Goal: Information Seeking & Learning: Learn about a topic

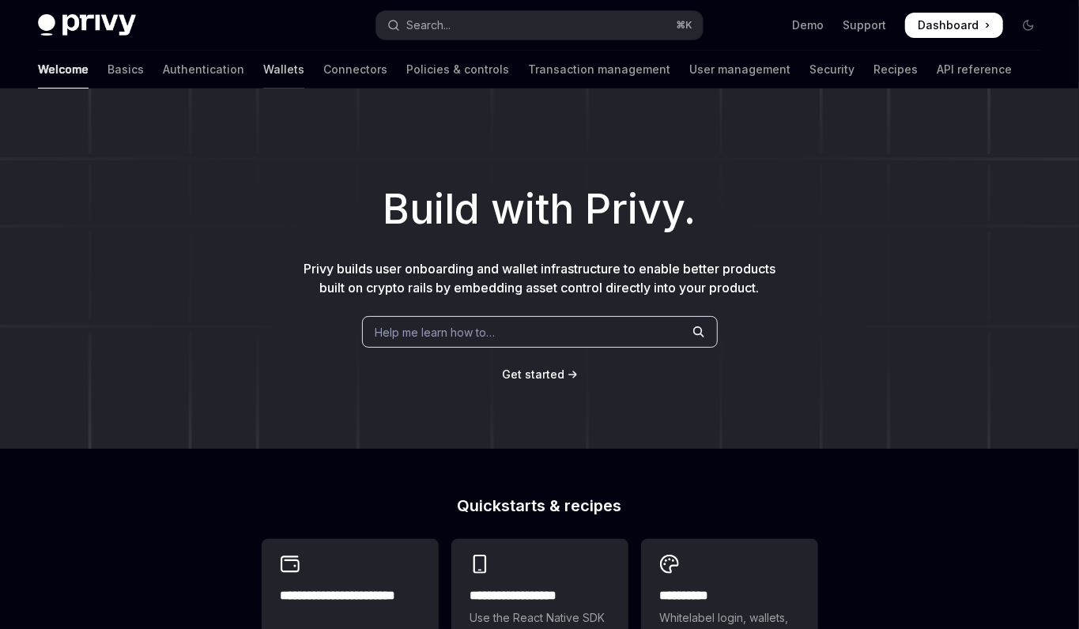
click at [263, 67] on link "Wallets" at bounding box center [283, 70] width 41 height 38
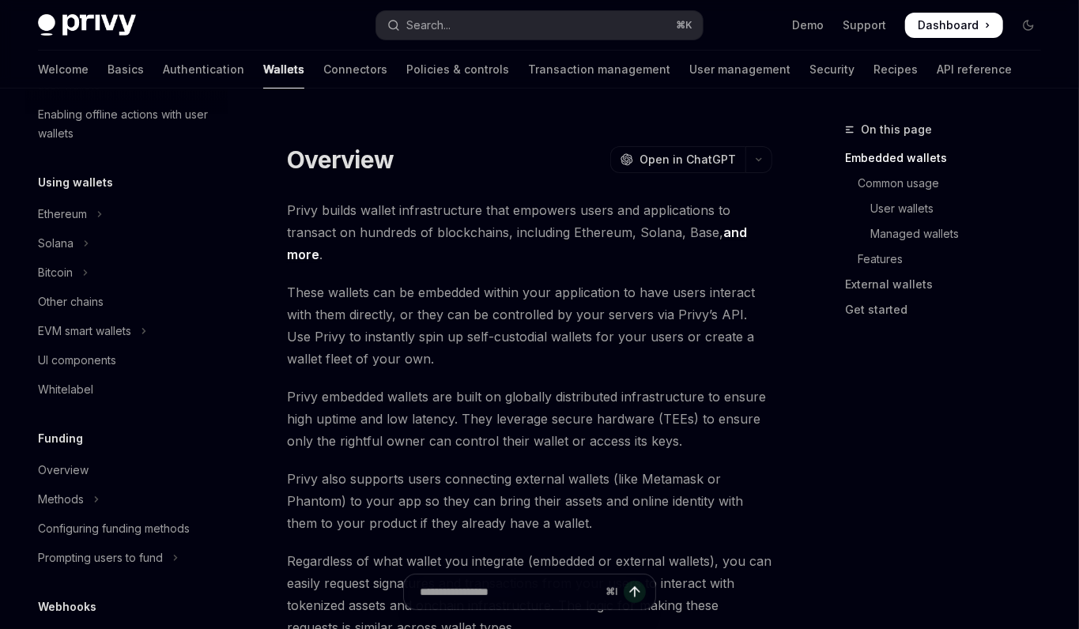
scroll to position [324, 0]
click at [81, 294] on div "Other chains" at bounding box center [71, 303] width 66 height 19
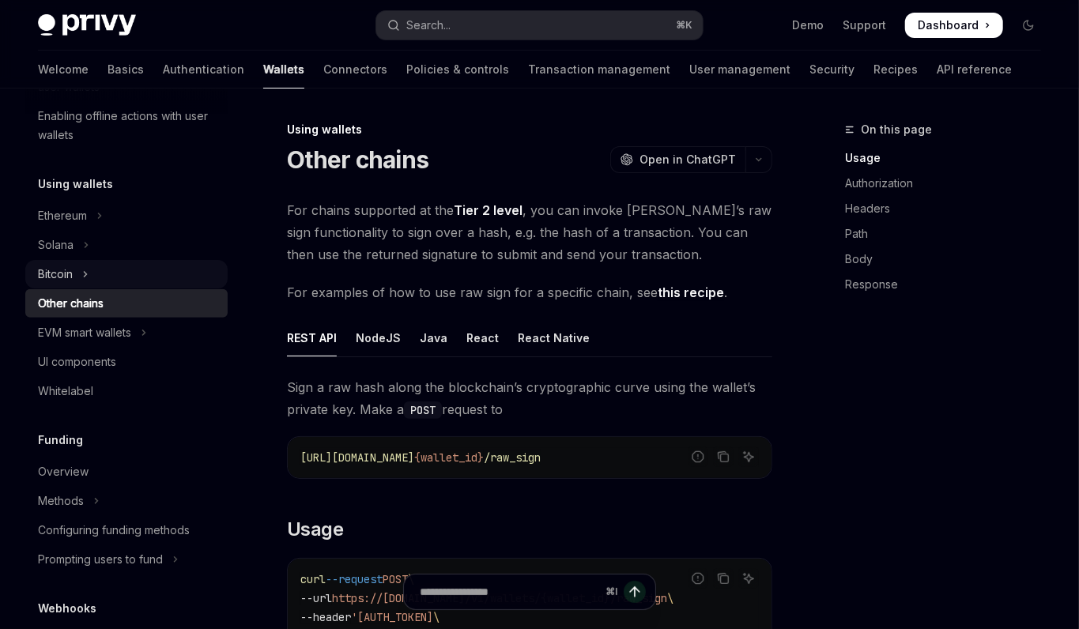
click at [107, 280] on button "Bitcoin" at bounding box center [126, 274] width 202 height 28
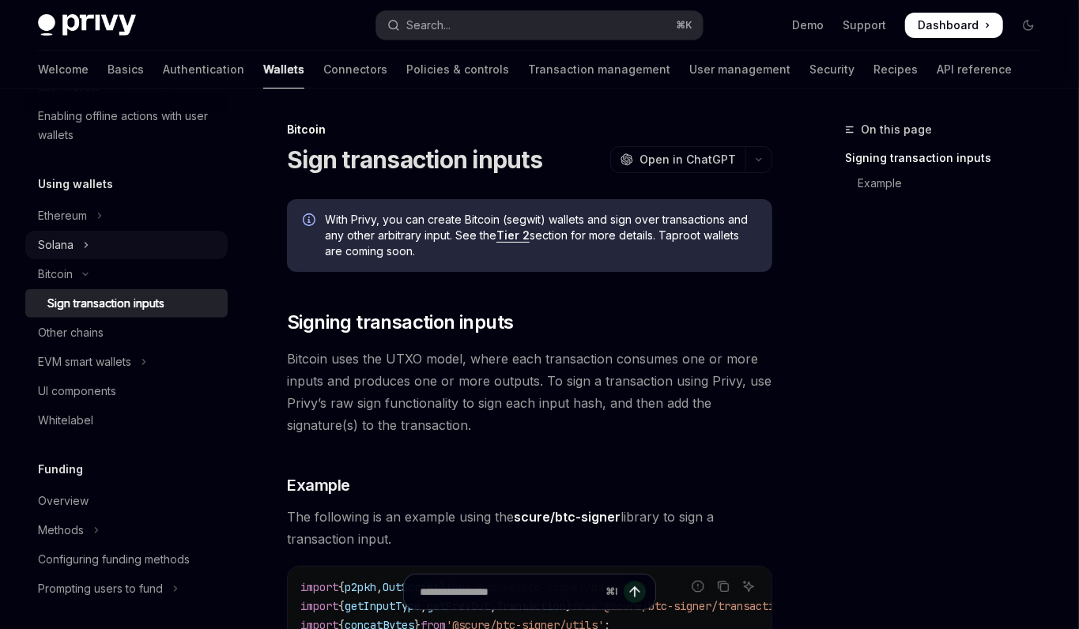
click at [58, 246] on div "Solana" at bounding box center [56, 245] width 36 height 19
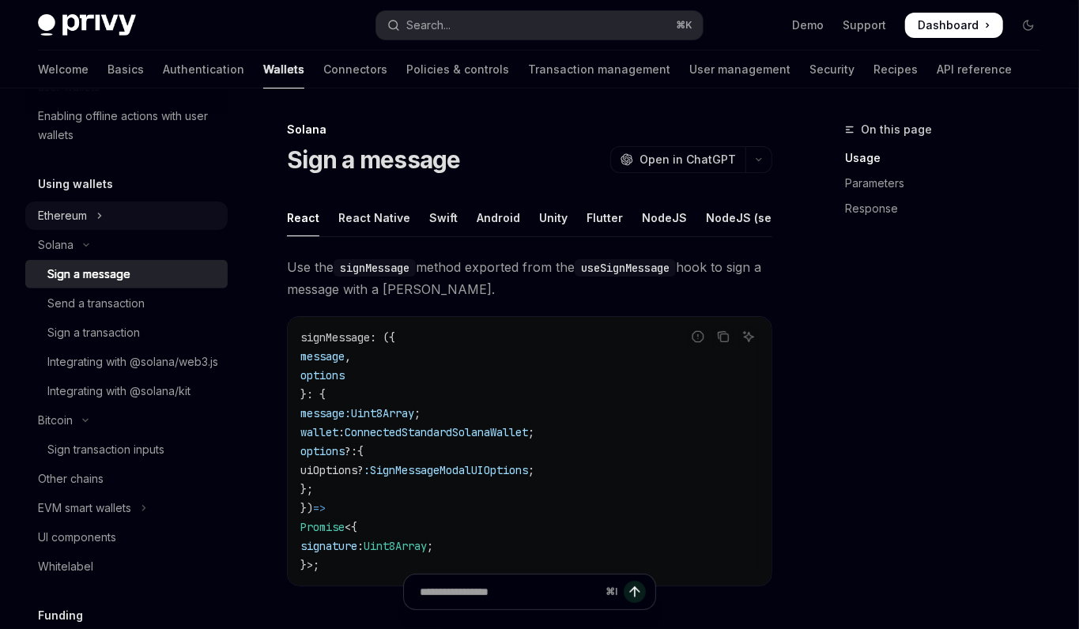
click at [85, 217] on div "Ethereum" at bounding box center [62, 215] width 49 height 19
type textarea "*"
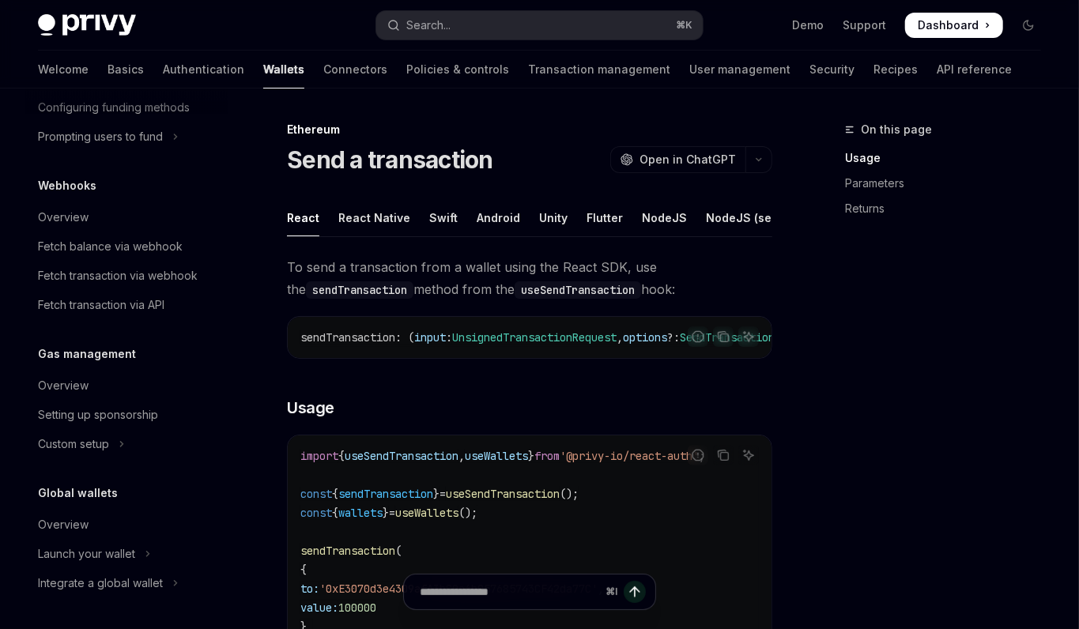
scroll to position [1224, 0]
click at [635, 25] on button "Search... ⌘ K" at bounding box center [539, 25] width 326 height 28
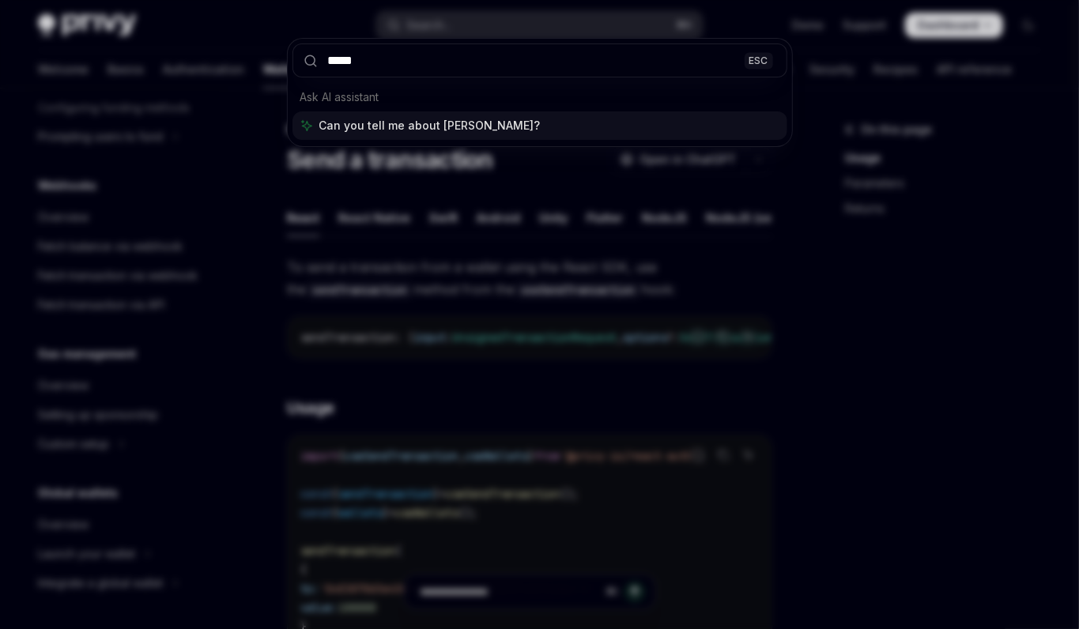
type input "******"
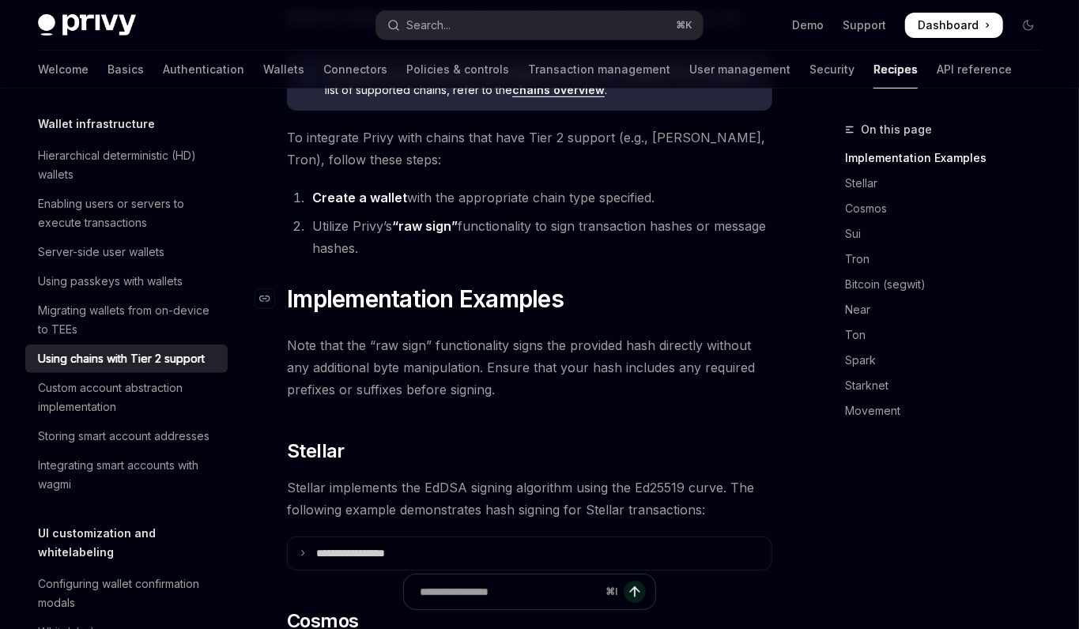
scroll to position [203, 0]
click at [118, 169] on div "Hierarchical deterministic (HD) wallets" at bounding box center [128, 165] width 180 height 38
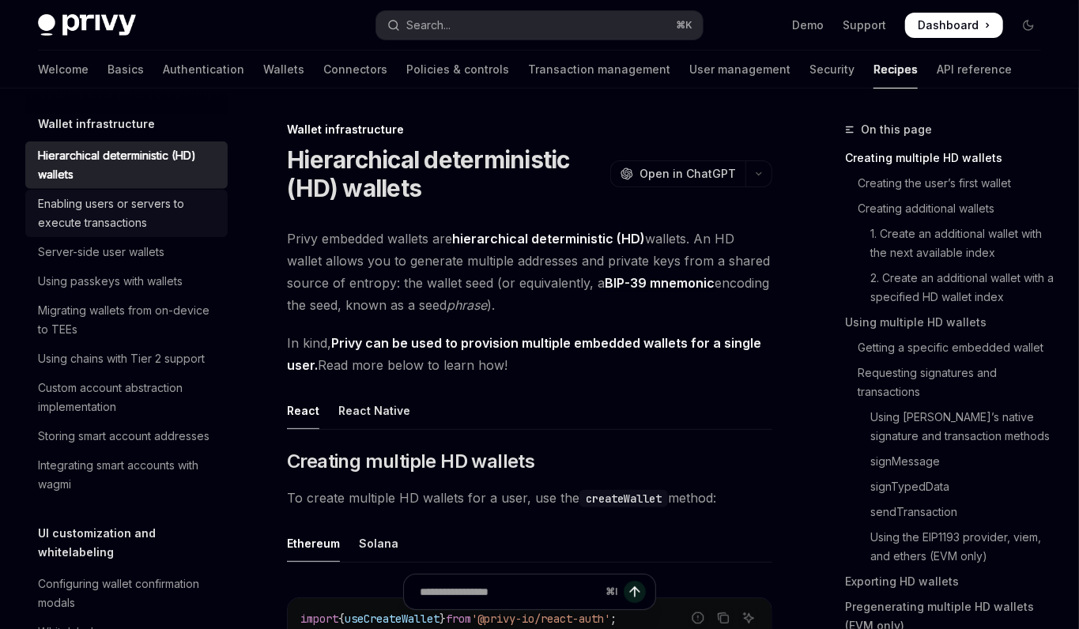
click at [113, 200] on div "Enabling users or servers to execute transactions" at bounding box center [128, 213] width 180 height 38
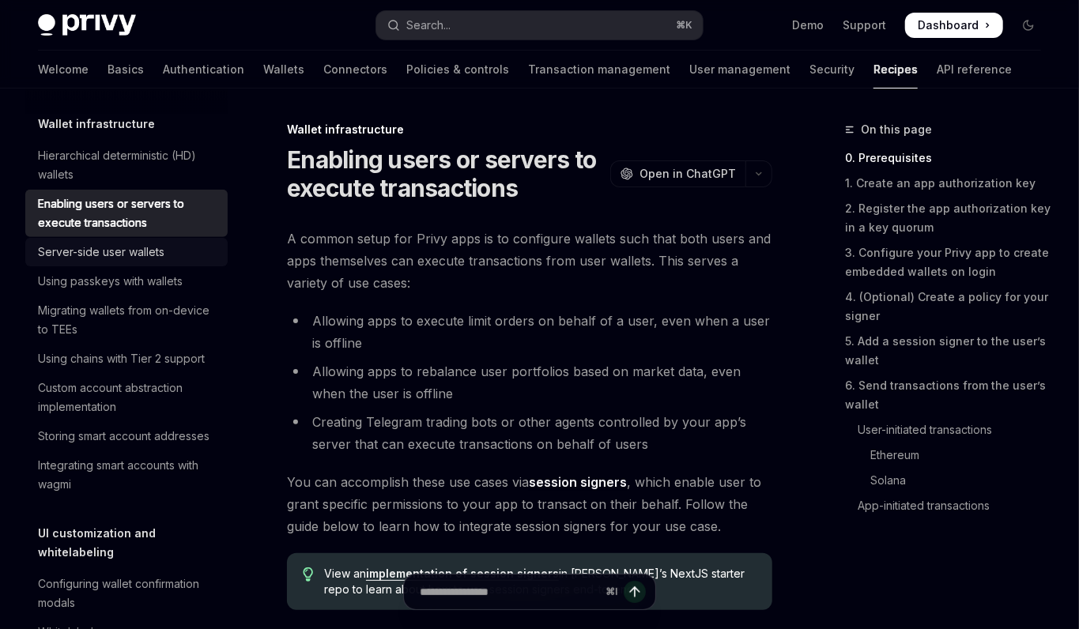
click at [113, 255] on div "Server-side user wallets" at bounding box center [101, 252] width 126 height 19
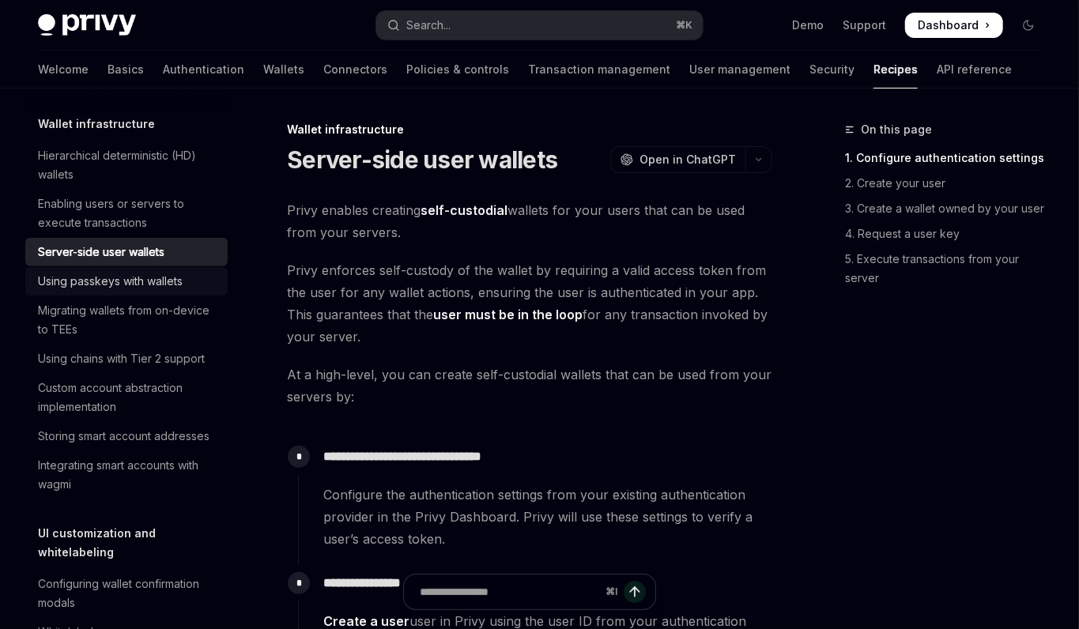
click at [109, 277] on div "Using passkeys with wallets" at bounding box center [110, 281] width 145 height 19
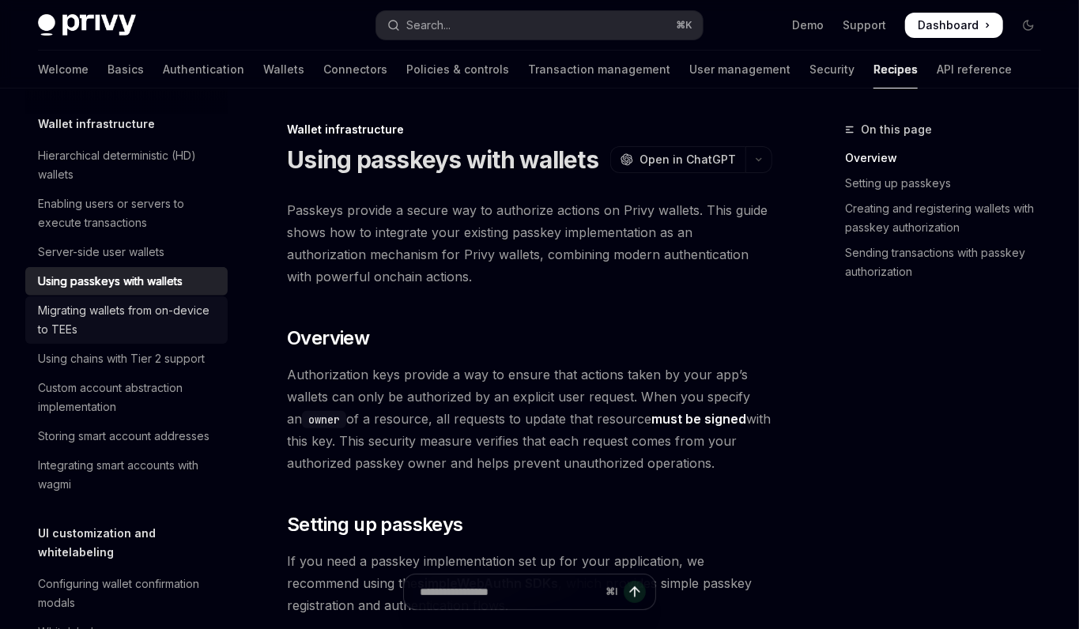
click at [108, 315] on div "Migrating wallets from on-device to TEEs" at bounding box center [128, 320] width 180 height 38
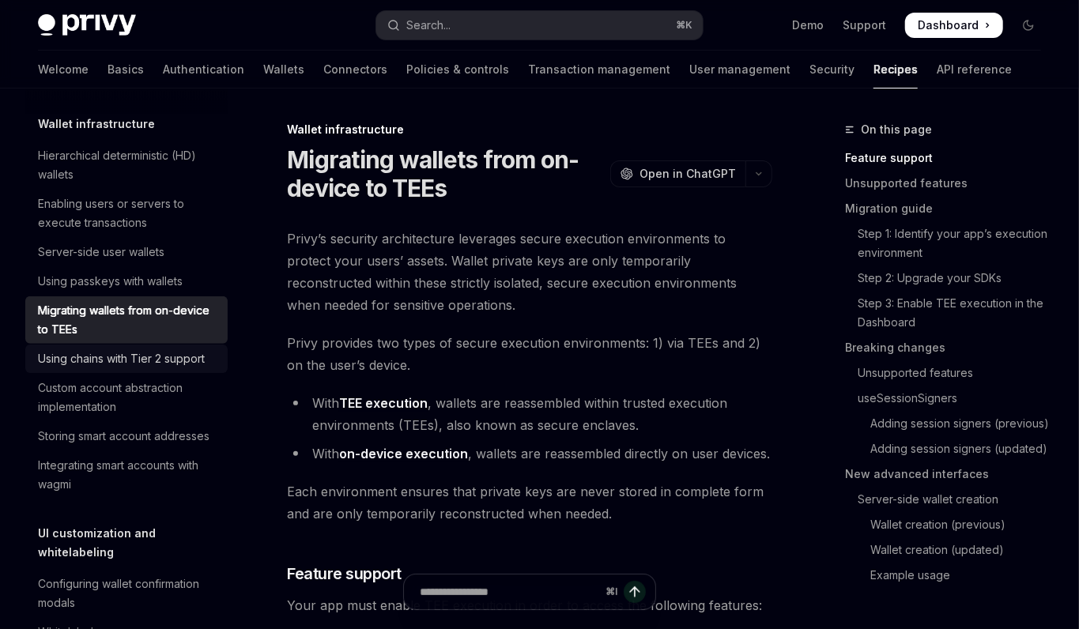
click at [111, 353] on div "Using chains with Tier 2 support" at bounding box center [121, 358] width 167 height 19
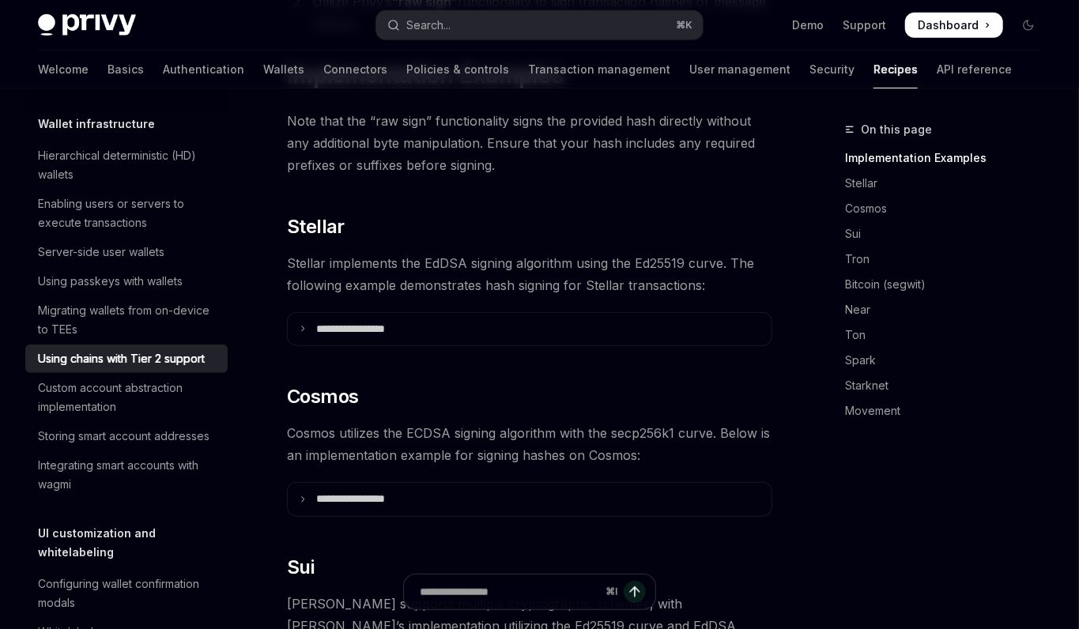
scroll to position [406, 0]
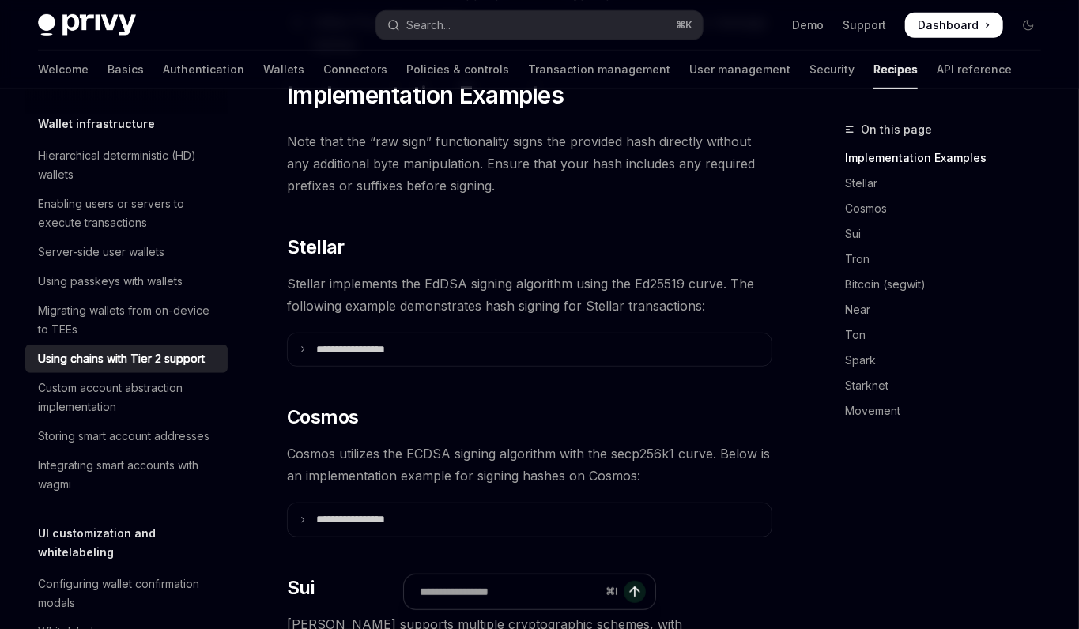
click at [394, 283] on span "Stellar implements the EdDSA signing algorithm using the Ed25519 curve. The fol…" at bounding box center [529, 295] width 485 height 44
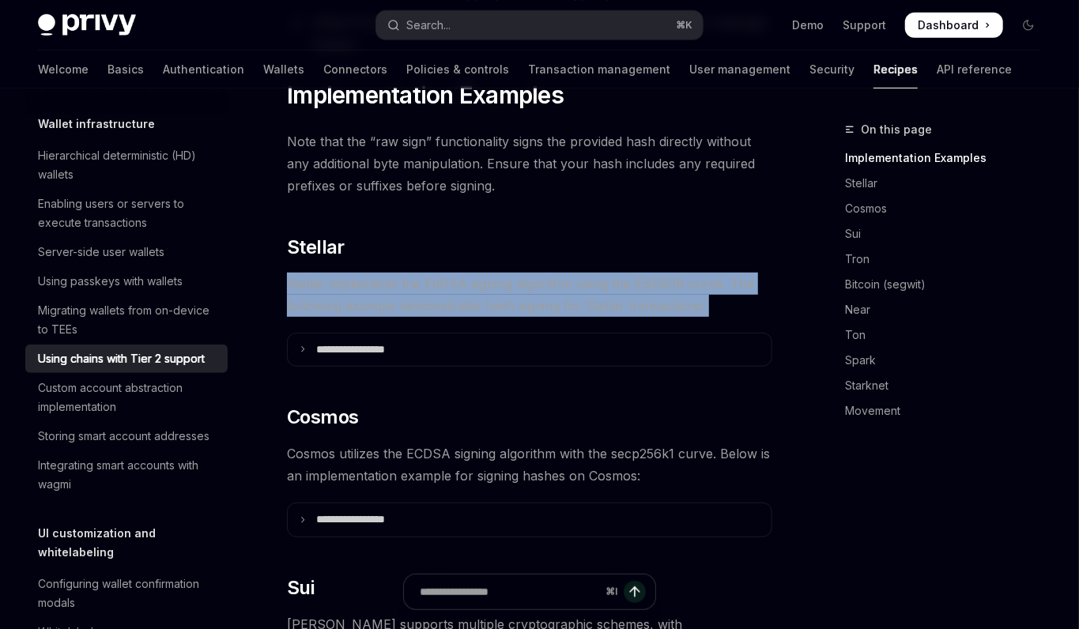
click at [394, 283] on span "Stellar implements the EdDSA signing algorithm using the Ed25519 curve. The fol…" at bounding box center [529, 295] width 485 height 44
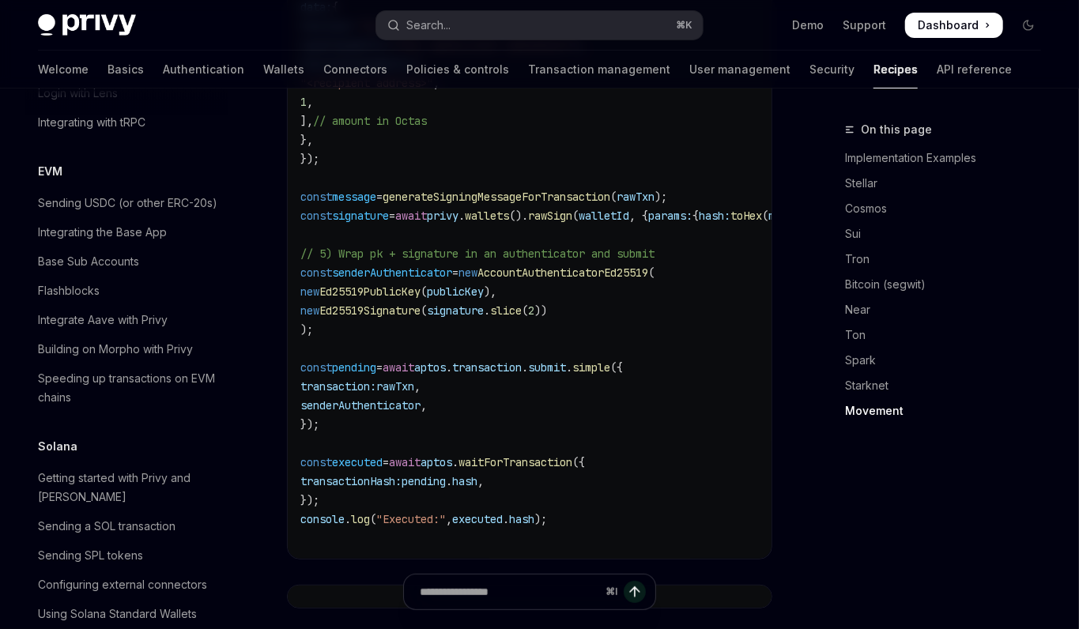
scroll to position [2372, 0]
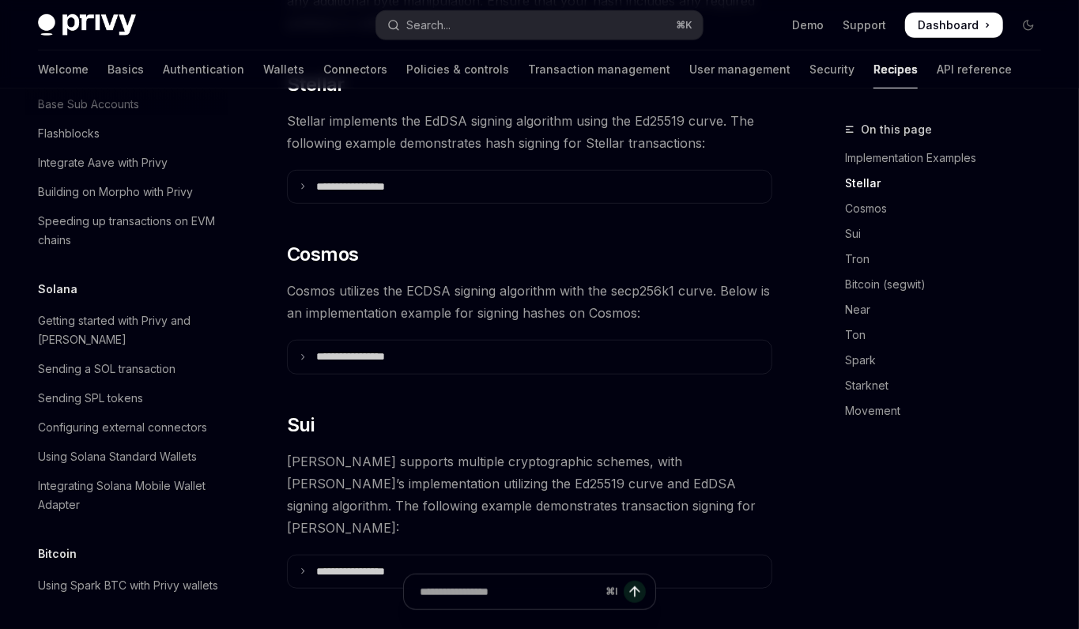
click at [430, 289] on span "Cosmos utilizes the ECDSA signing algorithm with the secp256k1 curve. Below is …" at bounding box center [529, 302] width 485 height 44
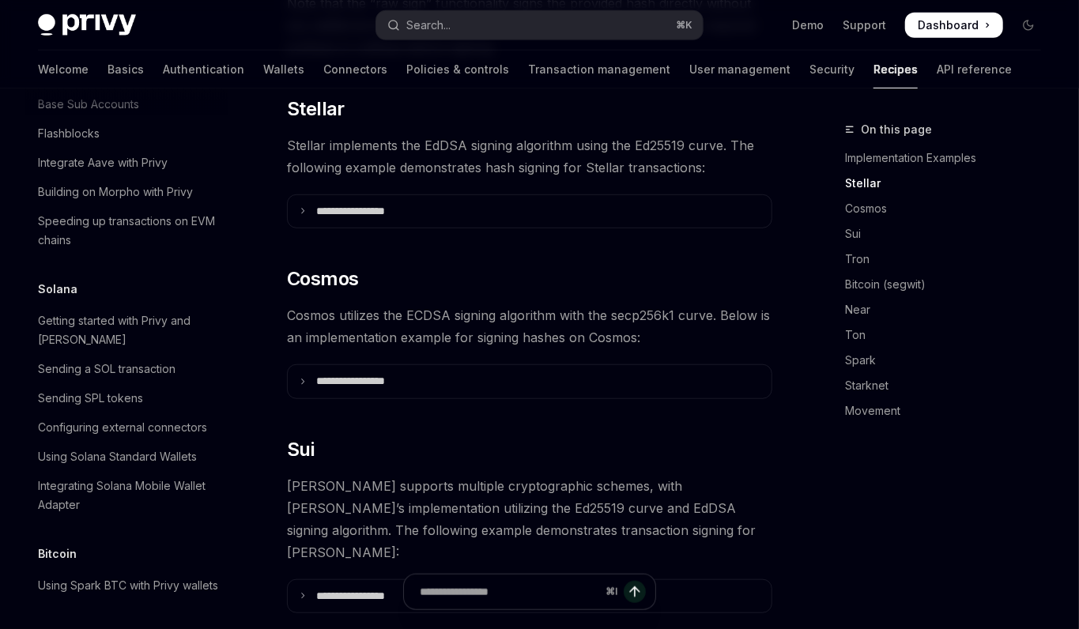
scroll to position [539, 0]
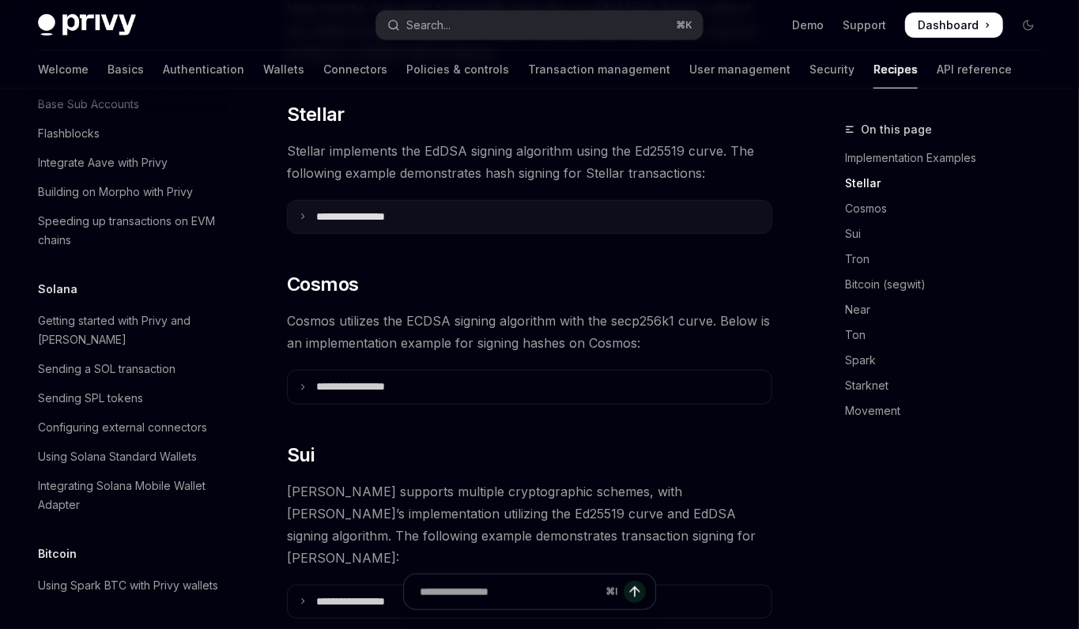
click at [405, 232] on summary "**********" at bounding box center [530, 217] width 484 height 33
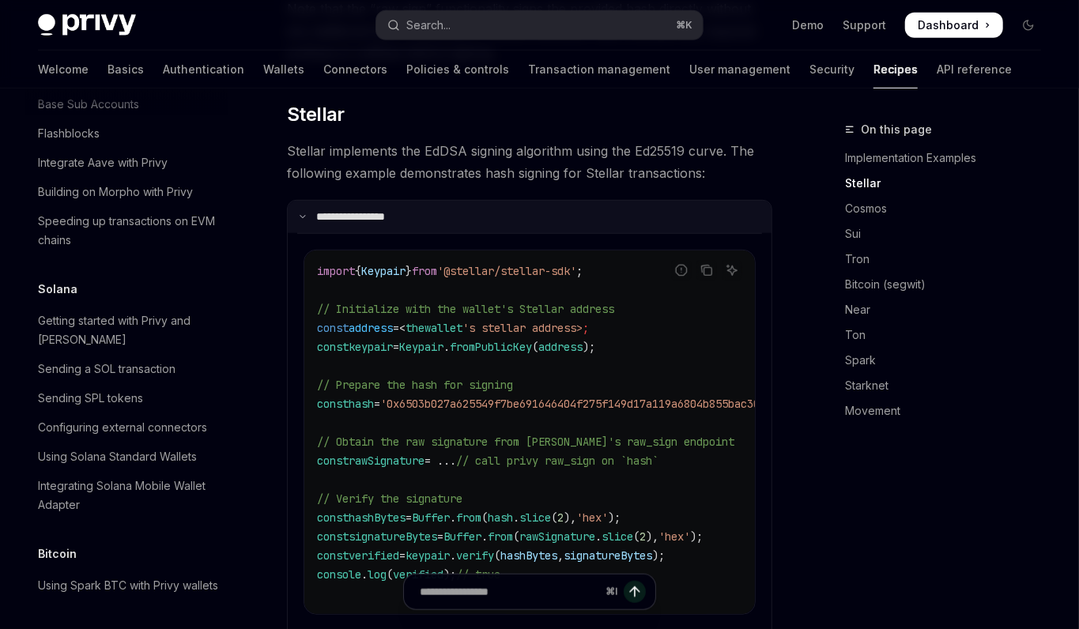
click at [405, 231] on summary "**********" at bounding box center [530, 217] width 484 height 33
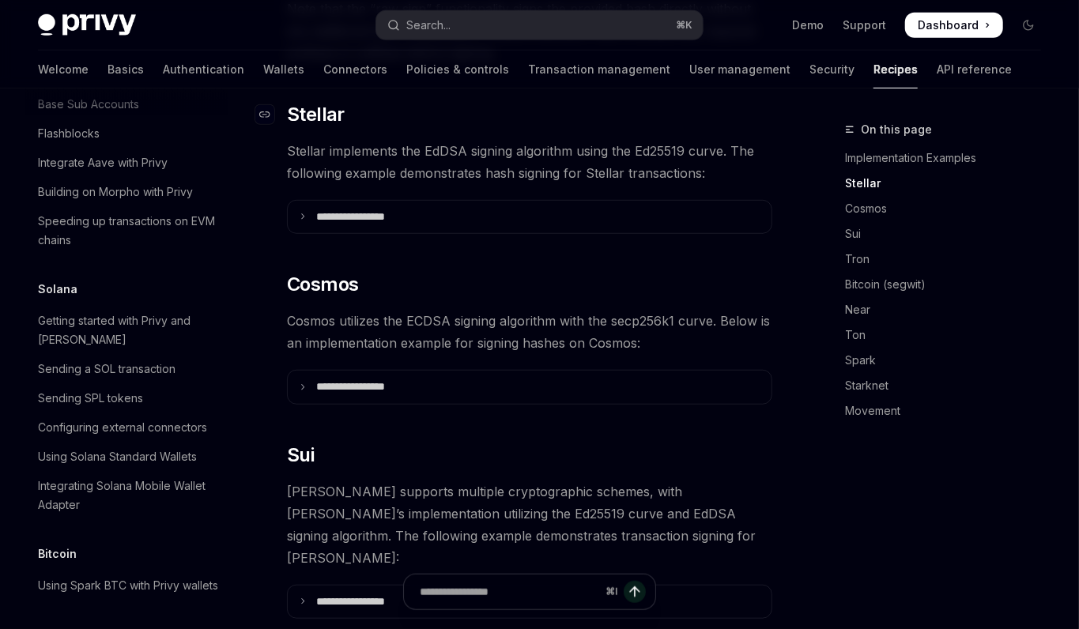
click at [328, 119] on span "Stellar" at bounding box center [316, 114] width 58 height 25
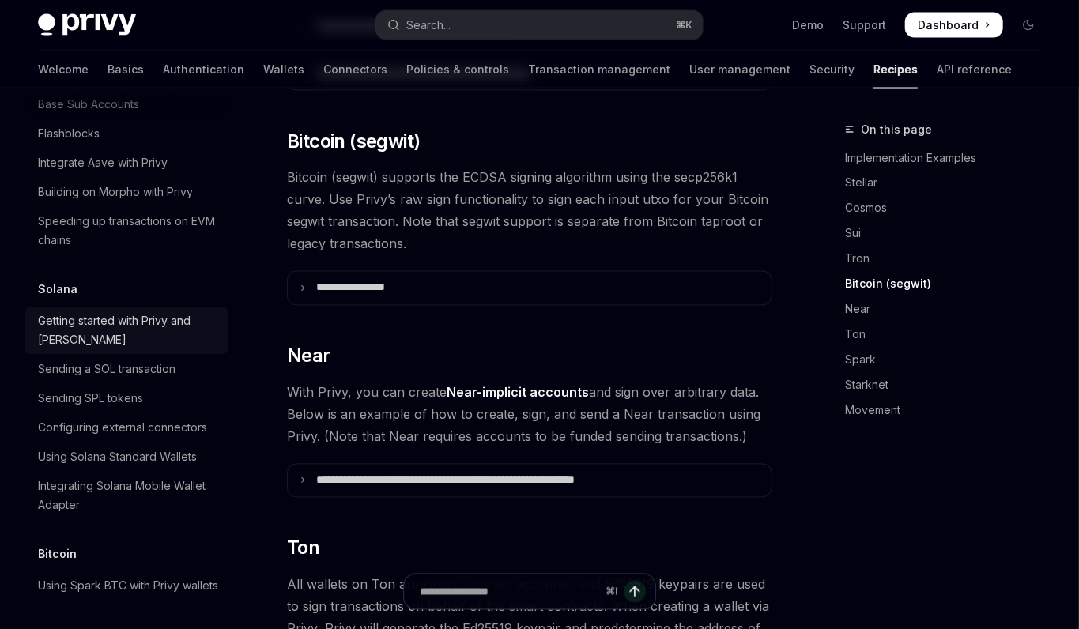
scroll to position [2455, 0]
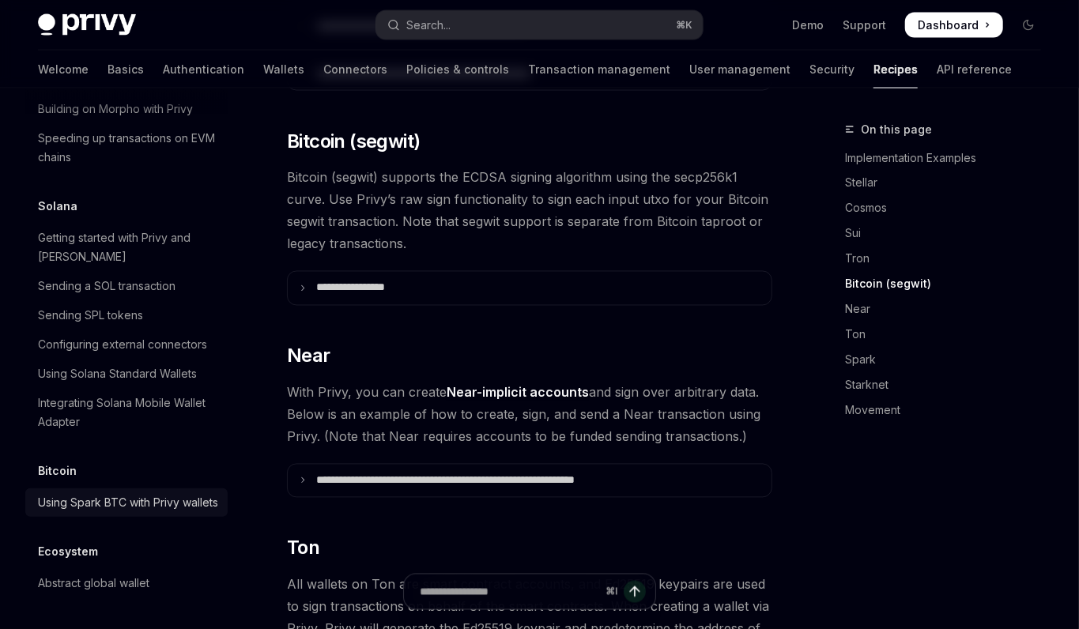
click at [160, 493] on div "Using Spark BTC with Privy wallets" at bounding box center [128, 502] width 180 height 19
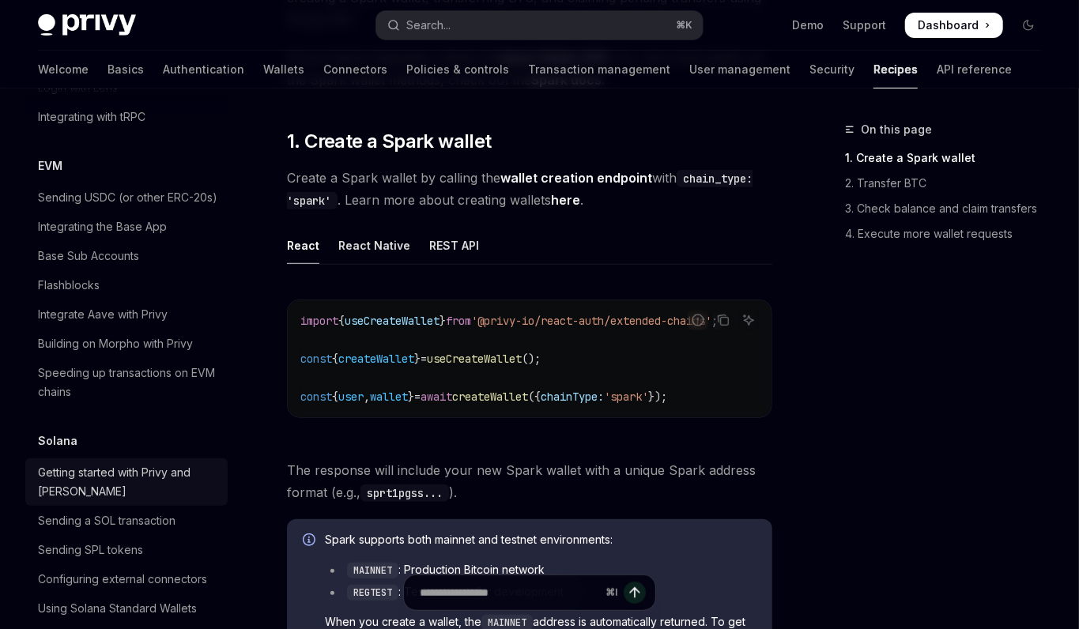
scroll to position [2199, 0]
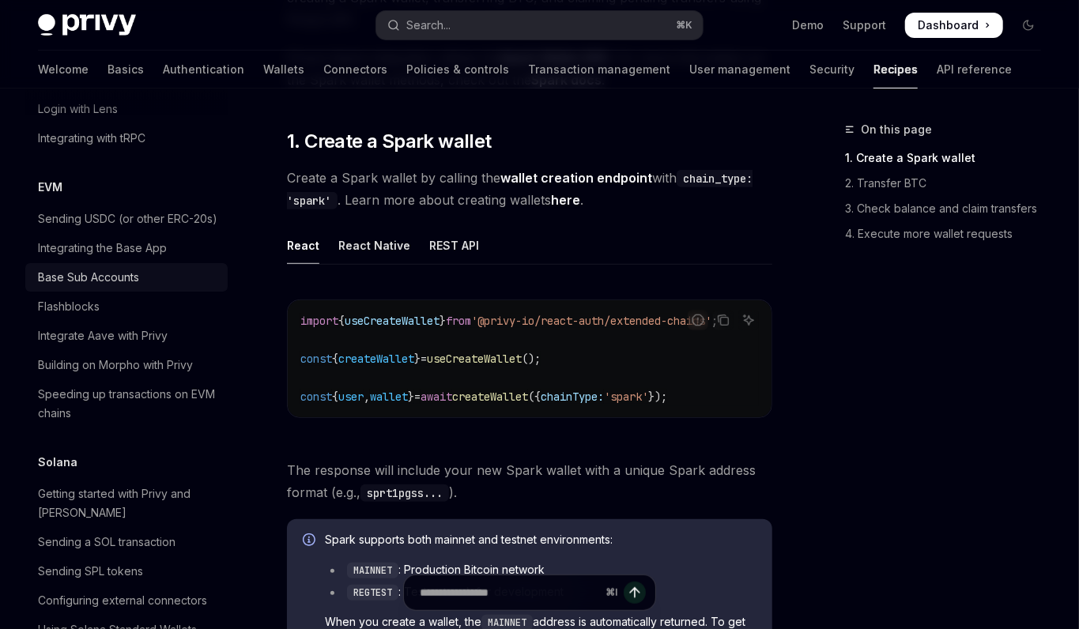
click at [90, 268] on div "Base Sub Accounts" at bounding box center [88, 277] width 101 height 19
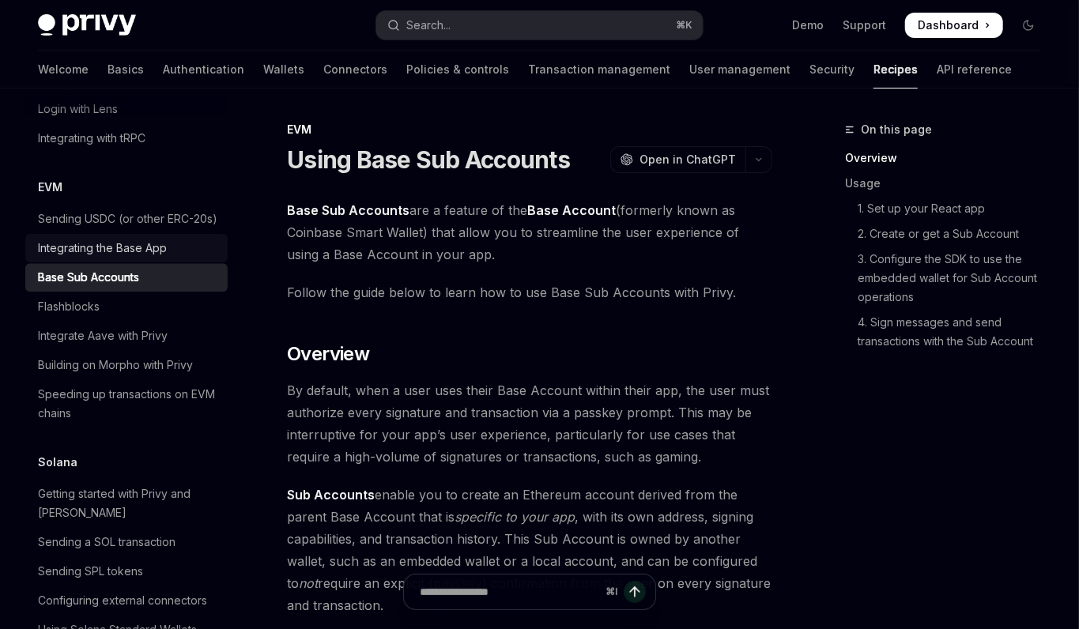
click at [96, 241] on link "Integrating the Base App" at bounding box center [126, 248] width 202 height 28
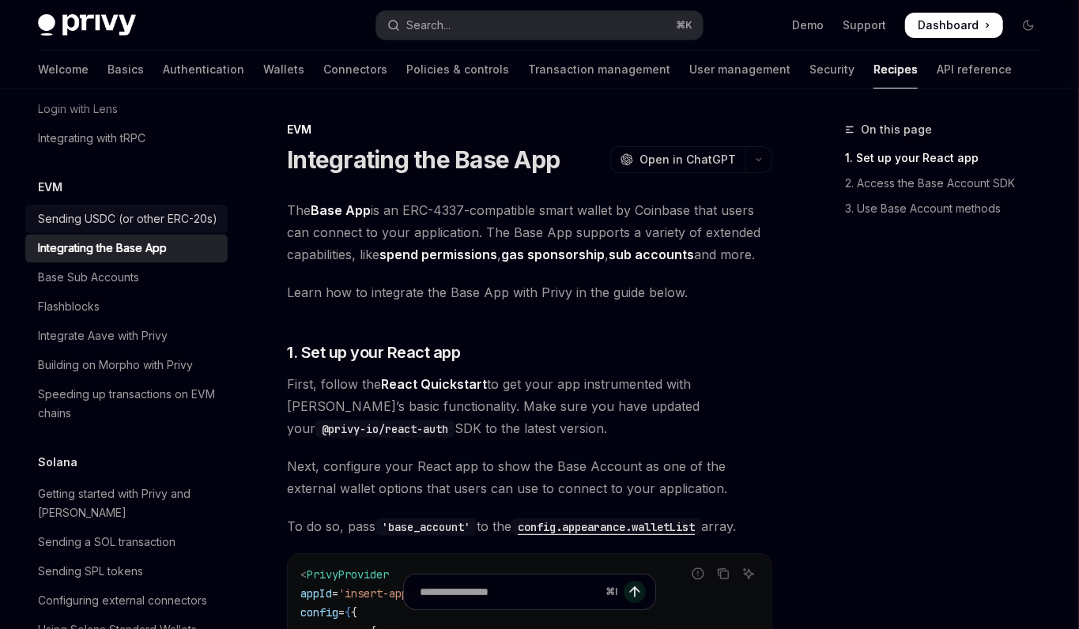
click at [108, 209] on div "Sending USDC (or other ERC-20s)" at bounding box center [127, 218] width 179 height 19
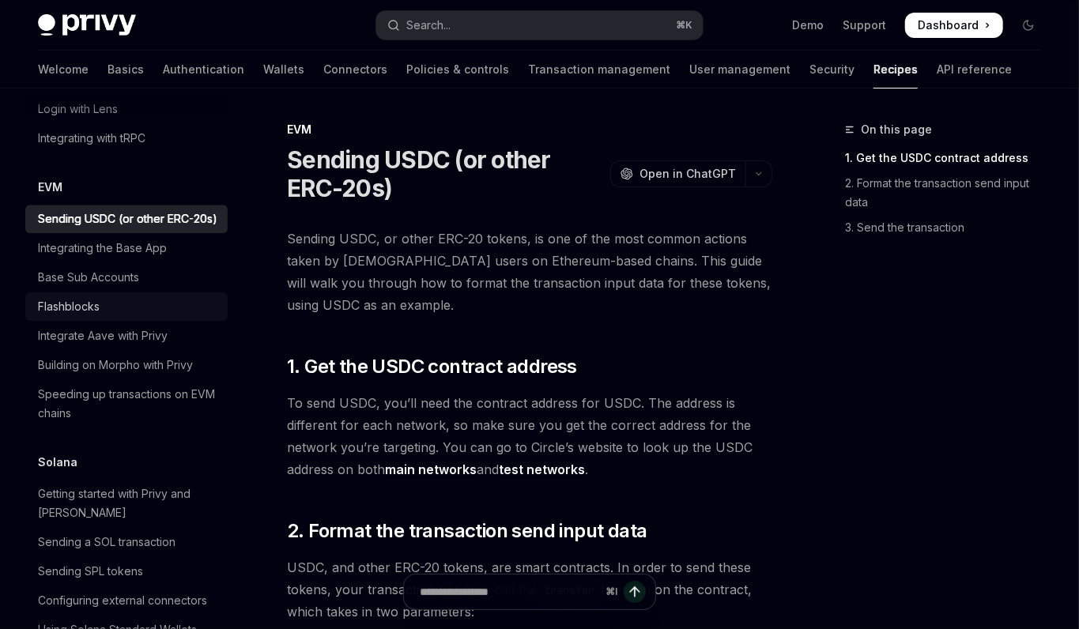
click at [111, 297] on div "Flashblocks" at bounding box center [128, 306] width 180 height 19
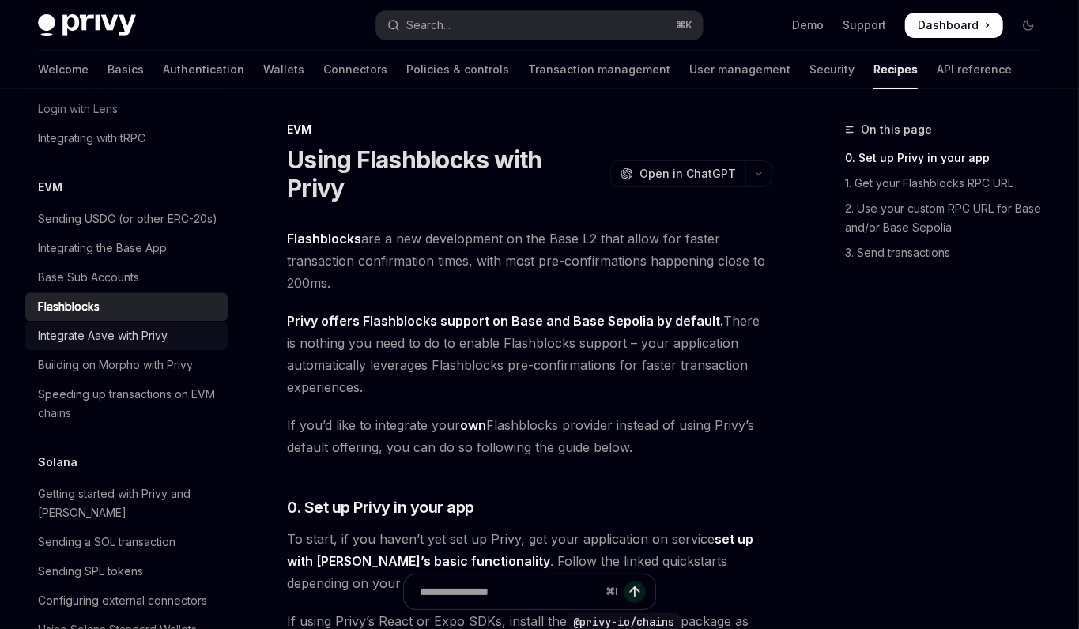
click at [112, 326] on div "Integrate Aave with Privy" at bounding box center [103, 335] width 130 height 19
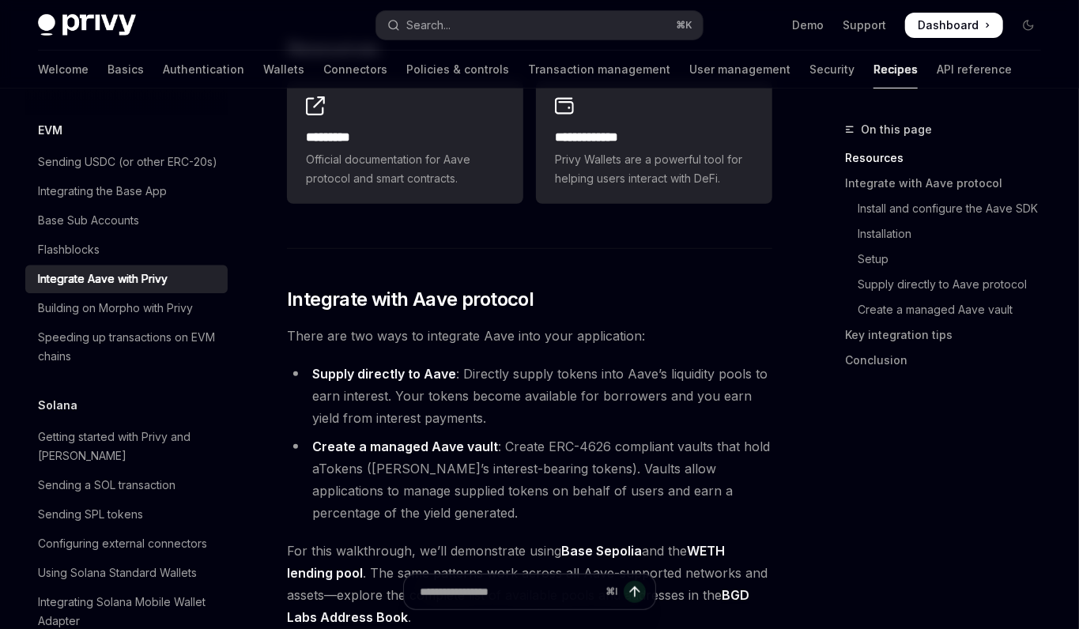
scroll to position [318, 0]
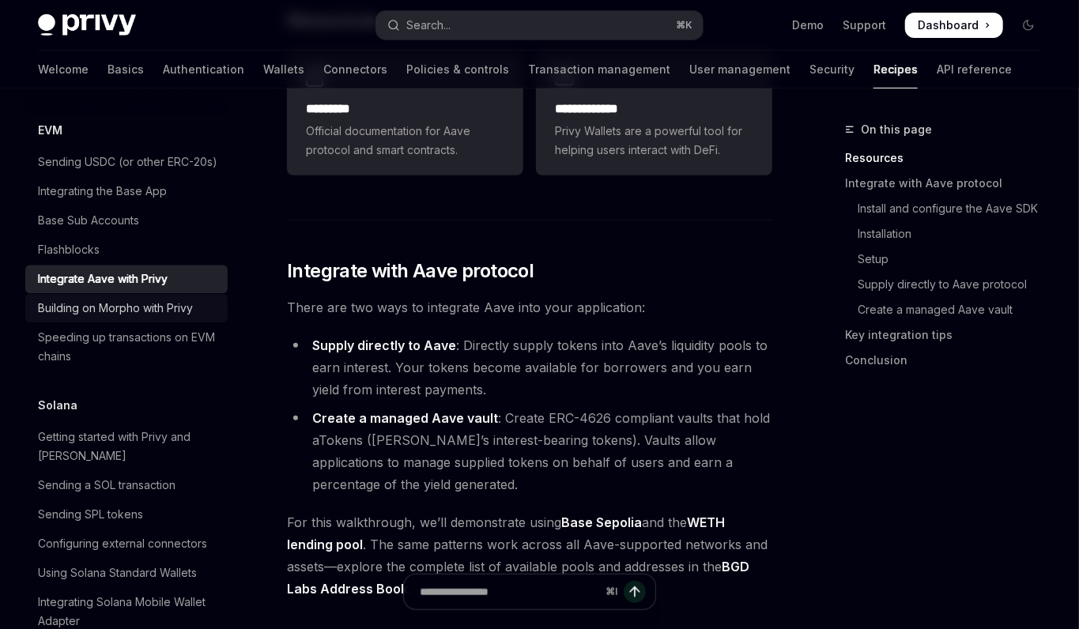
click at [150, 299] on div "Building on Morpho with Privy" at bounding box center [115, 308] width 155 height 19
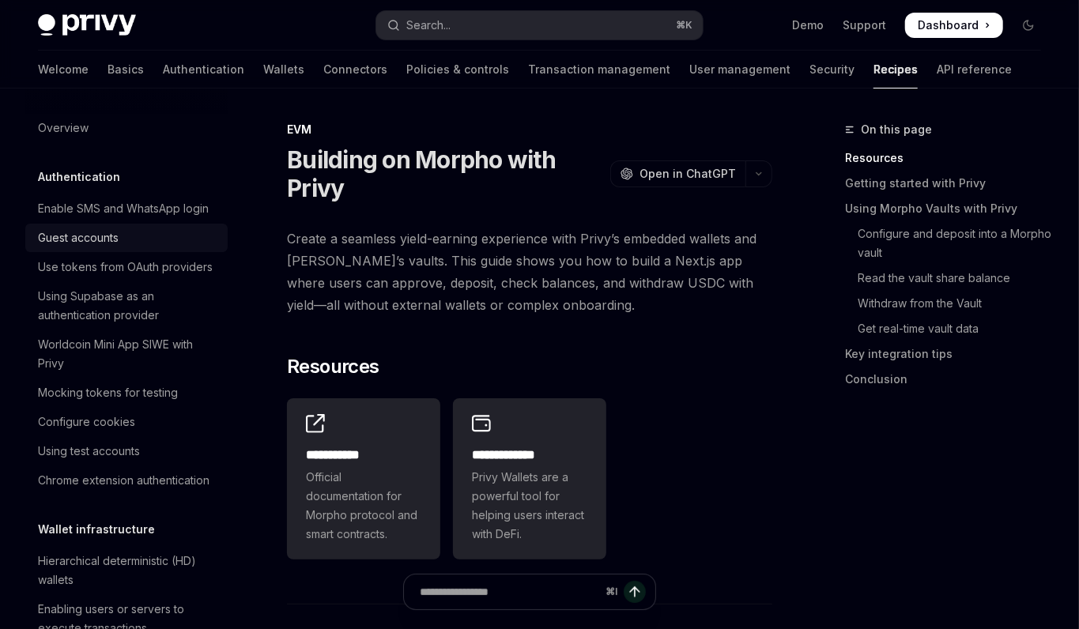
click at [89, 246] on div "Guest accounts" at bounding box center [78, 237] width 81 height 19
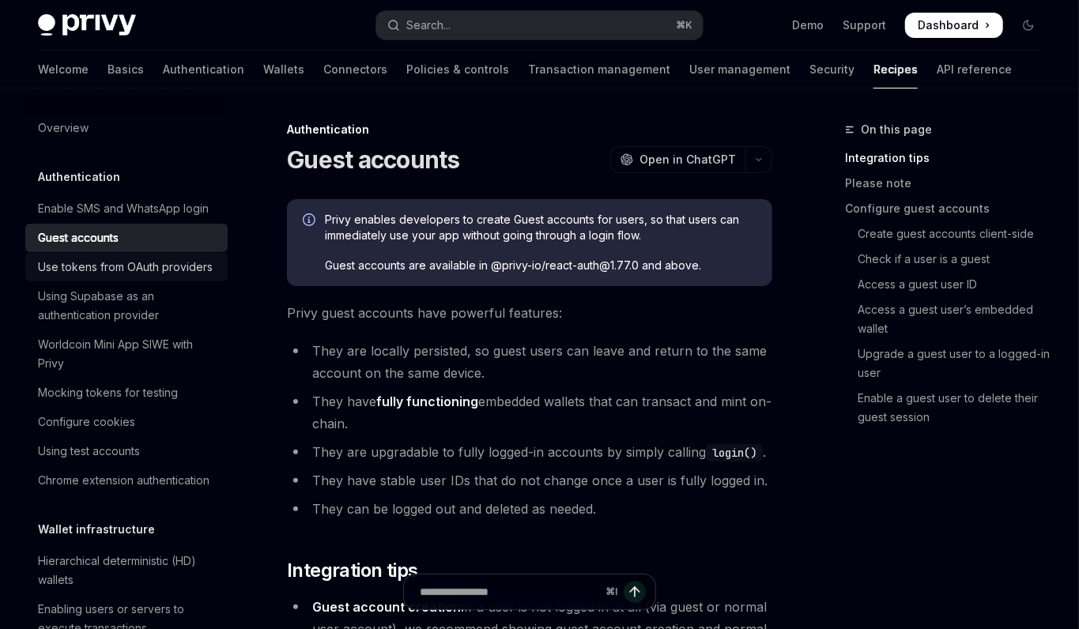
click at [92, 262] on div "Use tokens from OAuth providers" at bounding box center [125, 267] width 175 height 19
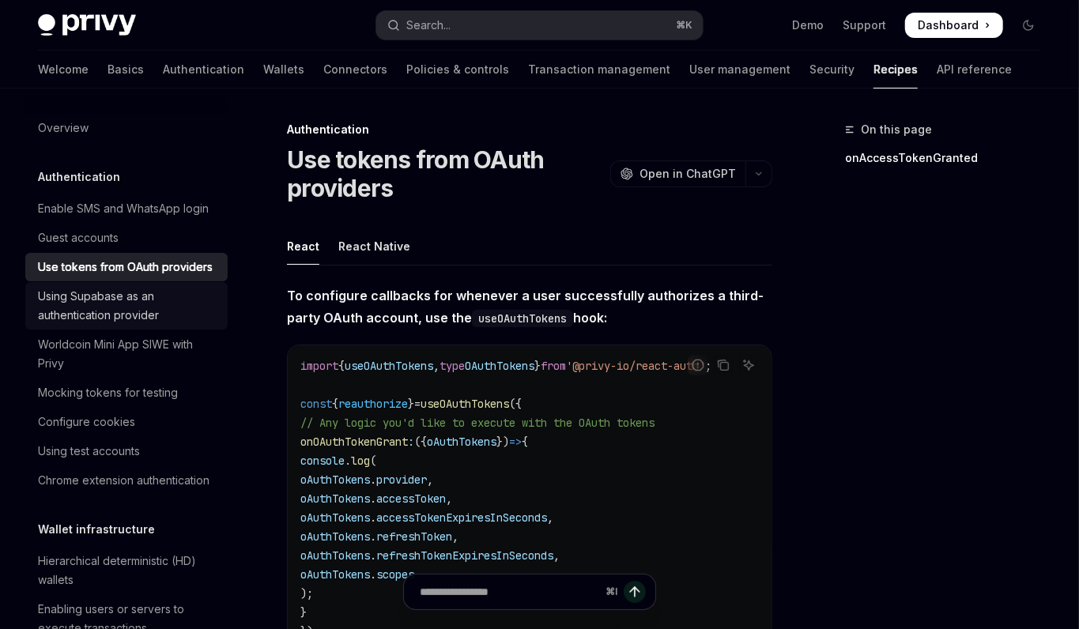
click at [95, 292] on div "Using Supabase as an authentication provider" at bounding box center [128, 306] width 180 height 38
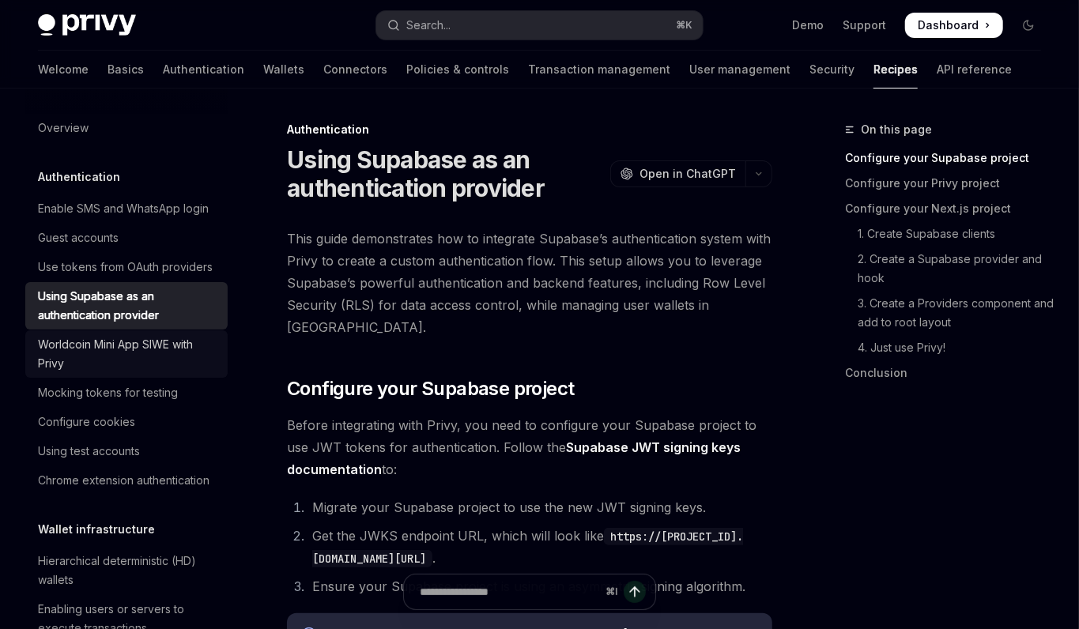
click at [81, 337] on div "Worldcoin Mini App SIWE with Privy" at bounding box center [128, 354] width 180 height 38
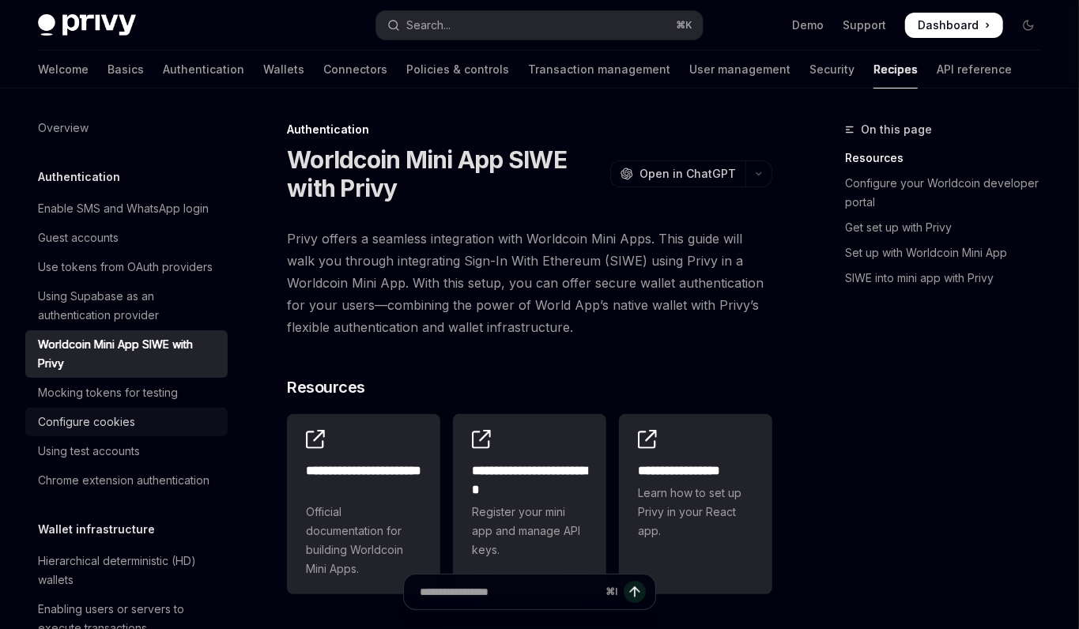
click at [79, 408] on link "Configure cookies" at bounding box center [126, 422] width 202 height 28
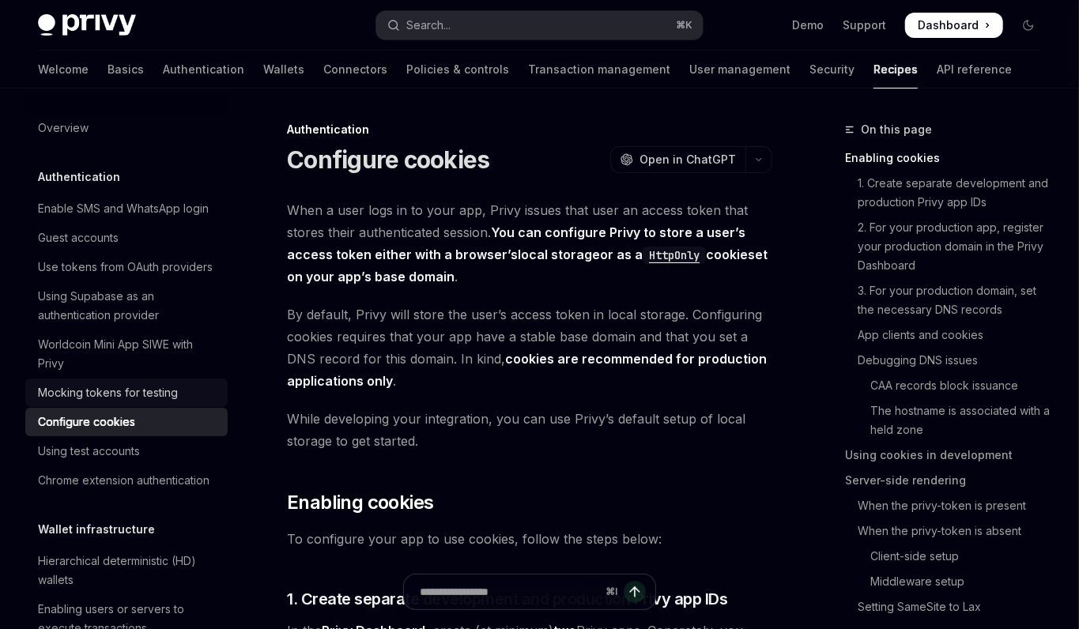
click at [80, 398] on div "Mocking tokens for testing" at bounding box center [108, 392] width 140 height 19
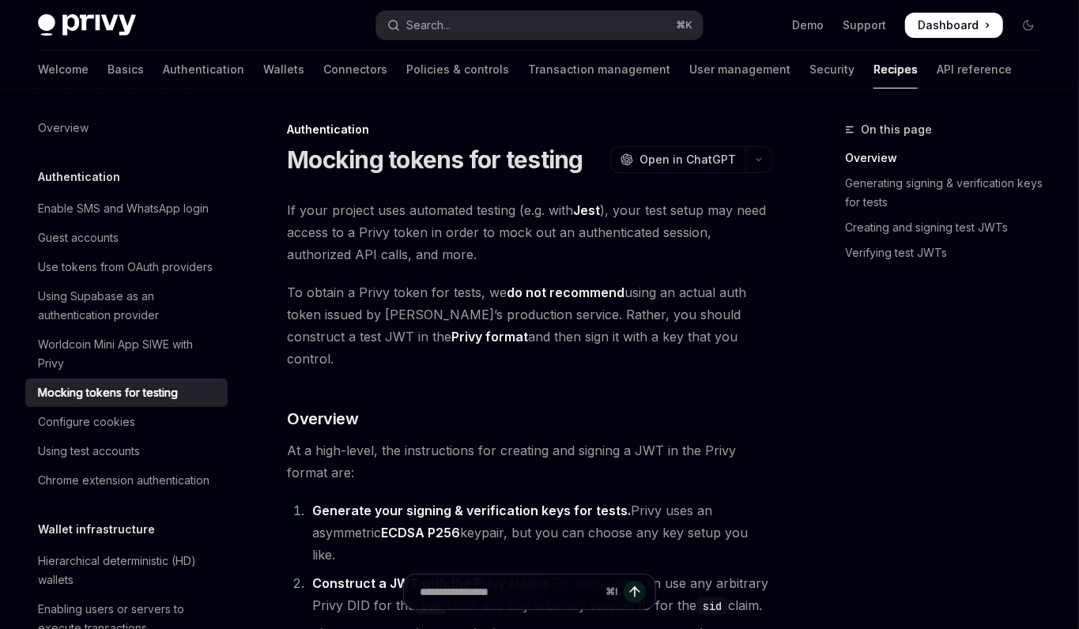
click at [88, 379] on li "Mocking tokens for testing" at bounding box center [126, 393] width 202 height 28
click at [90, 374] on link "Worldcoin Mini App SIWE with Privy" at bounding box center [126, 353] width 202 height 47
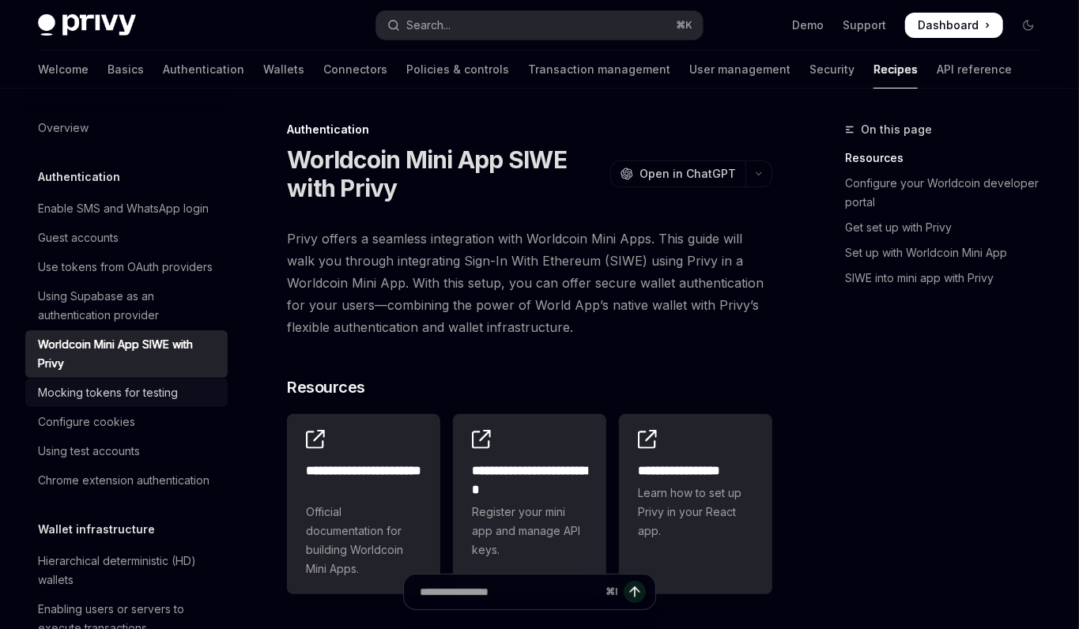
click at [98, 394] on div "Mocking tokens for testing" at bounding box center [108, 392] width 140 height 19
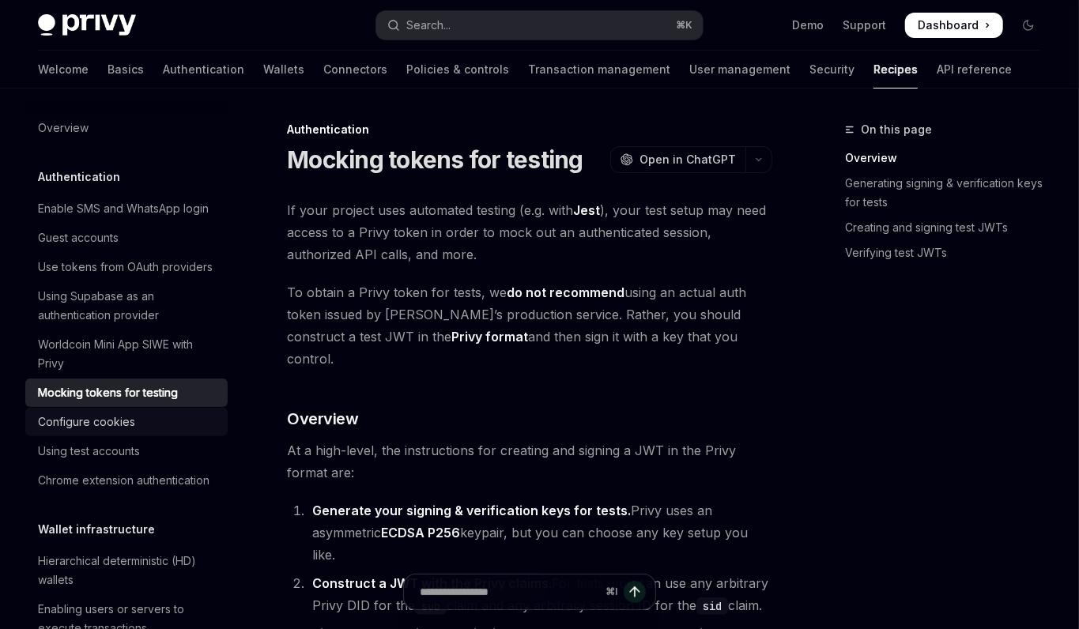
click at [104, 410] on link "Configure cookies" at bounding box center [126, 422] width 202 height 28
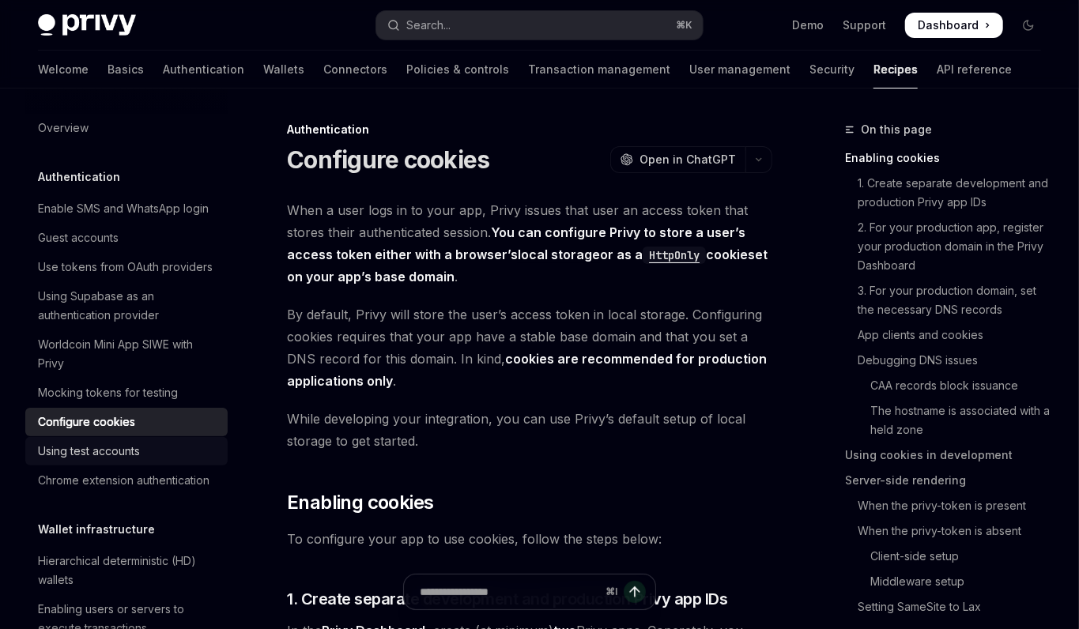
click at [89, 440] on link "Using test accounts" at bounding box center [126, 451] width 202 height 28
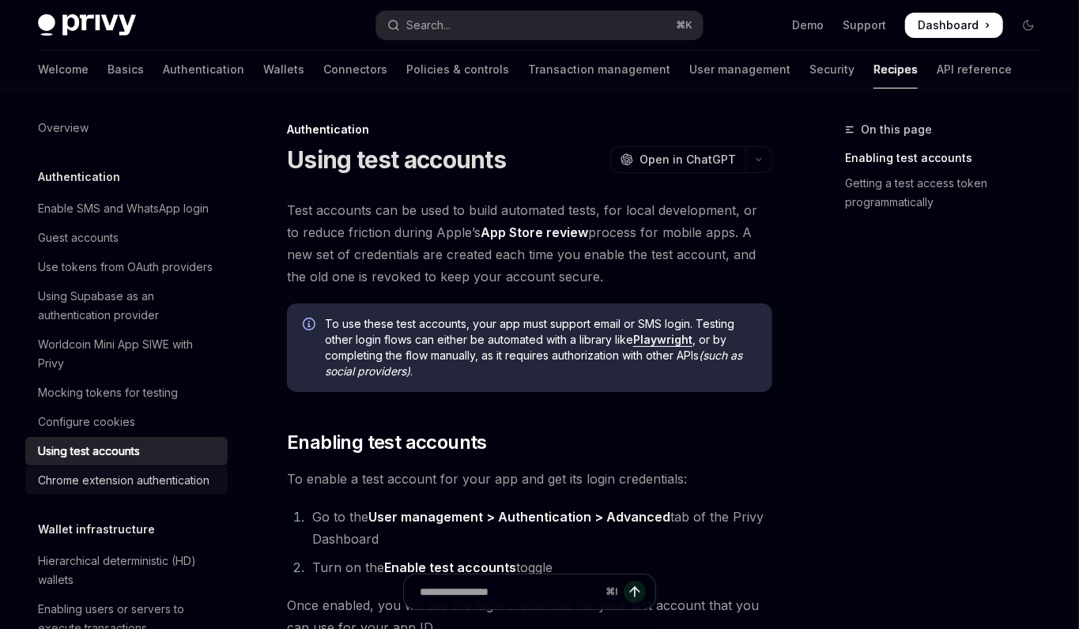
click at [104, 469] on link "Chrome extension authentication" at bounding box center [126, 480] width 202 height 28
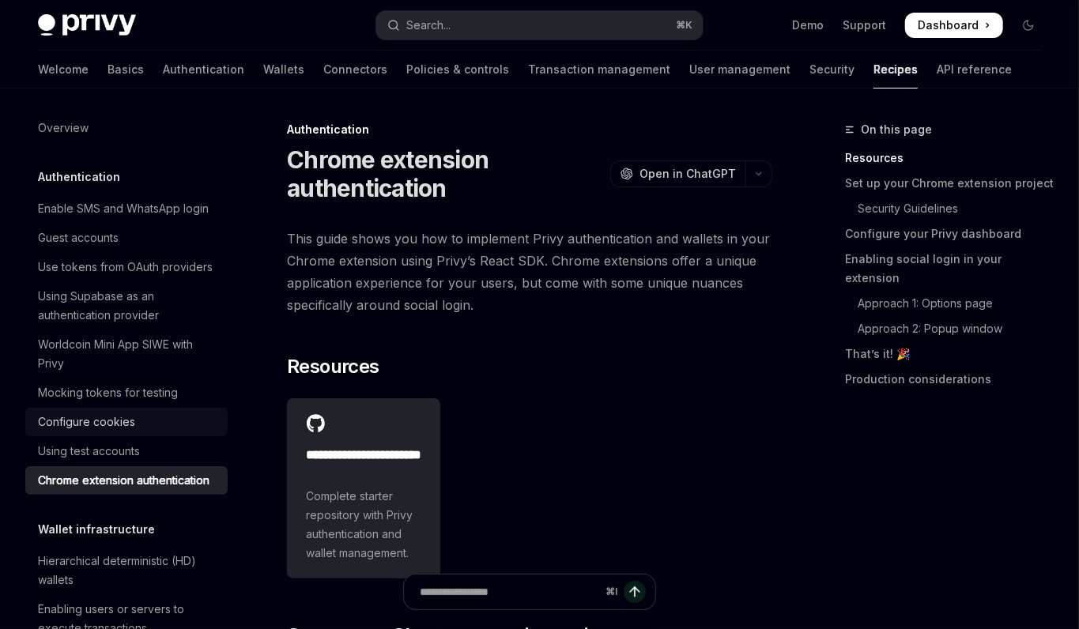
click at [141, 410] on link "Configure cookies" at bounding box center [126, 422] width 202 height 28
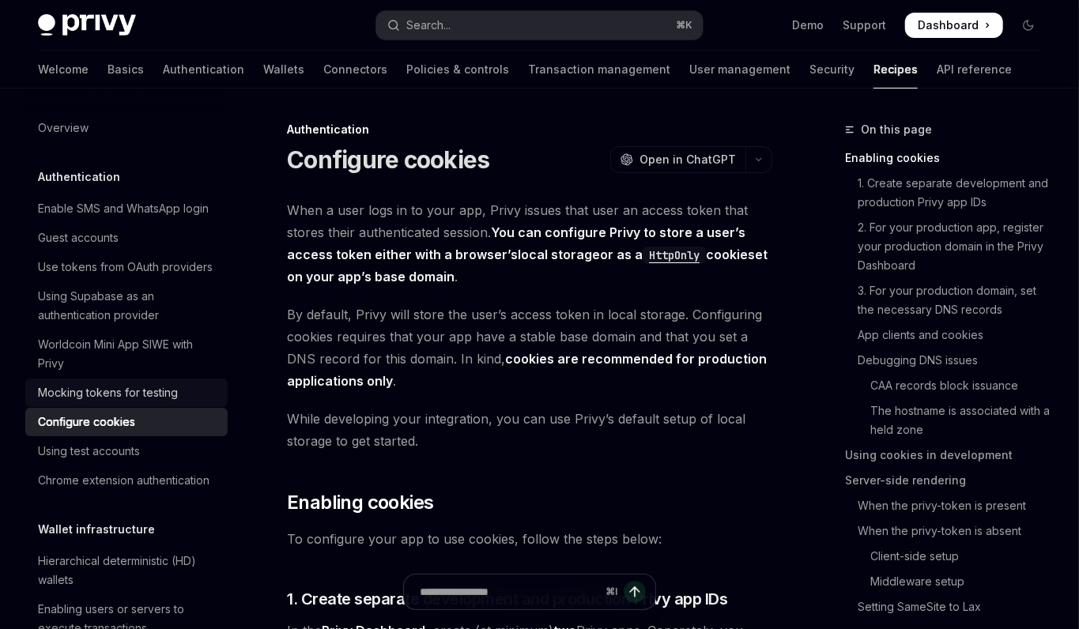
click at [141, 404] on link "Mocking tokens for testing" at bounding box center [126, 393] width 202 height 28
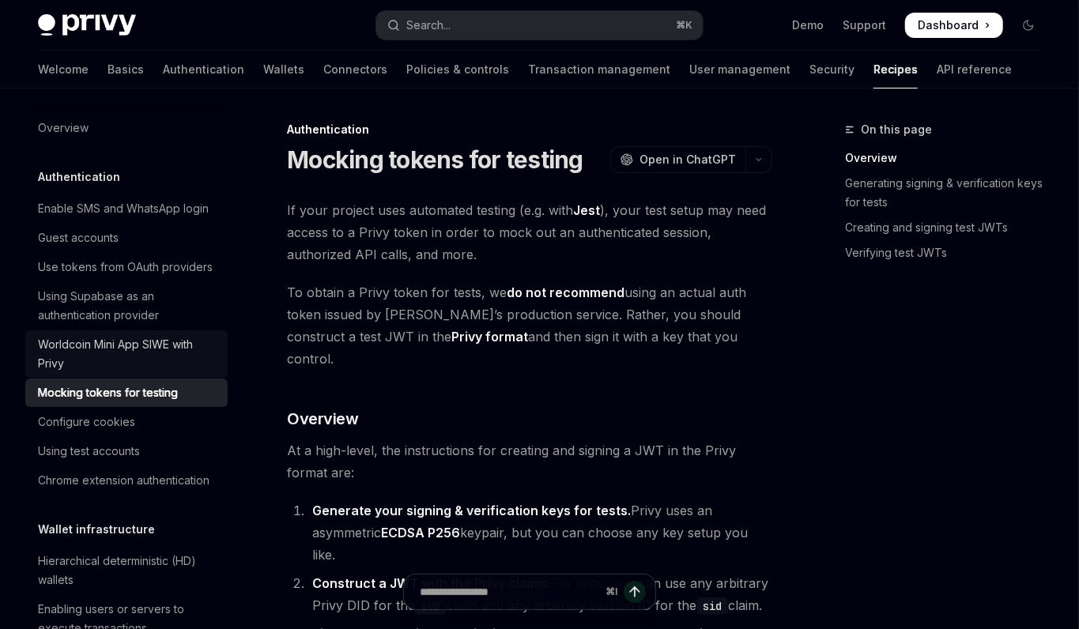
click at [147, 343] on div "Worldcoin Mini App SIWE with Privy" at bounding box center [128, 354] width 180 height 38
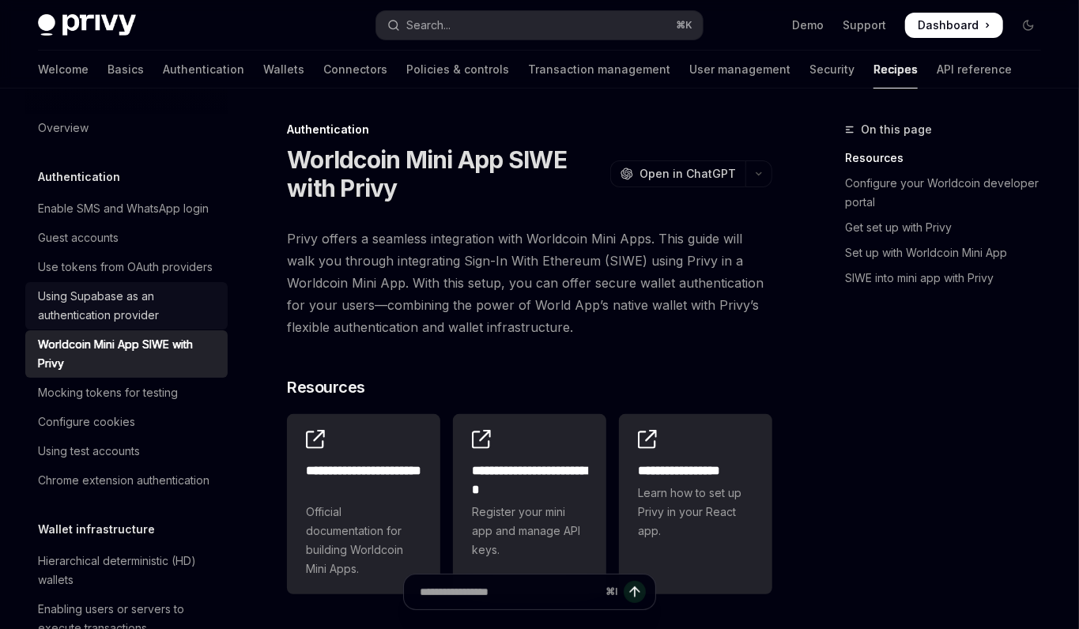
click at [146, 317] on div "Using Supabase as an authentication provider" at bounding box center [128, 306] width 180 height 38
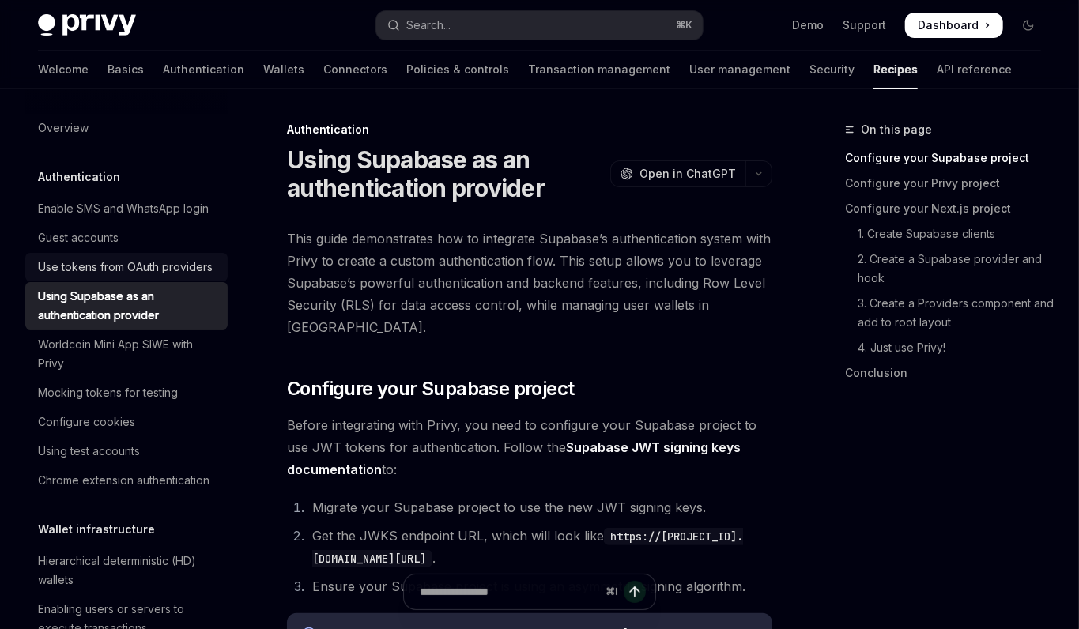
click at [141, 270] on div "Use tokens from OAuth providers" at bounding box center [125, 267] width 175 height 19
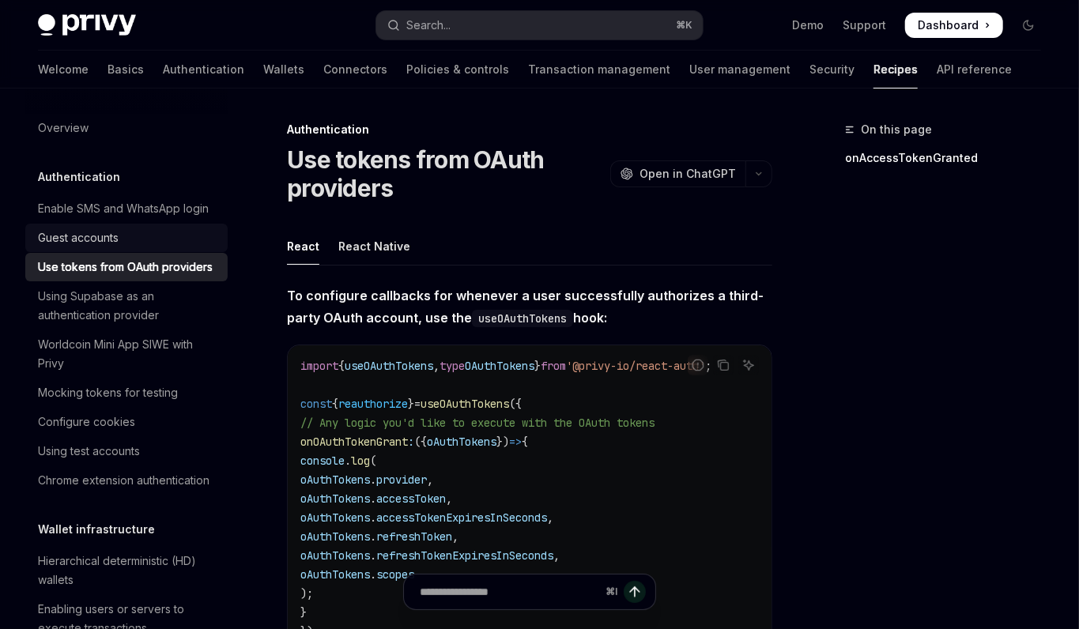
click at [110, 226] on link "Guest accounts" at bounding box center [126, 238] width 202 height 28
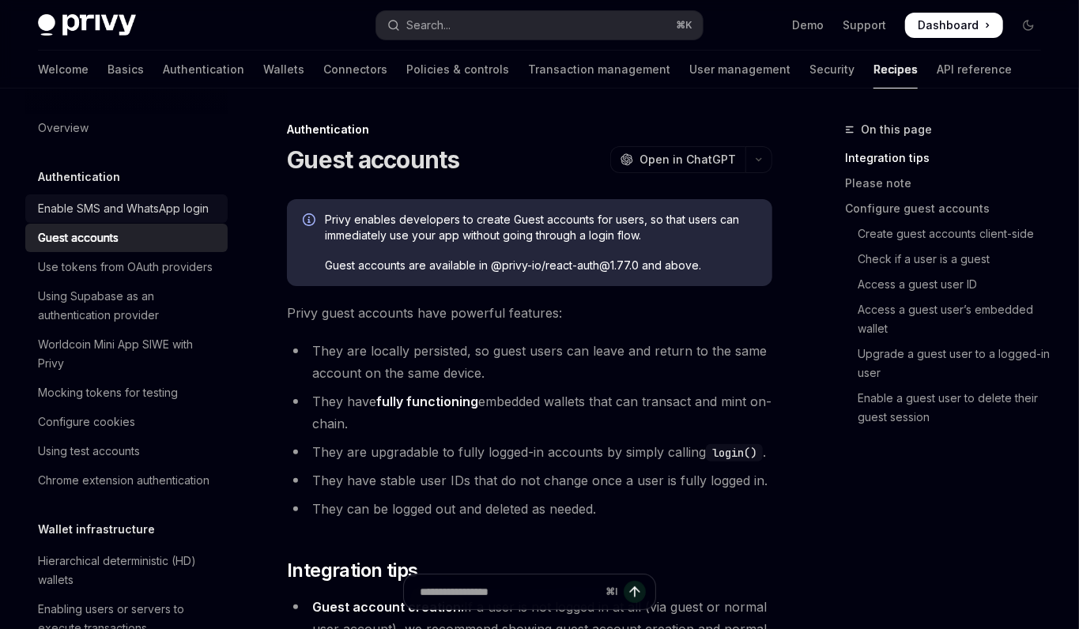
click at [111, 213] on div "Enable SMS and WhatsApp login" at bounding box center [123, 208] width 171 height 19
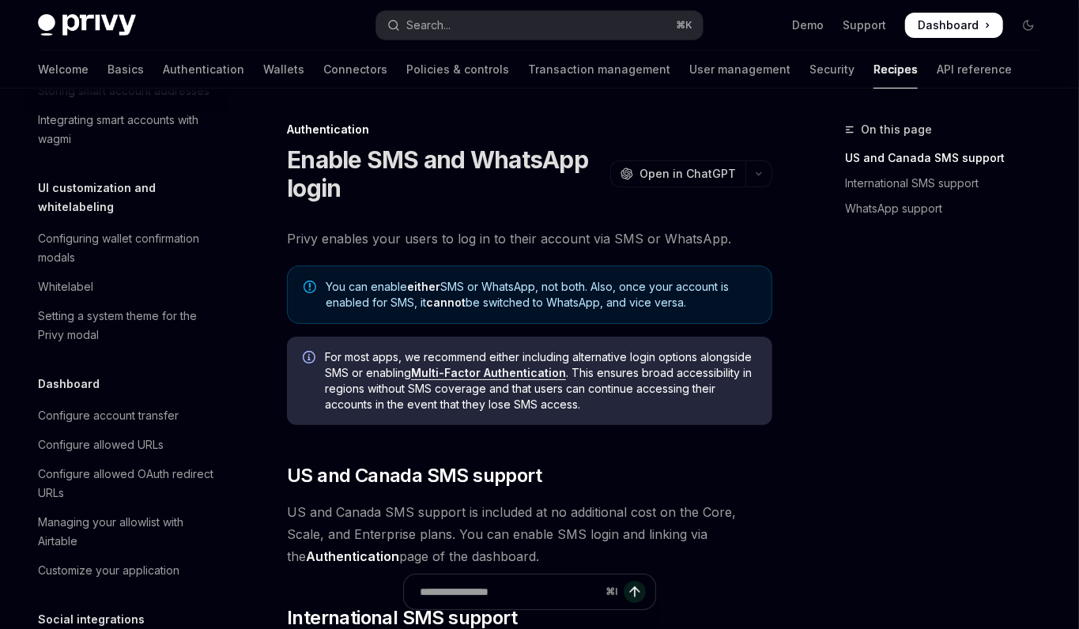
scroll to position [931, 0]
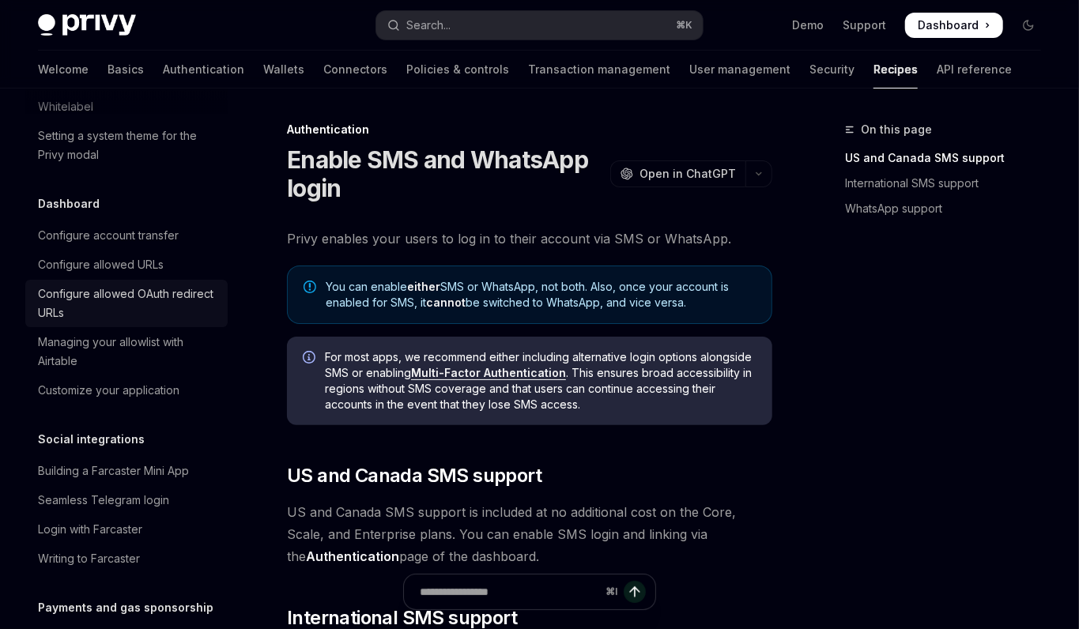
click at [158, 308] on link "Configure allowed OAuth redirect URLs" at bounding box center [126, 303] width 202 height 47
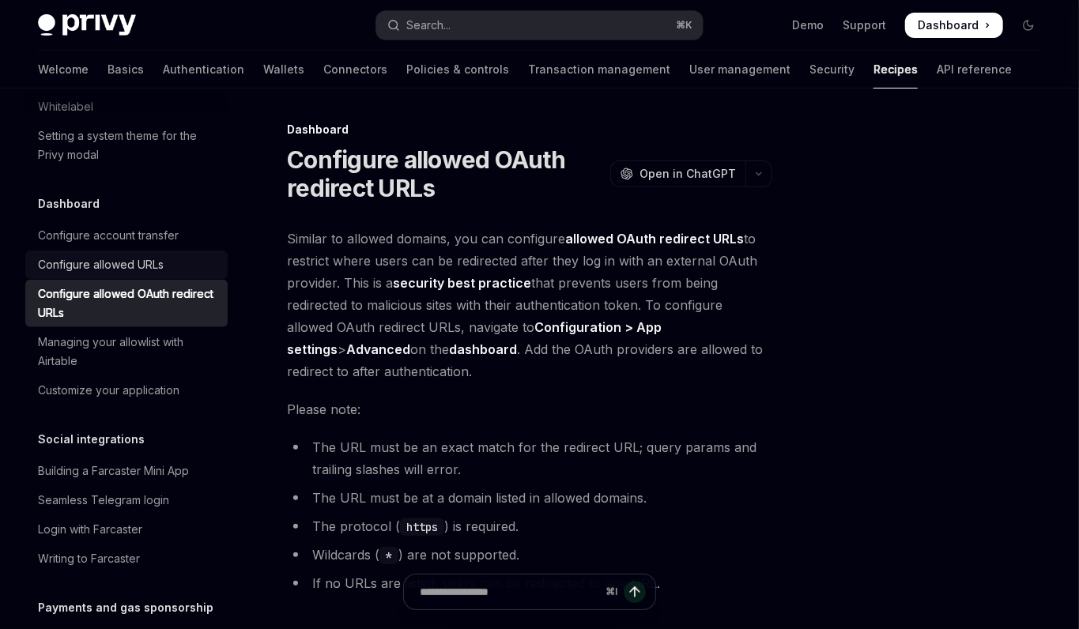
click at [155, 255] on div "Configure allowed URLs" at bounding box center [101, 264] width 126 height 19
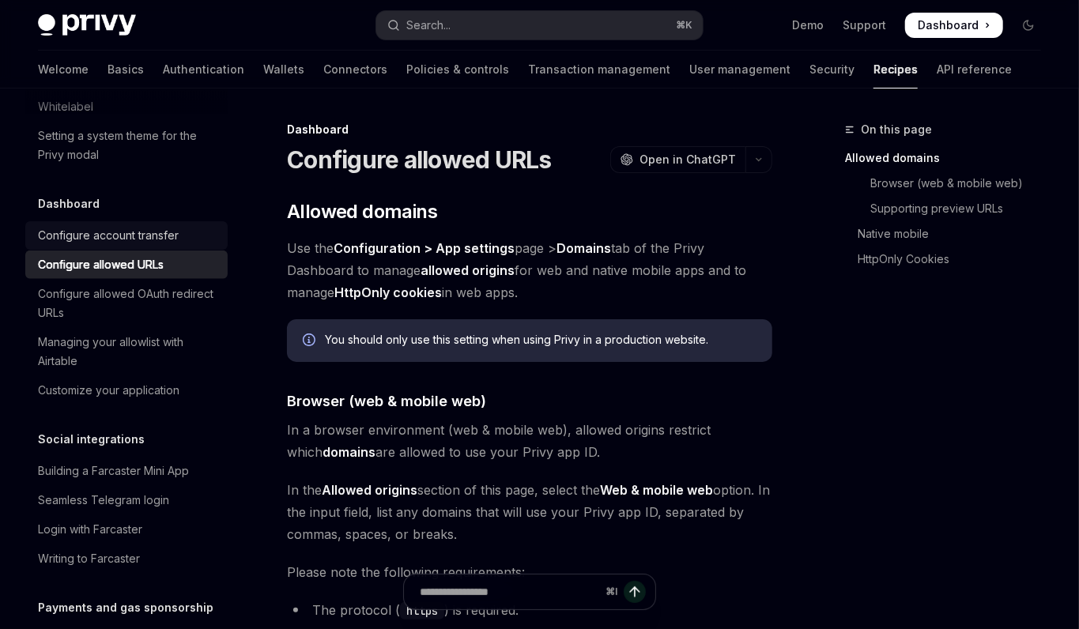
click at [153, 228] on link "Configure account transfer" at bounding box center [126, 235] width 202 height 28
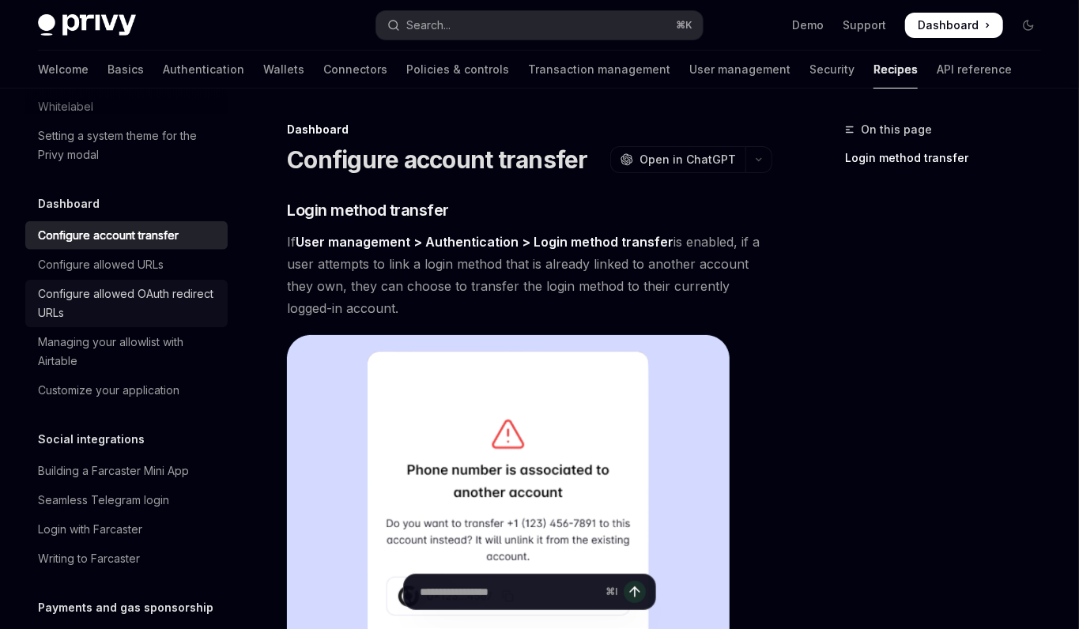
click at [153, 287] on div "Configure allowed OAuth redirect URLs" at bounding box center [128, 304] width 180 height 38
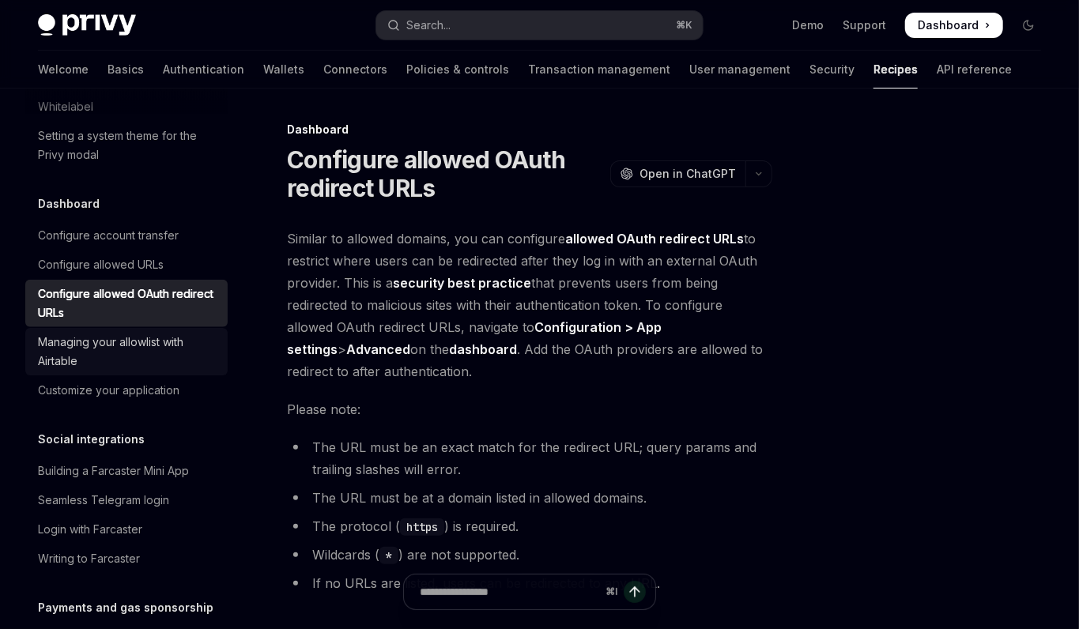
click at [150, 328] on link "Managing your allowlist with Airtable" at bounding box center [126, 351] width 202 height 47
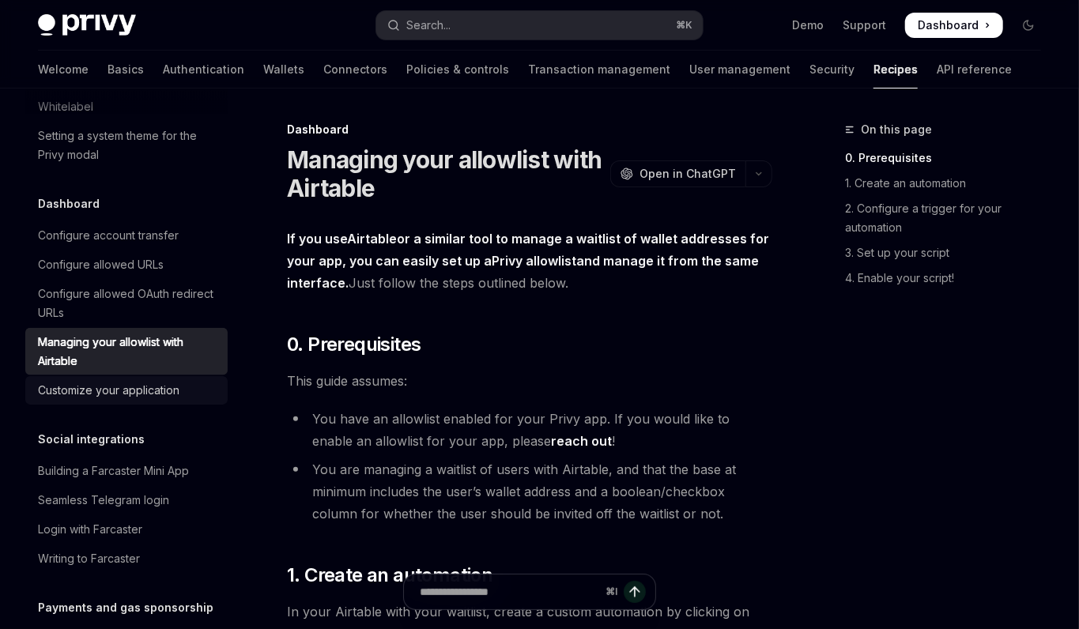
click at [141, 381] on div "Customize your application" at bounding box center [108, 390] width 141 height 19
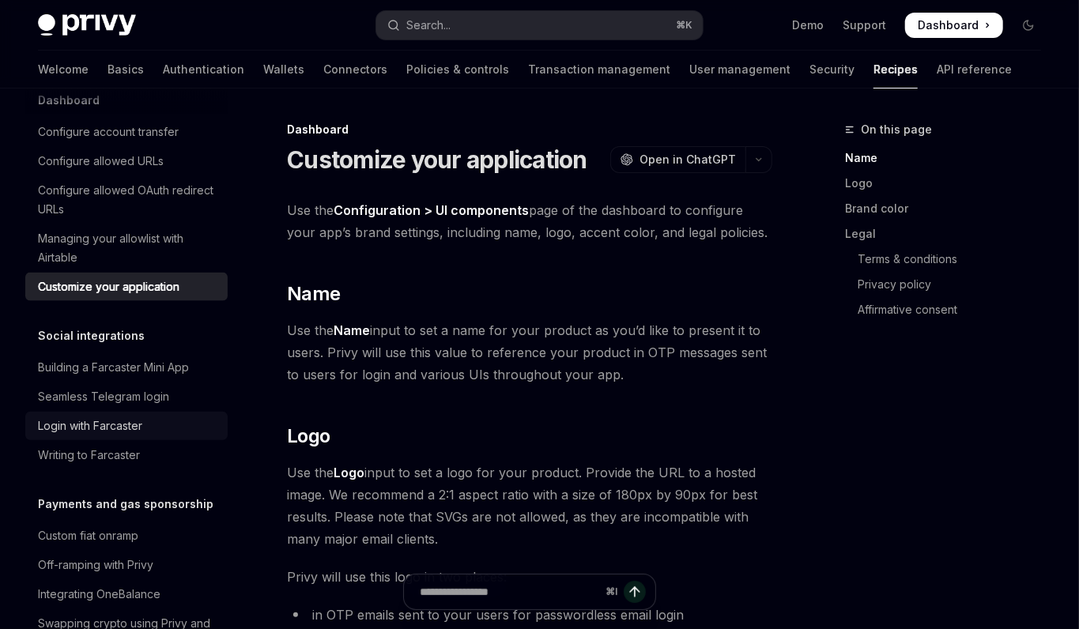
scroll to position [1040, 0]
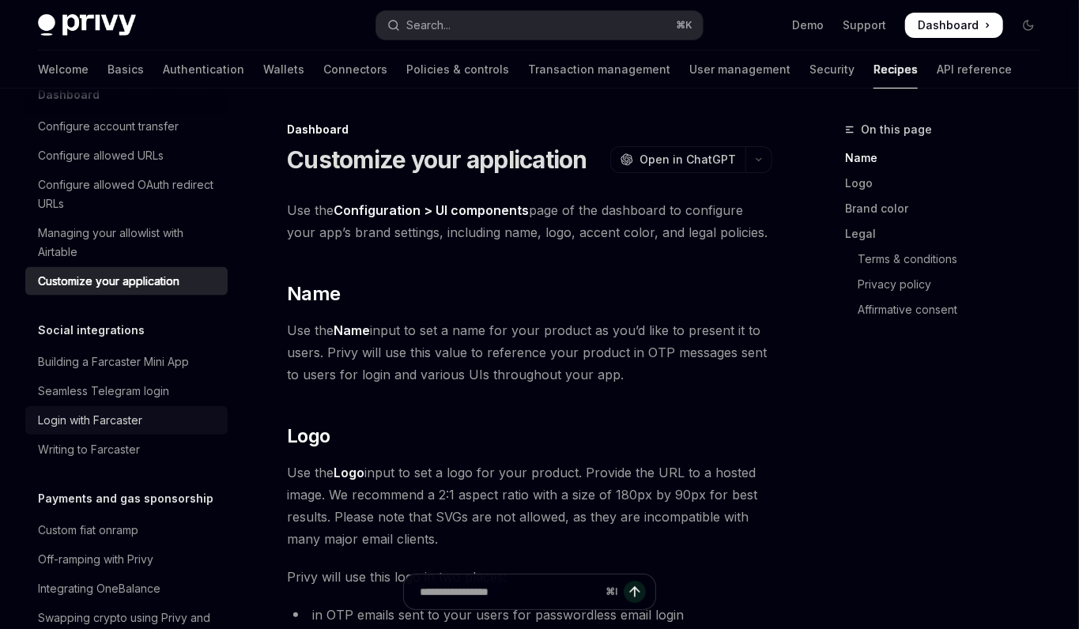
click at [139, 406] on link "Login with Farcaster" at bounding box center [126, 420] width 202 height 28
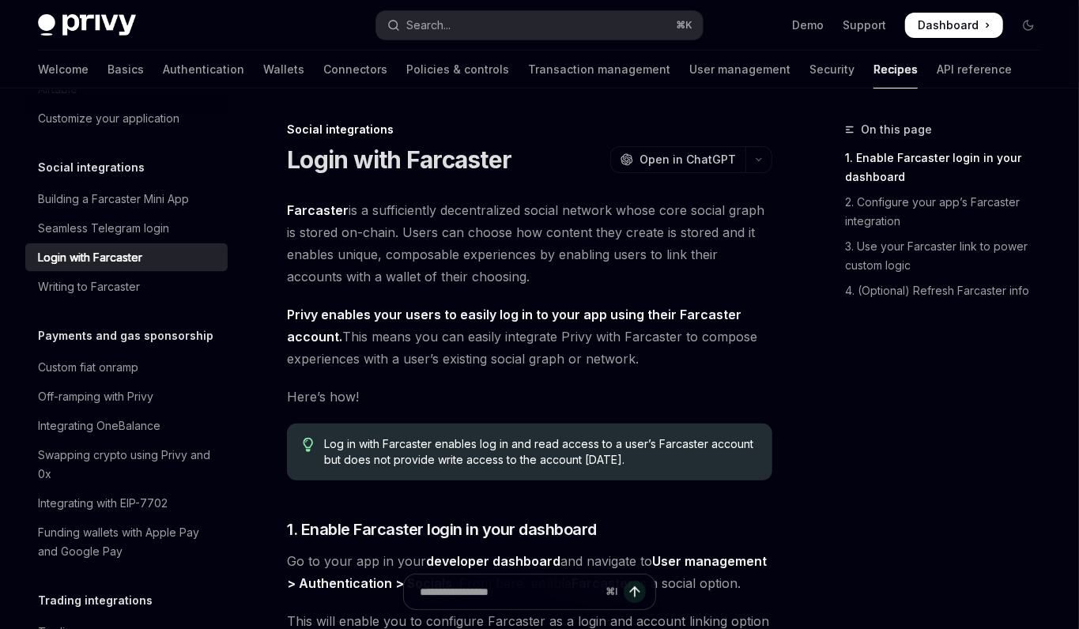
scroll to position [1375, 0]
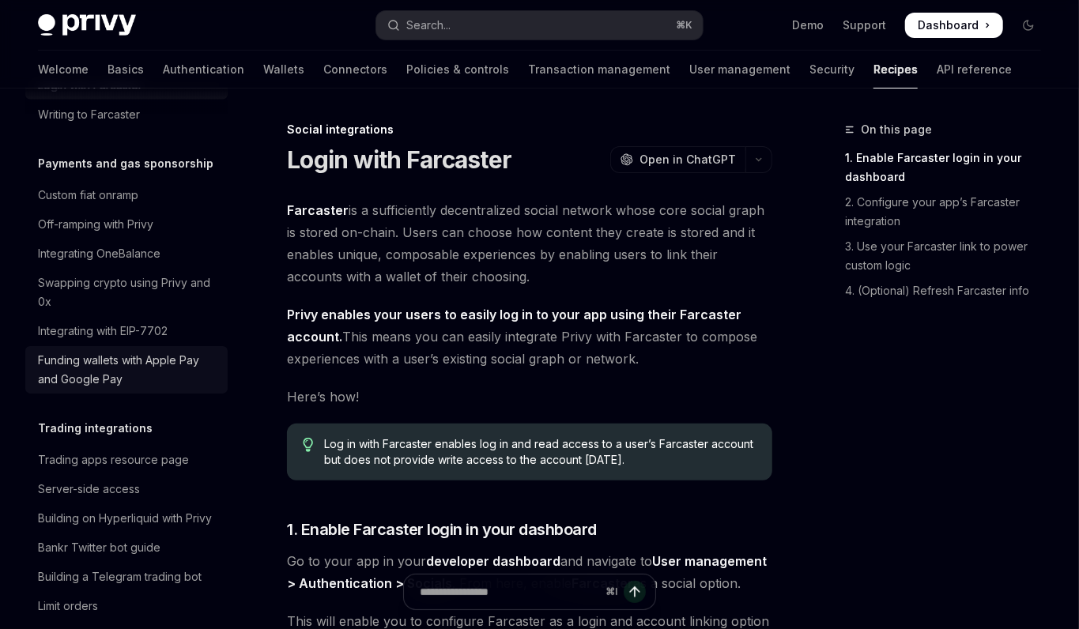
click at [136, 353] on div "Funding wallets with Apple Pay and Google Pay" at bounding box center [128, 370] width 180 height 38
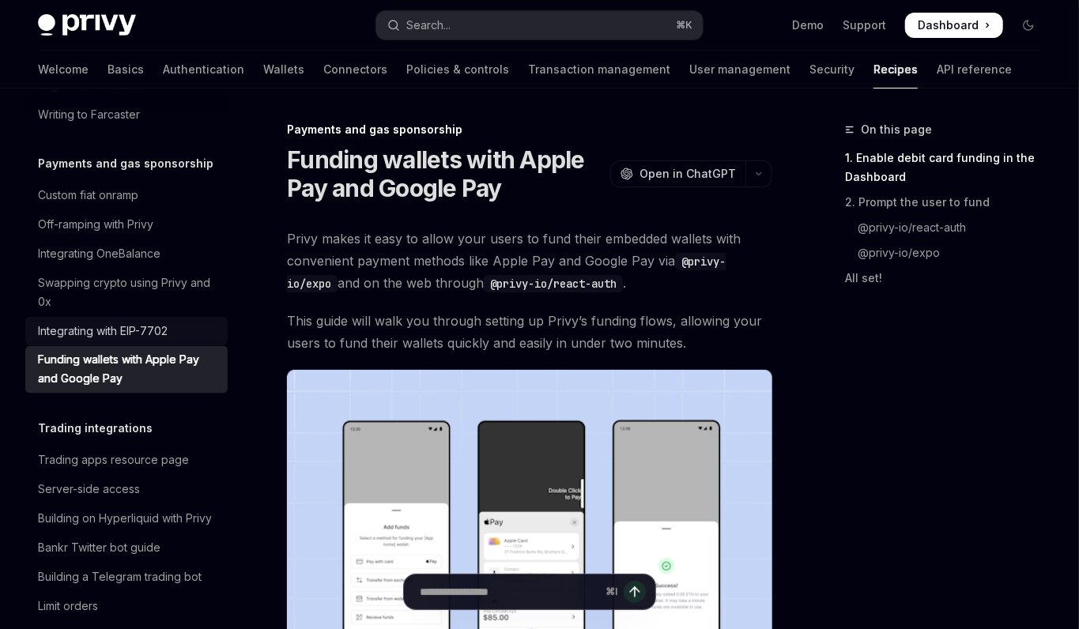
click at [121, 322] on div "Integrating with EIP-7702" at bounding box center [103, 331] width 130 height 19
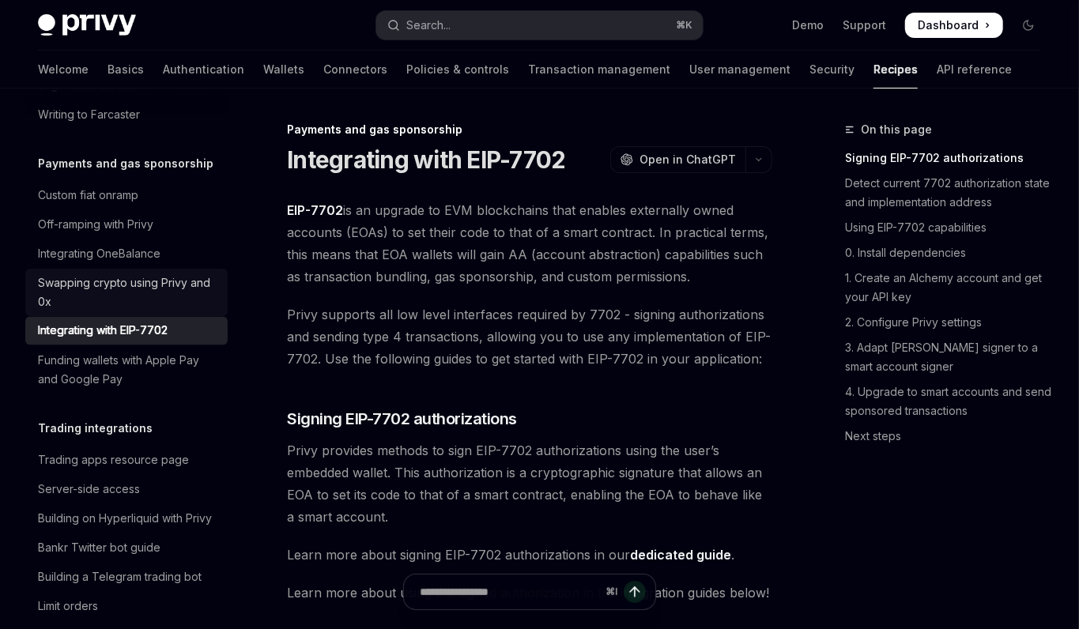
click at [116, 274] on div "Swapping crypto using Privy and 0x" at bounding box center [128, 293] width 180 height 38
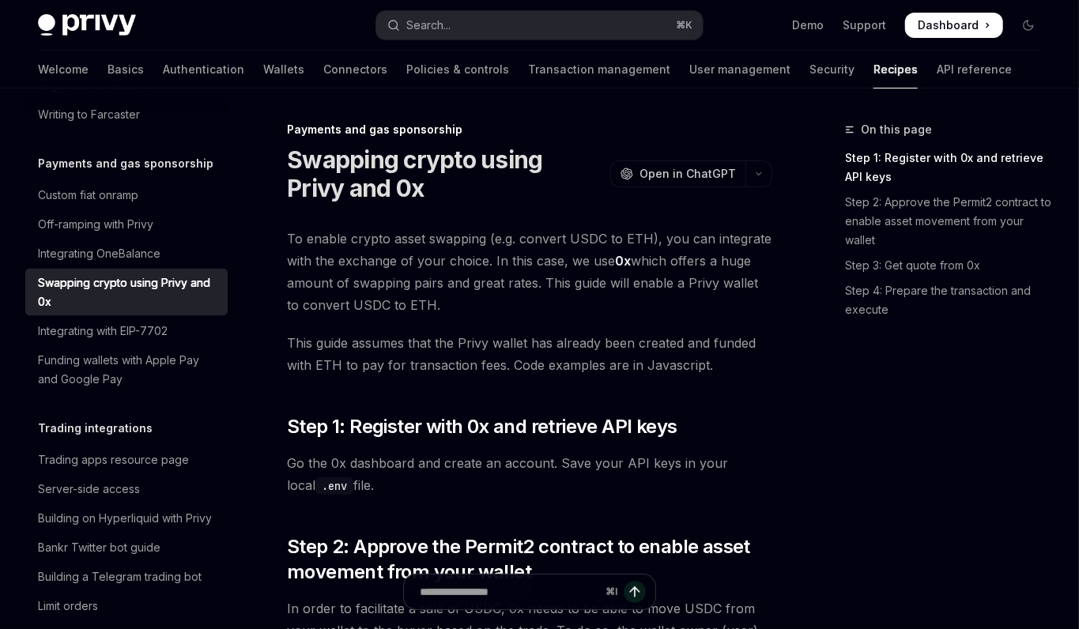
click at [116, 269] on link "Swapping crypto using Privy and 0x" at bounding box center [126, 292] width 202 height 47
click at [116, 244] on div "Integrating OneBalance" at bounding box center [99, 253] width 123 height 19
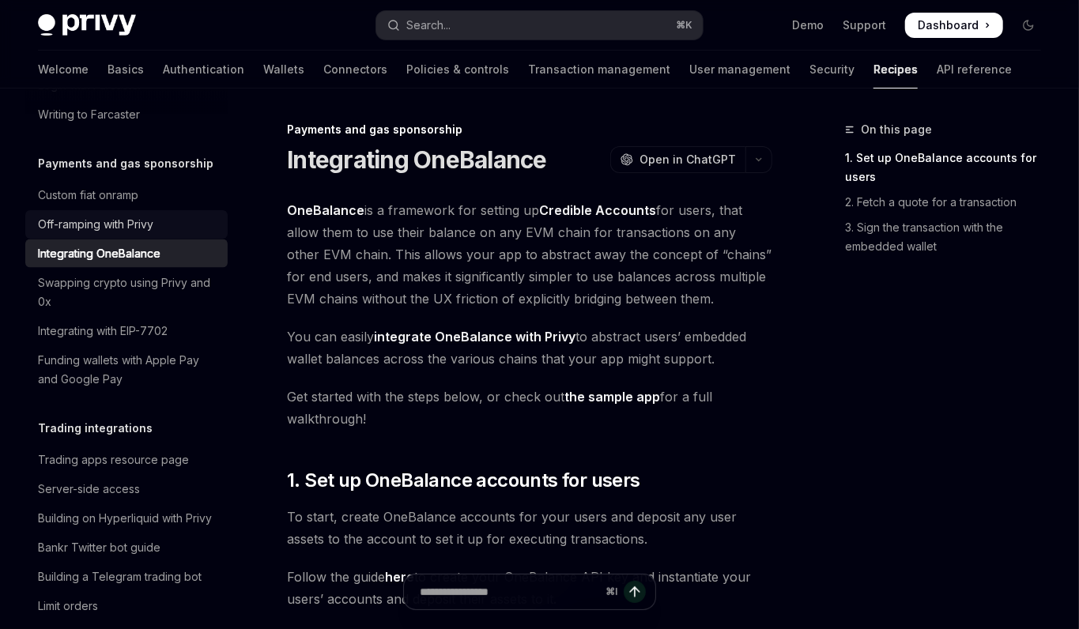
click at [114, 215] on div "Off-ramping with Privy" at bounding box center [95, 224] width 115 height 19
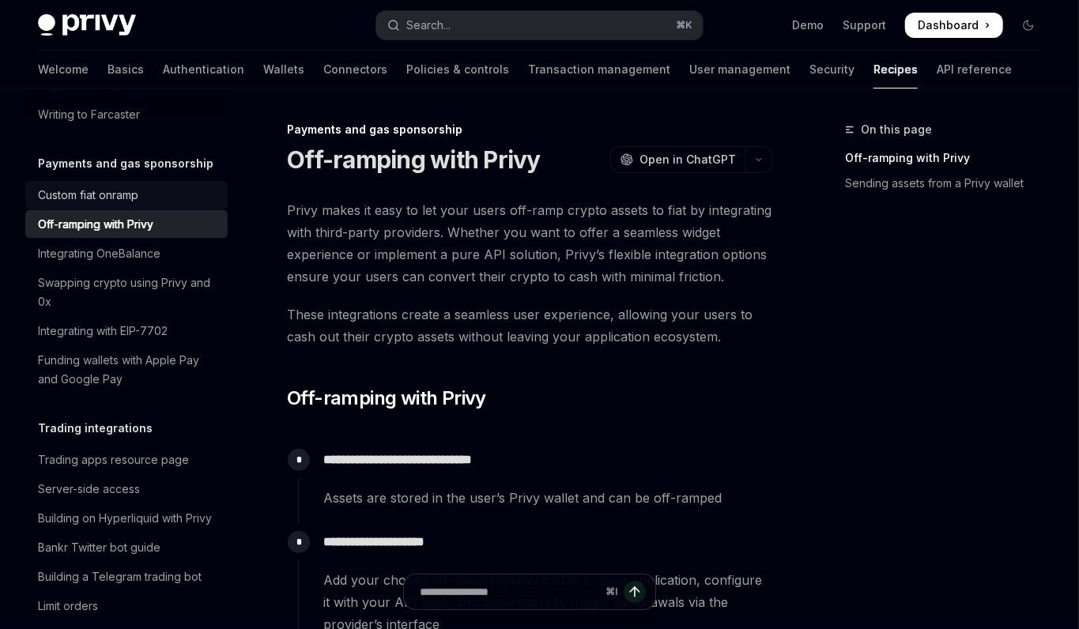
click at [94, 186] on div "Custom fiat onramp" at bounding box center [88, 195] width 100 height 19
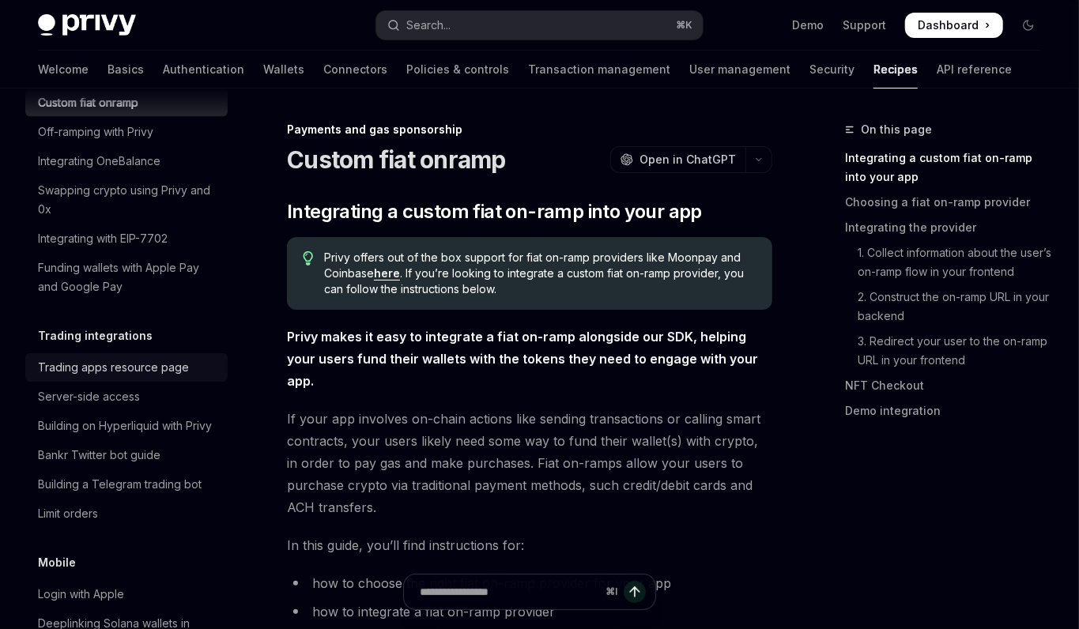
click at [160, 447] on link "Bankr Twitter bot guide" at bounding box center [126, 455] width 202 height 28
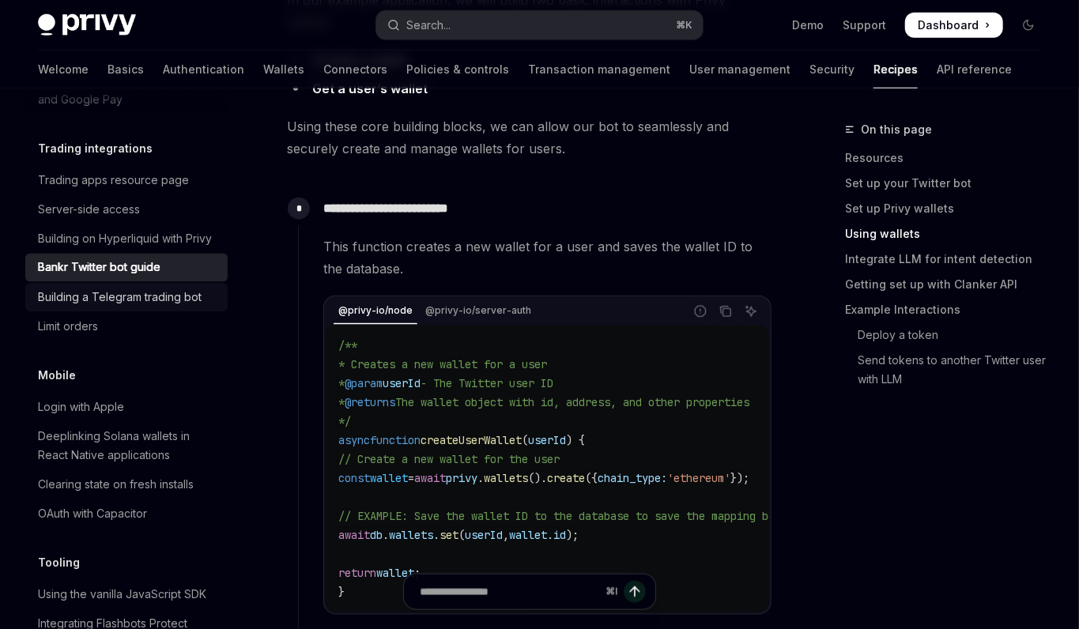
scroll to position [1682, 0]
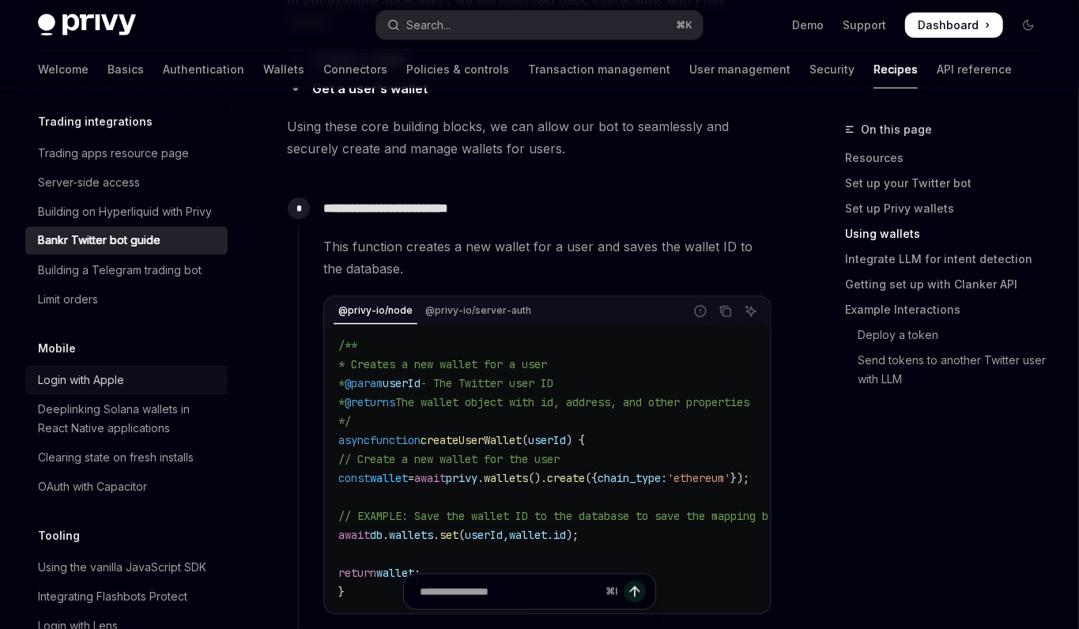
click at [115, 371] on div "Login with Apple" at bounding box center [81, 380] width 86 height 19
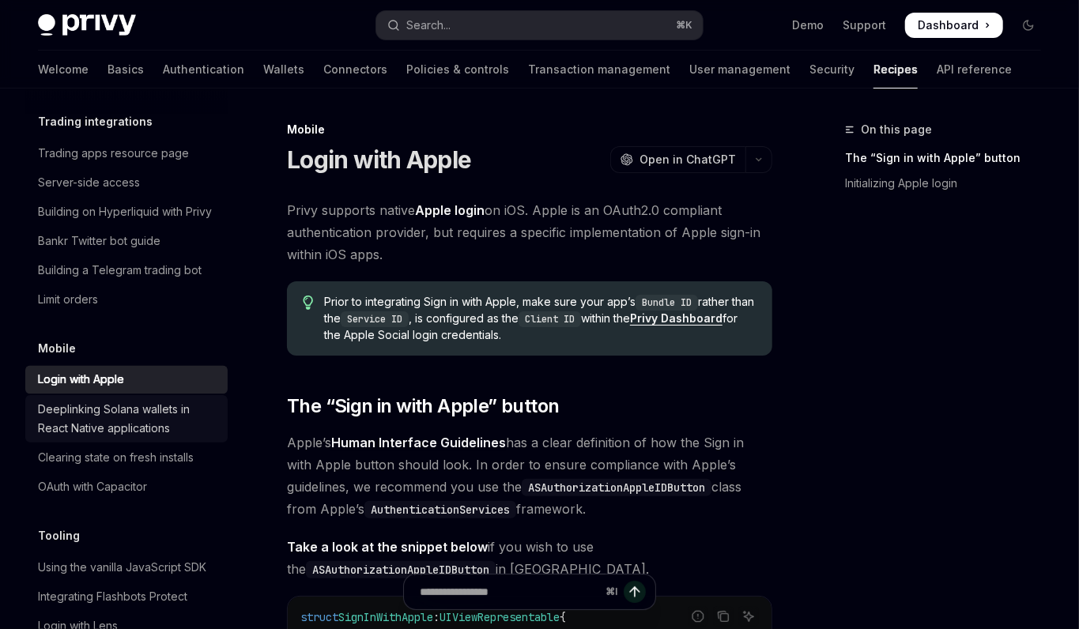
click at [127, 406] on div "Deeplinking Solana wallets in React Native applications" at bounding box center [128, 419] width 180 height 38
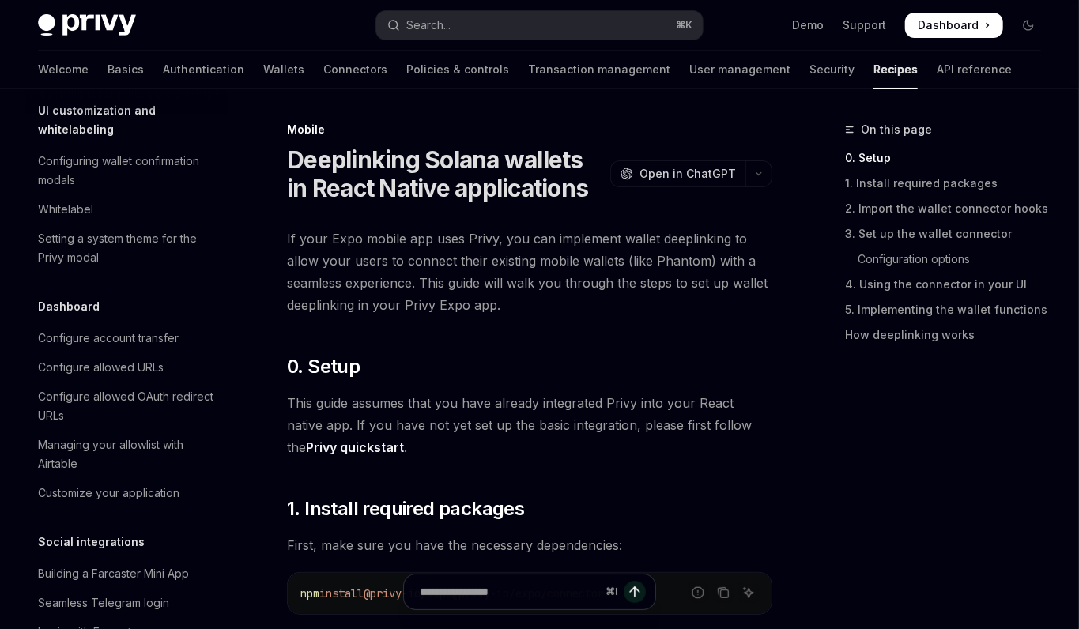
scroll to position [809, 0]
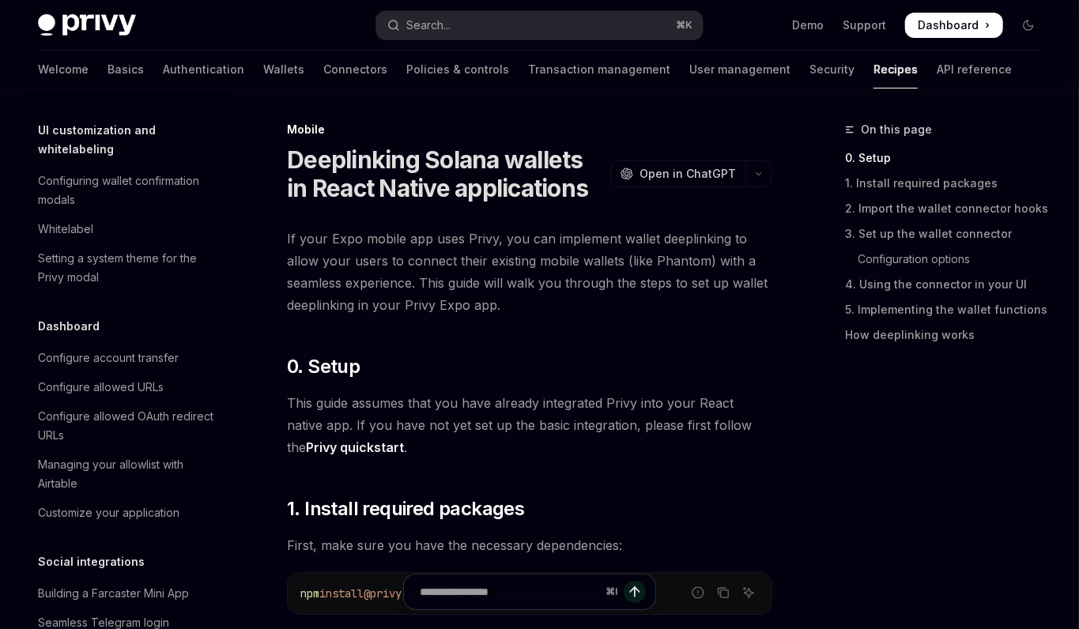
click at [127, 407] on div "Configure allowed OAuth redirect URLs" at bounding box center [128, 426] width 180 height 38
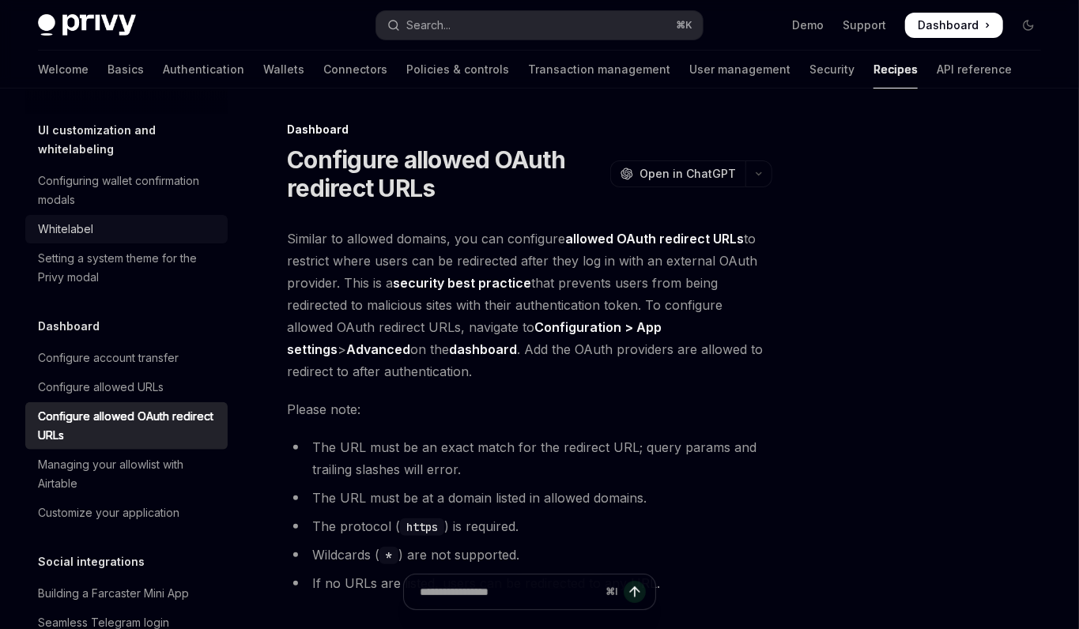
click at [123, 220] on div "Whitelabel" at bounding box center [128, 229] width 180 height 19
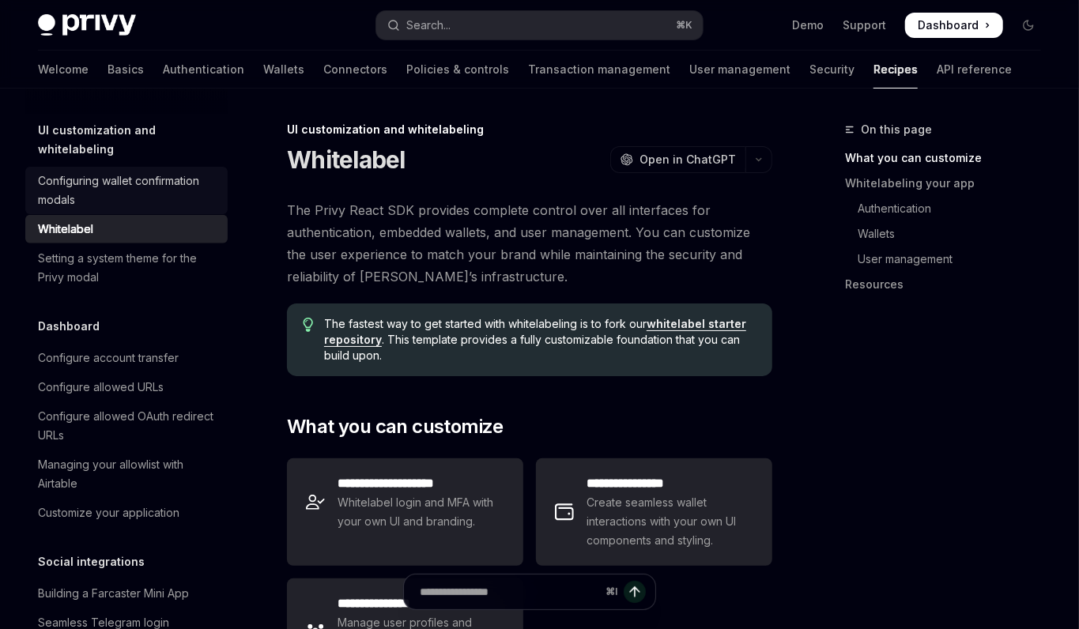
click at [117, 178] on div "Configuring wallet confirmation modals" at bounding box center [128, 191] width 180 height 38
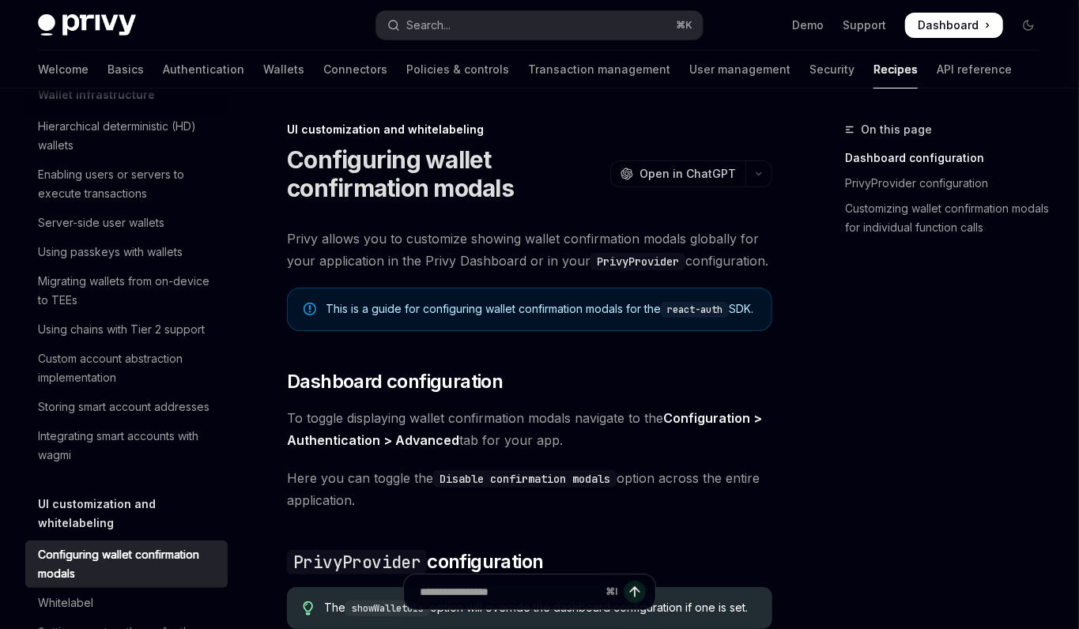
click at [117, 178] on div "Enabling users or servers to execute transactions" at bounding box center [128, 184] width 180 height 38
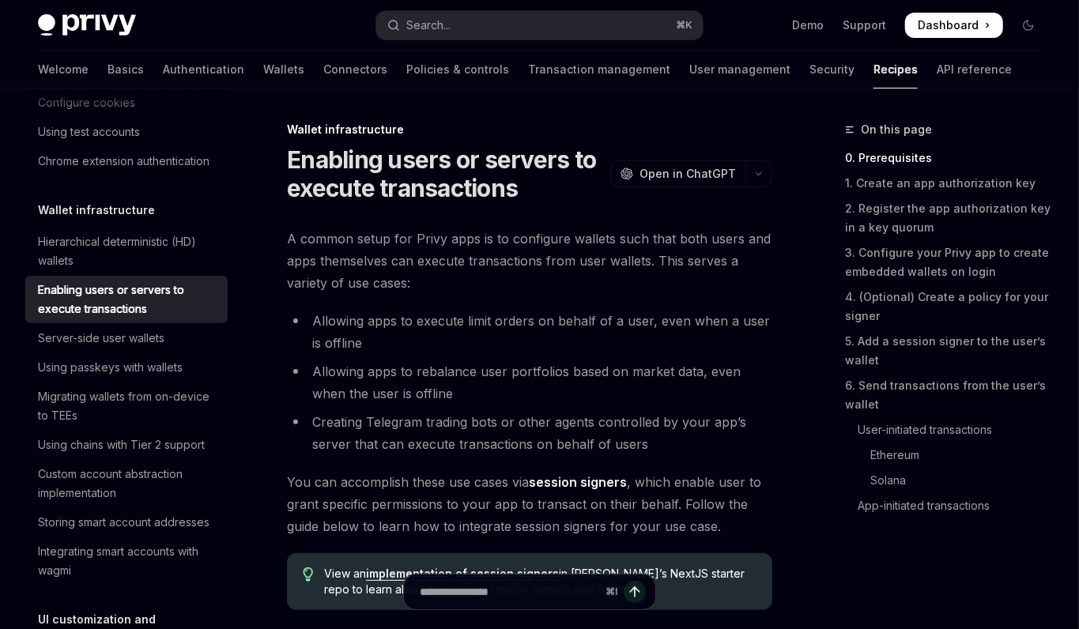
scroll to position [220, 0]
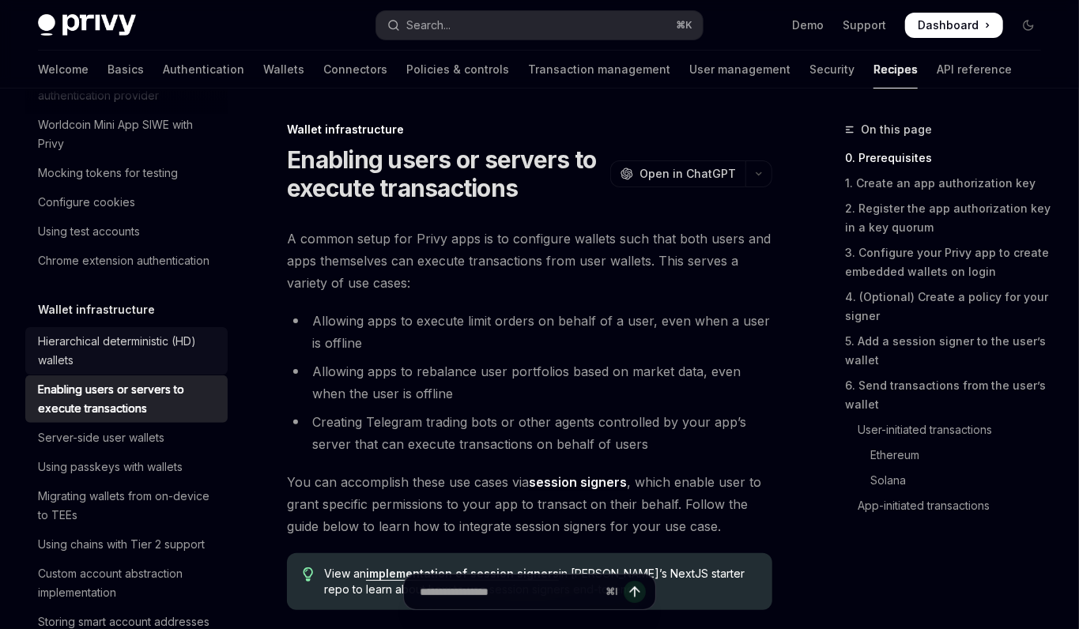
click at [100, 345] on div "Hierarchical deterministic (HD) wallets" at bounding box center [128, 351] width 180 height 38
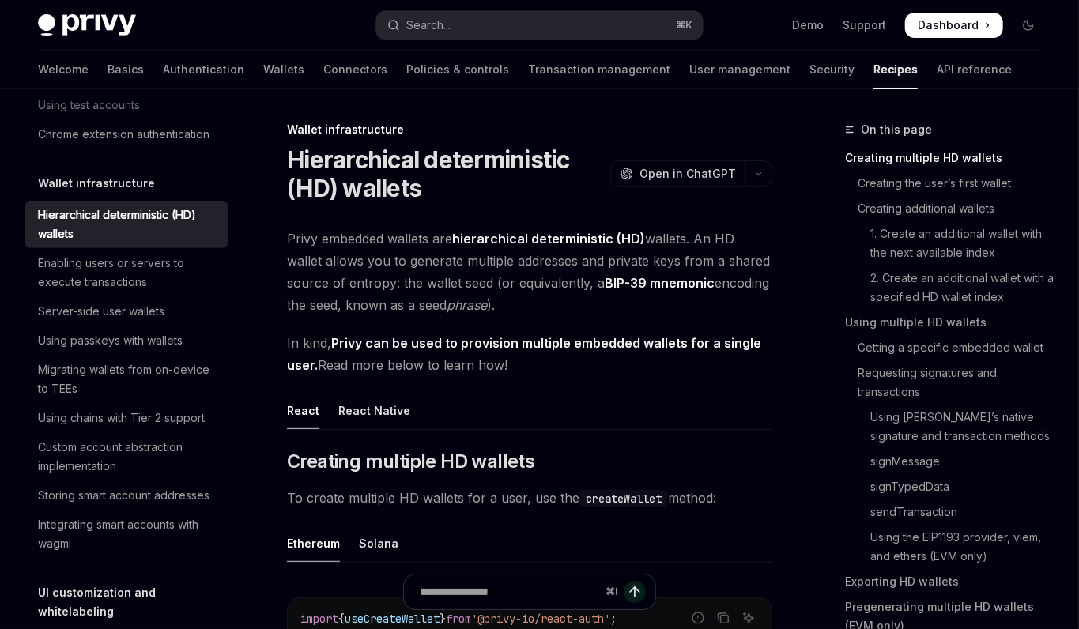
scroll to position [346, 0]
click at [100, 345] on div "Using passkeys with wallets" at bounding box center [110, 340] width 145 height 19
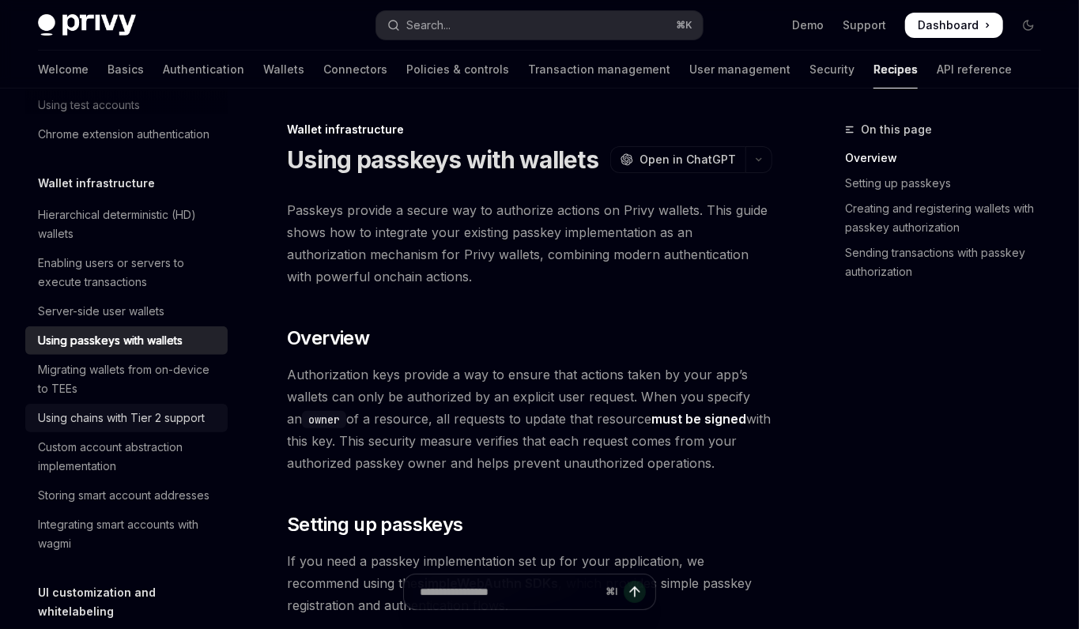
click at [96, 404] on link "Using chains with Tier 2 support" at bounding box center [126, 418] width 202 height 28
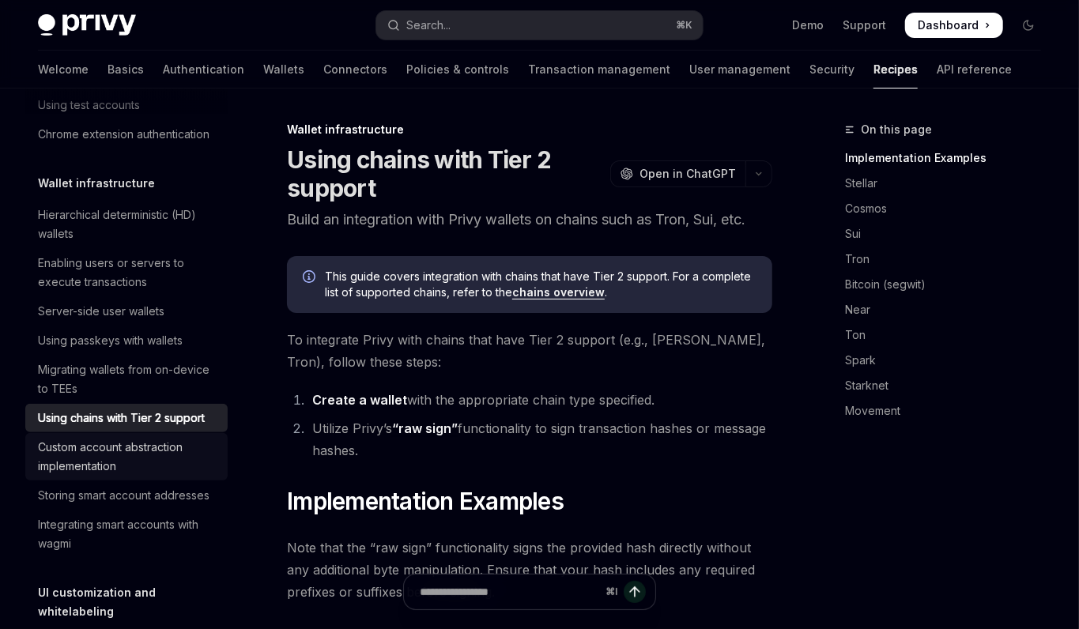
click at [98, 450] on div "Custom account abstraction implementation" at bounding box center [128, 457] width 180 height 38
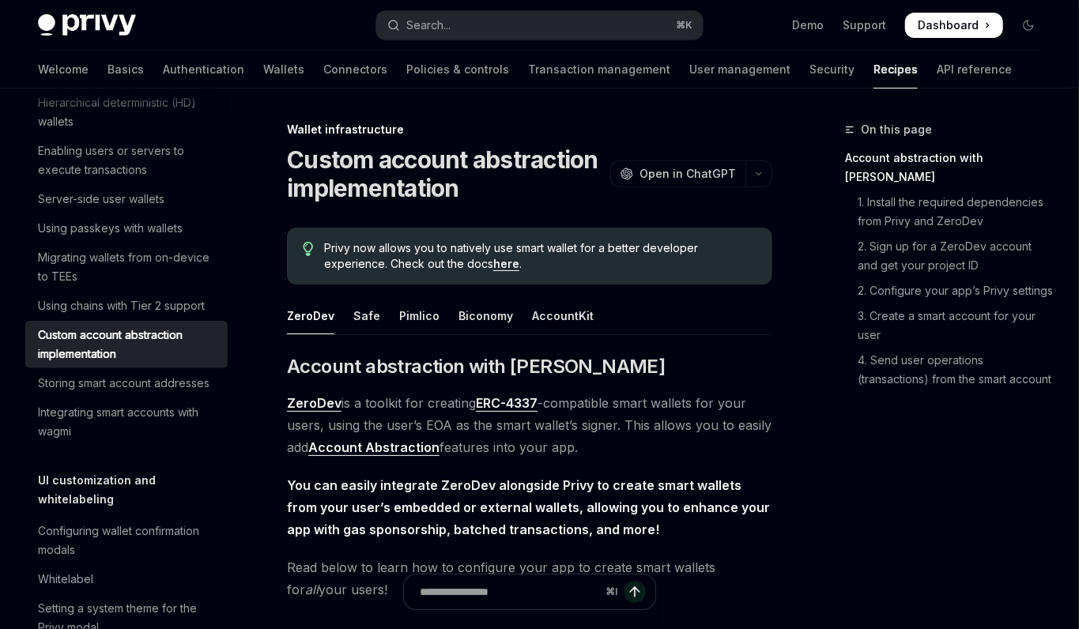
scroll to position [477, 0]
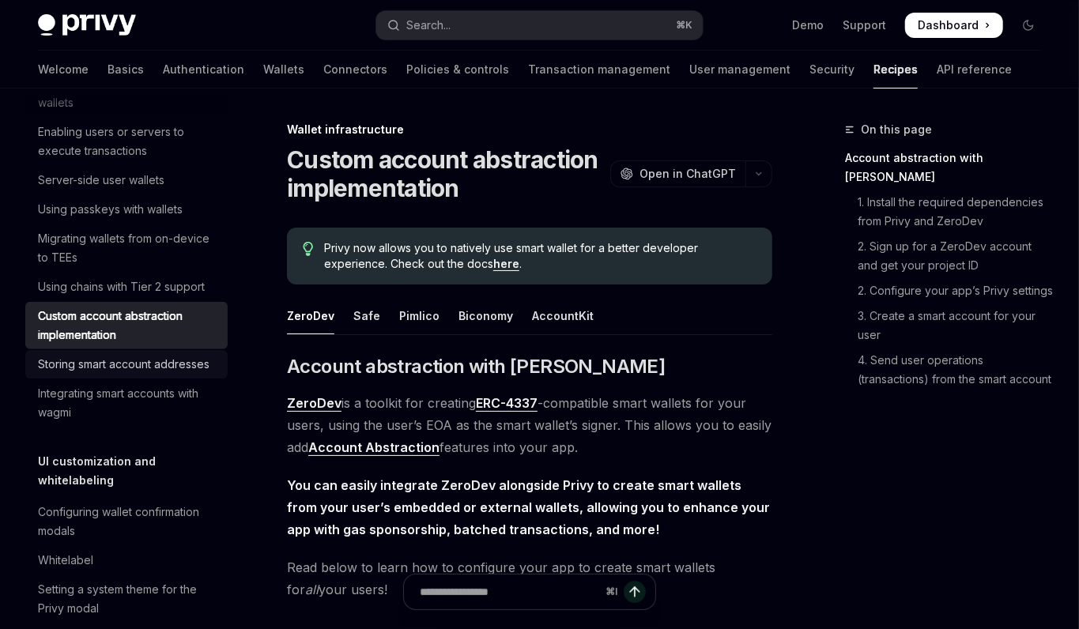
click at [116, 358] on div "Storing smart account addresses" at bounding box center [124, 364] width 172 height 19
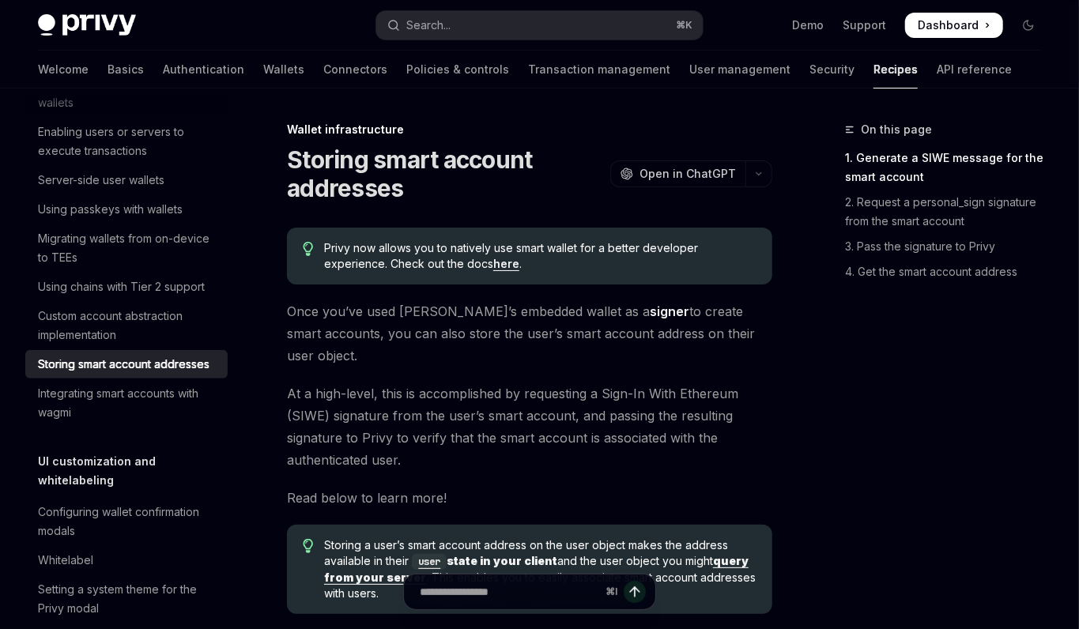
click at [115, 360] on div "Storing smart account addresses" at bounding box center [124, 364] width 172 height 19
click at [107, 394] on div "Integrating smart accounts with wagmi" at bounding box center [128, 403] width 180 height 38
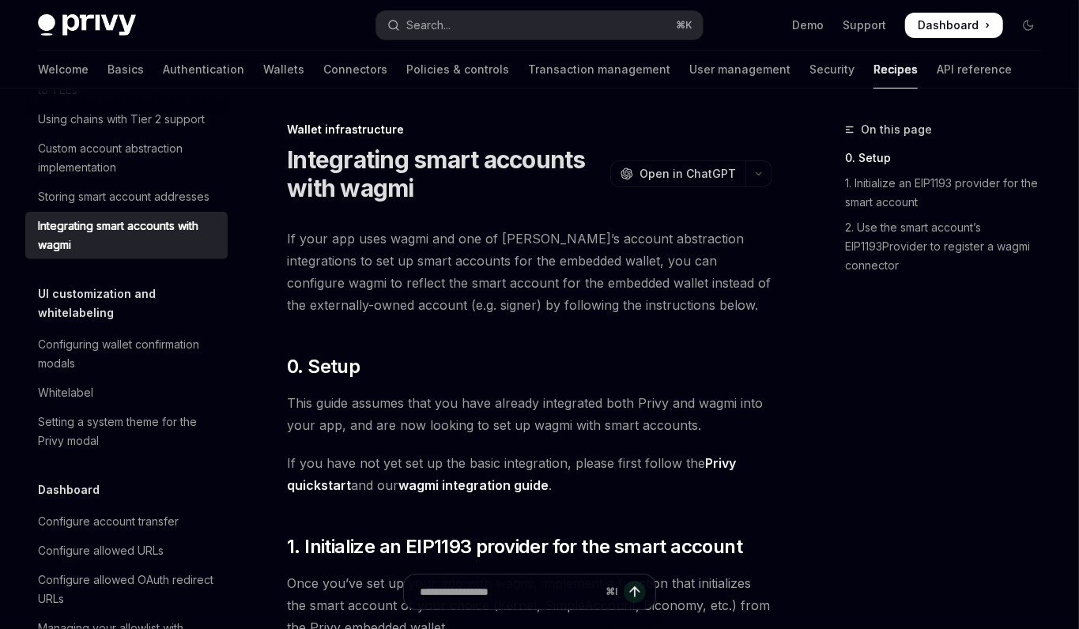
scroll to position [664, 0]
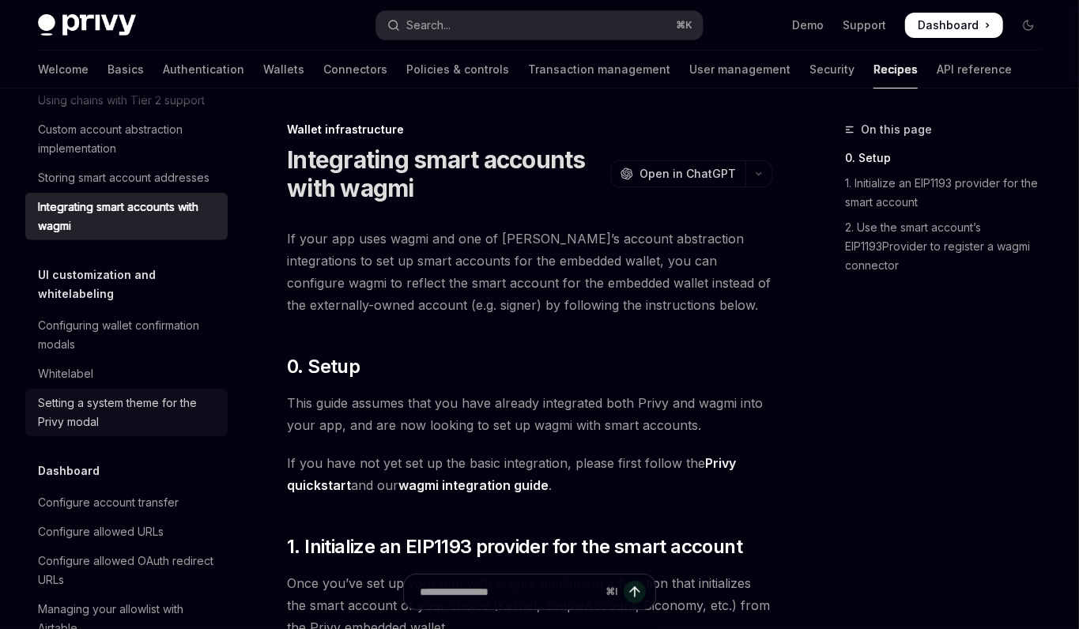
click at [107, 394] on div "Setting a system theme for the Privy modal" at bounding box center [128, 413] width 180 height 38
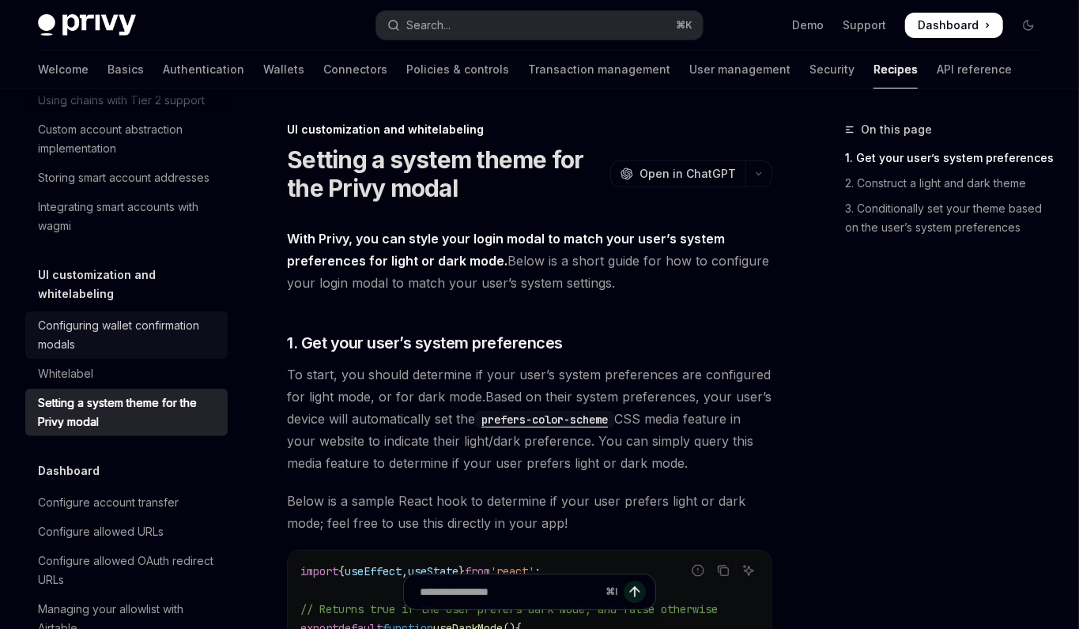
click at [100, 328] on div "Configuring wallet confirmation modals" at bounding box center [128, 335] width 180 height 38
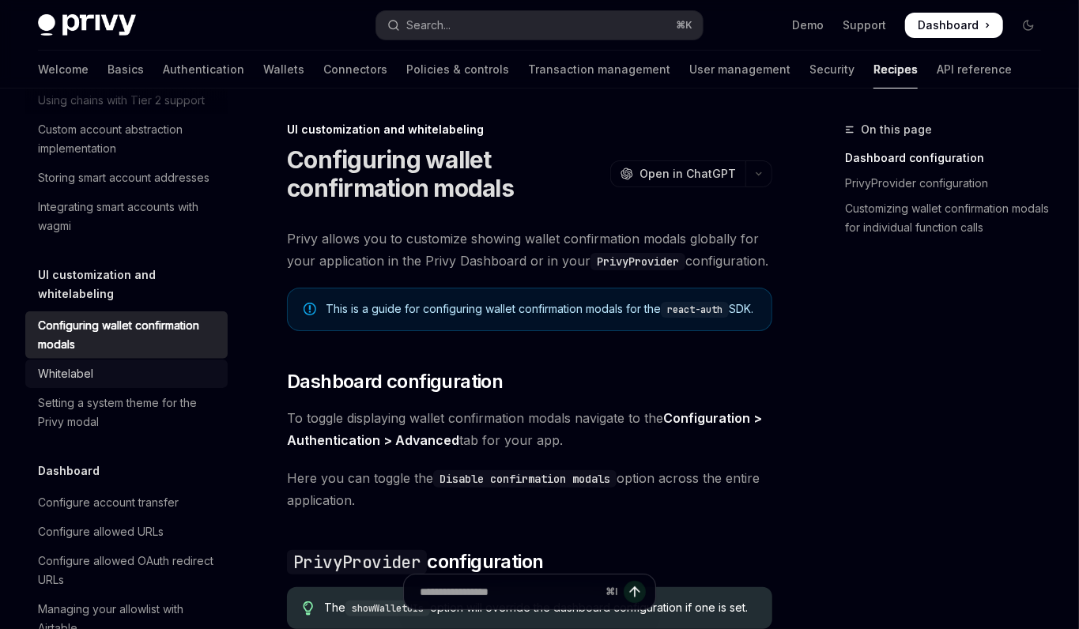
click at [102, 364] on div "Whitelabel" at bounding box center [128, 373] width 180 height 19
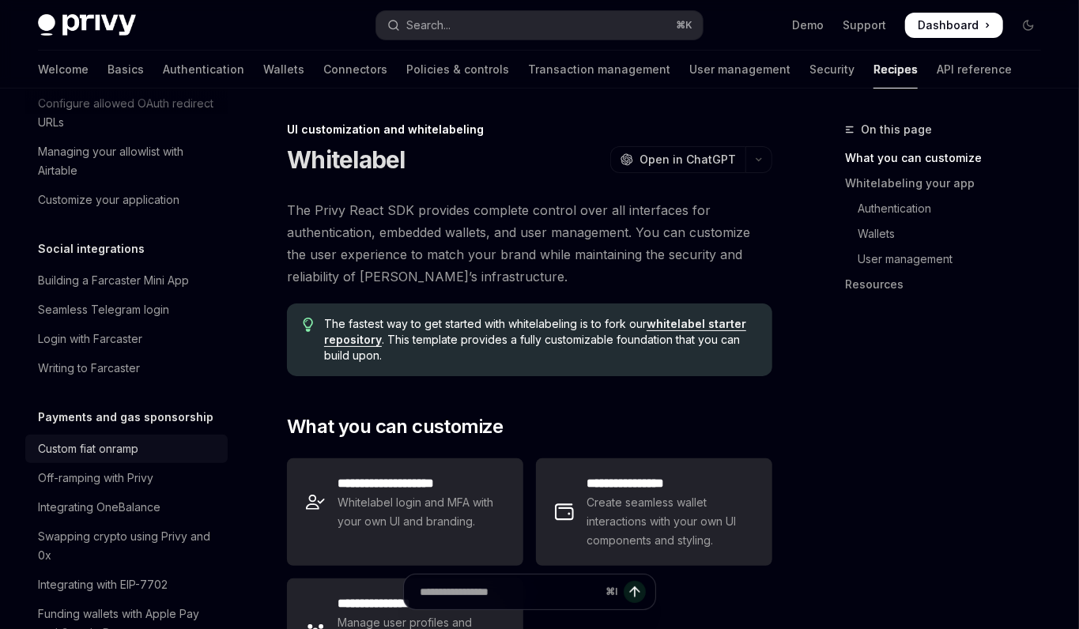
scroll to position [1185, 0]
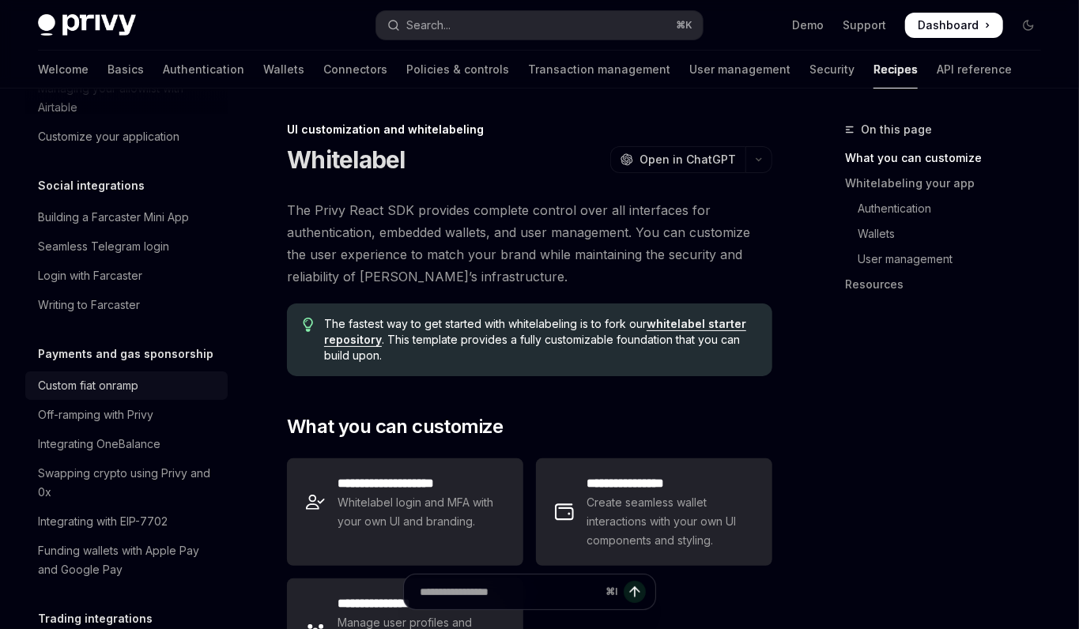
click at [101, 372] on link "Custom fiat onramp" at bounding box center [126, 386] width 202 height 28
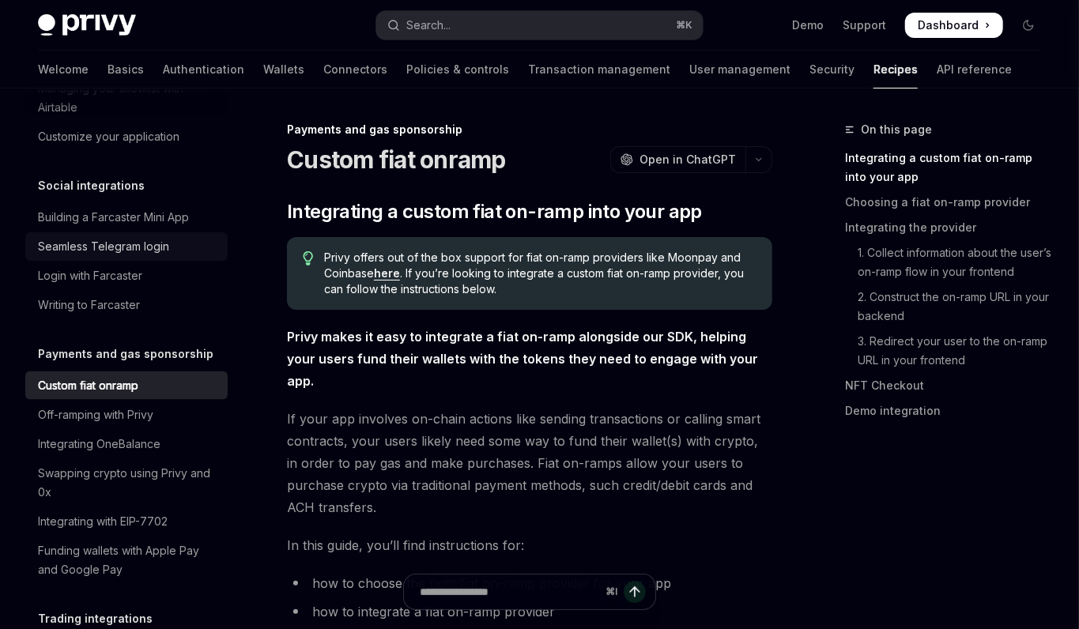
click at [113, 237] on div "Seamless Telegram login" at bounding box center [103, 246] width 131 height 19
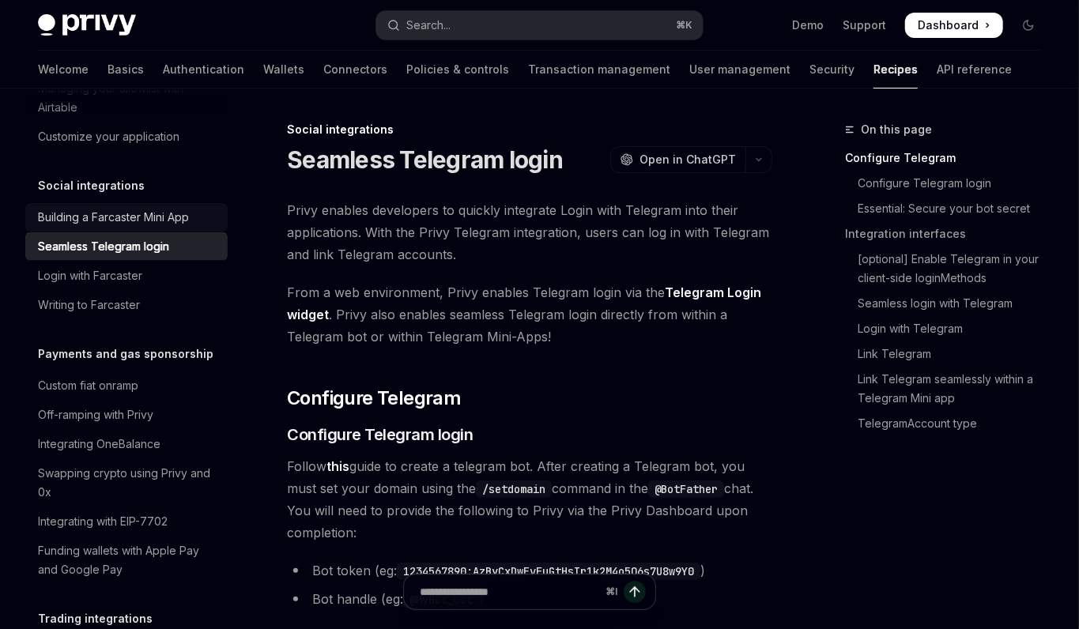
click at [125, 208] on div "Building a Farcaster Mini App" at bounding box center [113, 217] width 151 height 19
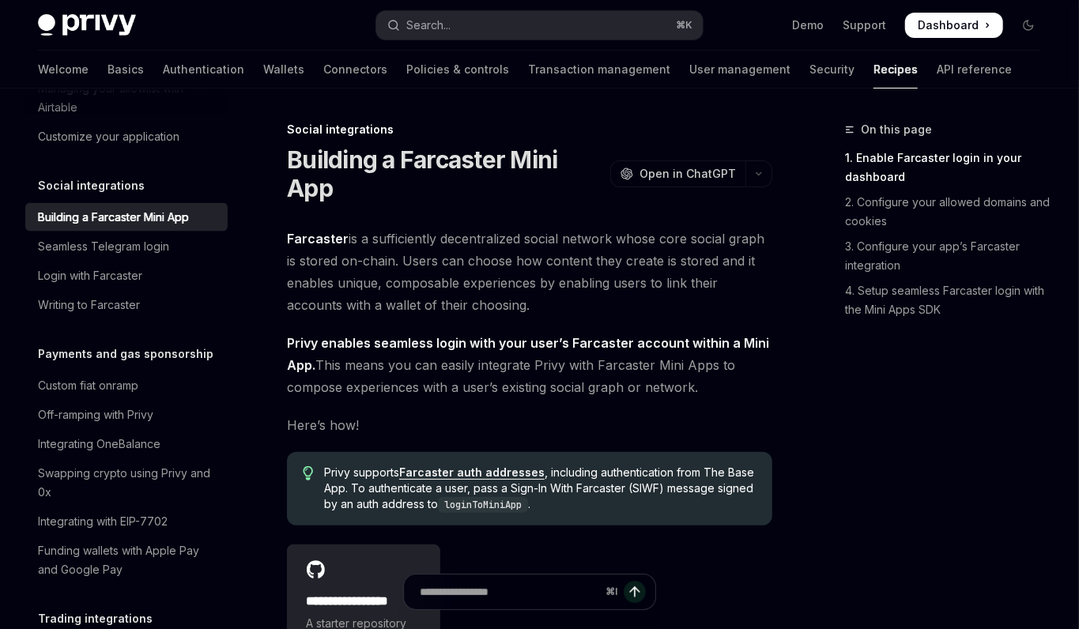
click at [130, 315] on div "Overview Authentication Enable SMS and WhatsApp login Guest accounts Use tokens…" at bounding box center [126, 398] width 202 height 2939
click at [132, 401] on link "Off-ramping with Privy" at bounding box center [126, 415] width 202 height 28
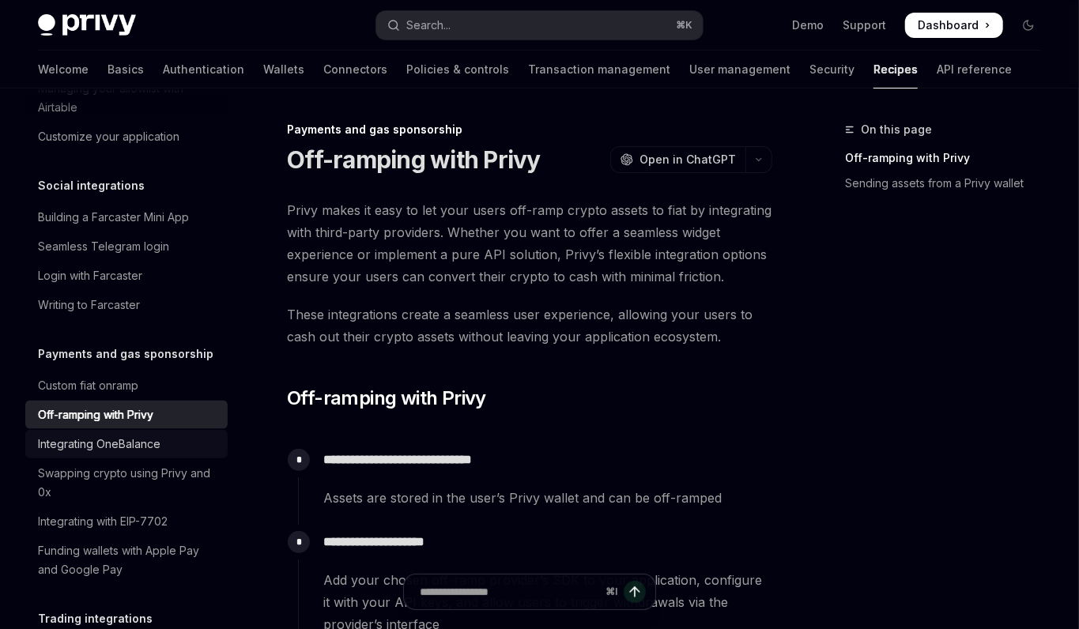
click at [129, 435] on div "Integrating OneBalance" at bounding box center [99, 444] width 123 height 19
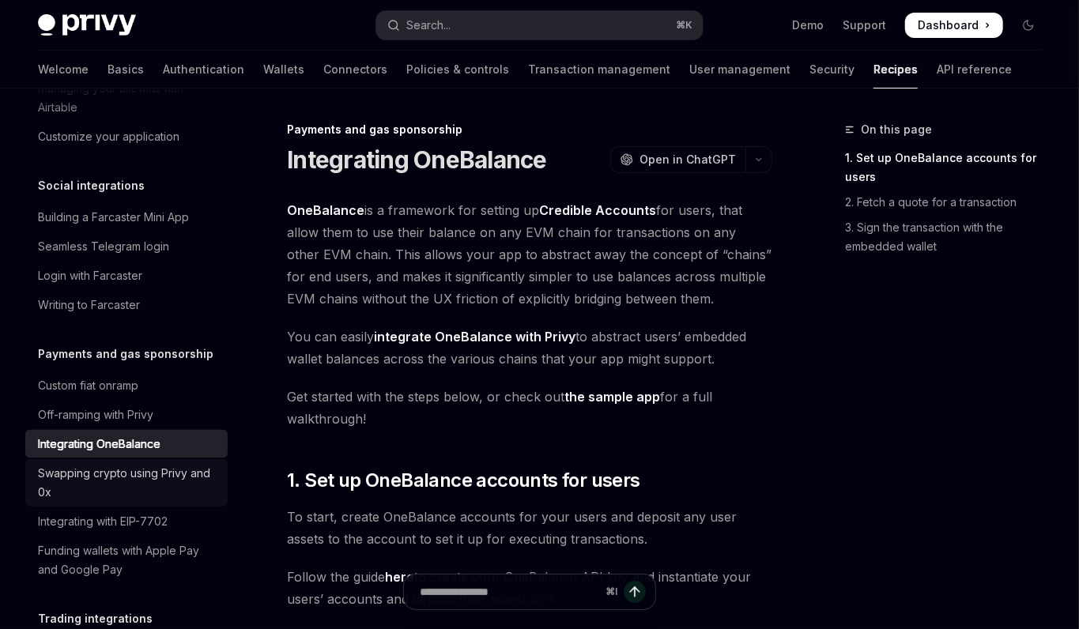
click at [128, 464] on div "Swapping crypto using Privy and 0x" at bounding box center [128, 483] width 180 height 38
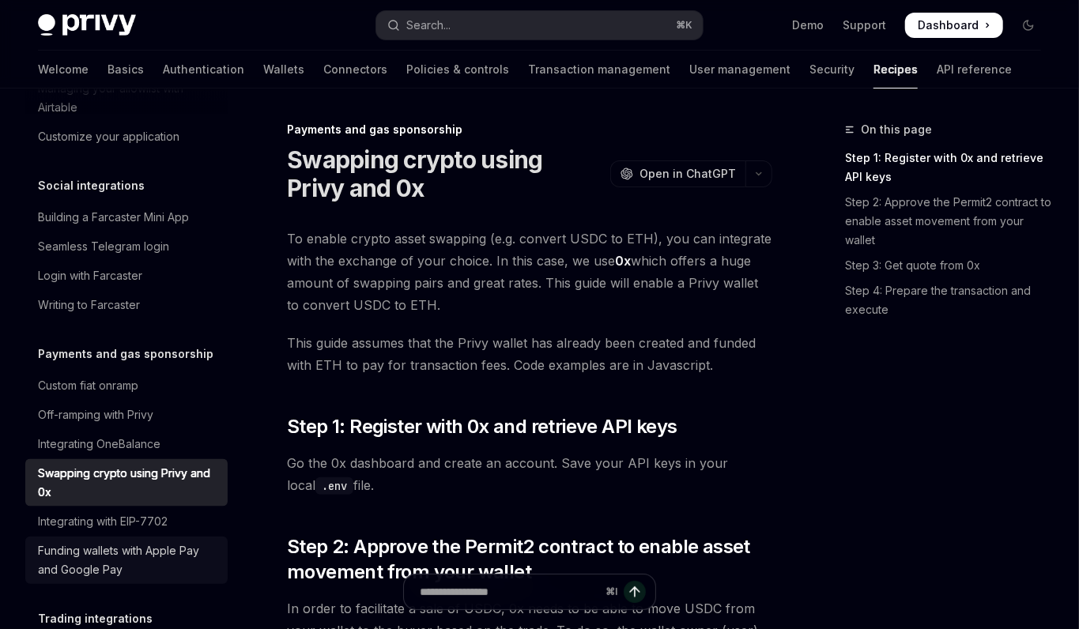
click at [126, 541] on div "Funding wallets with Apple Pay and Google Pay" at bounding box center [128, 560] width 180 height 38
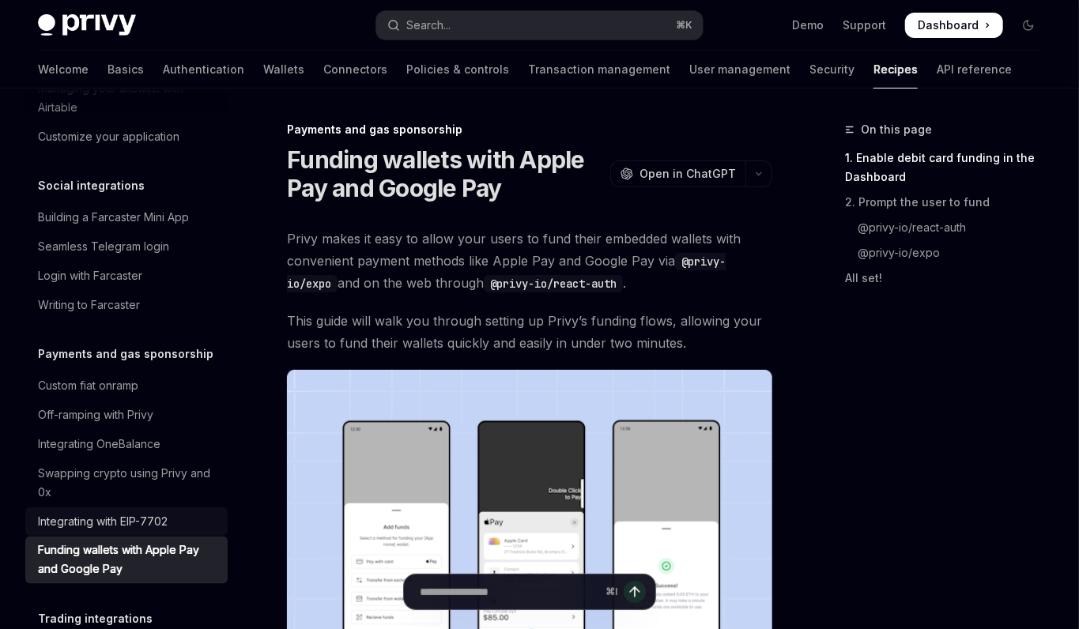
click at [137, 512] on div "Integrating with EIP-7702" at bounding box center [103, 521] width 130 height 19
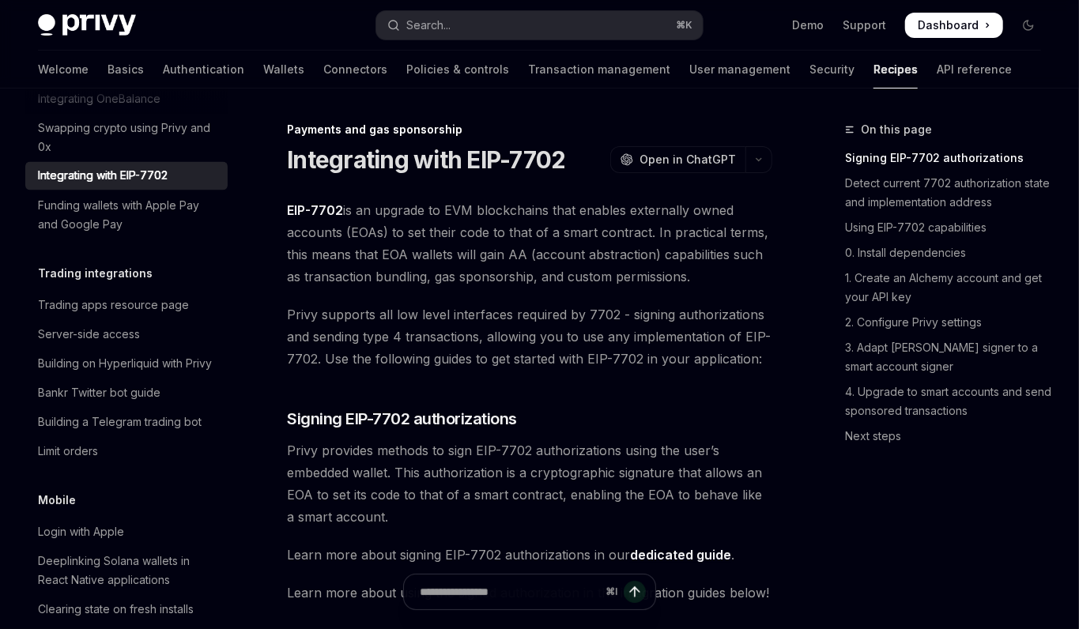
scroll to position [1677, 0]
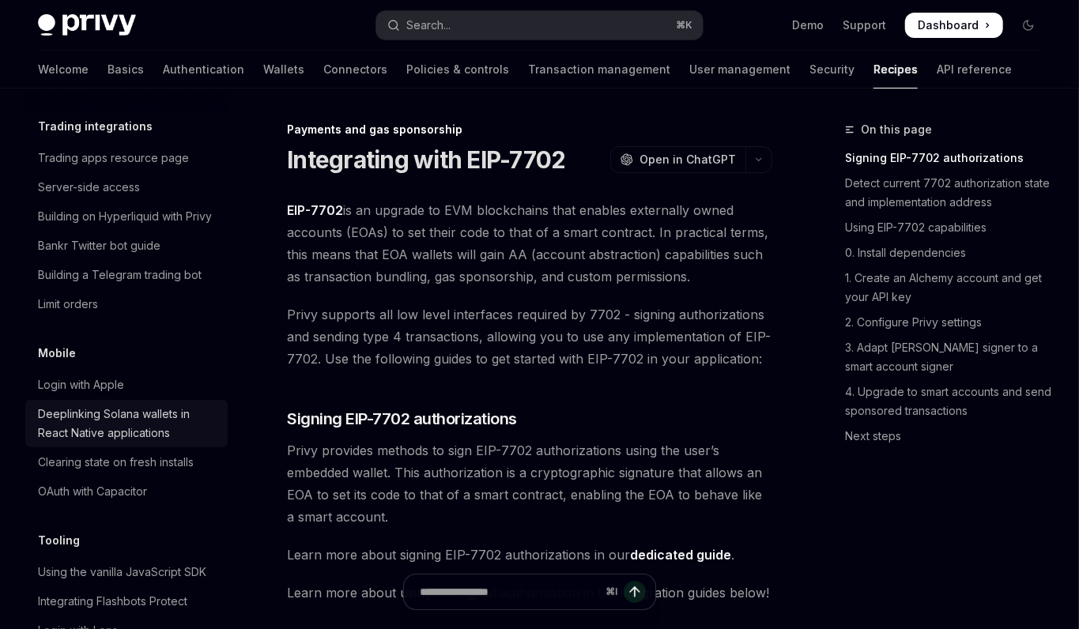
click at [137, 405] on div "Deeplinking Solana wallets in React Native applications" at bounding box center [128, 424] width 180 height 38
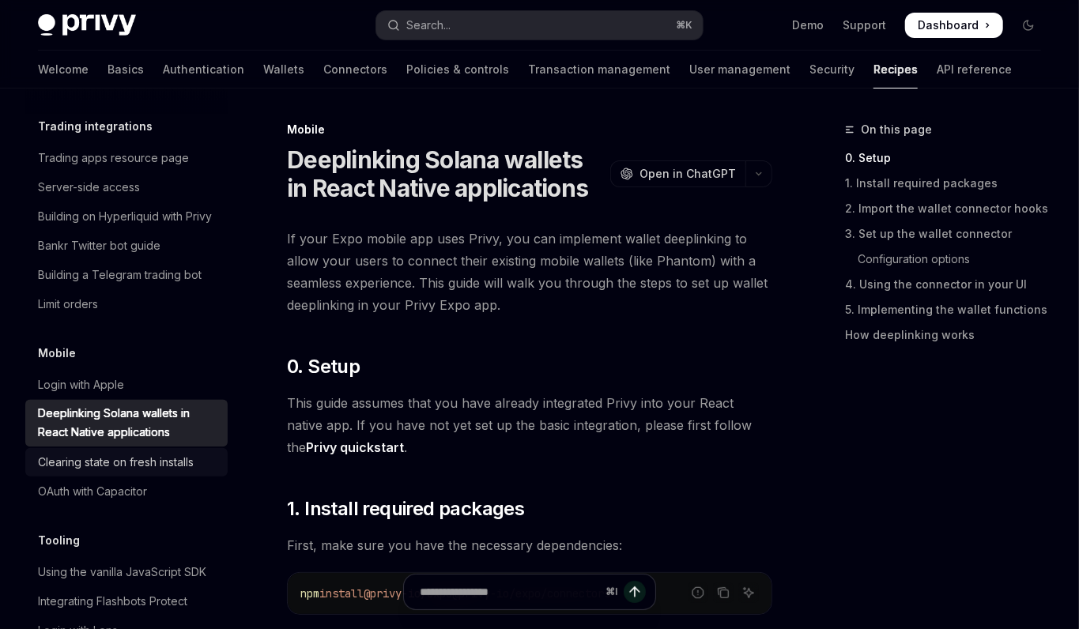
click at [139, 453] on link "Clearing state on fresh installs" at bounding box center [126, 462] width 202 height 28
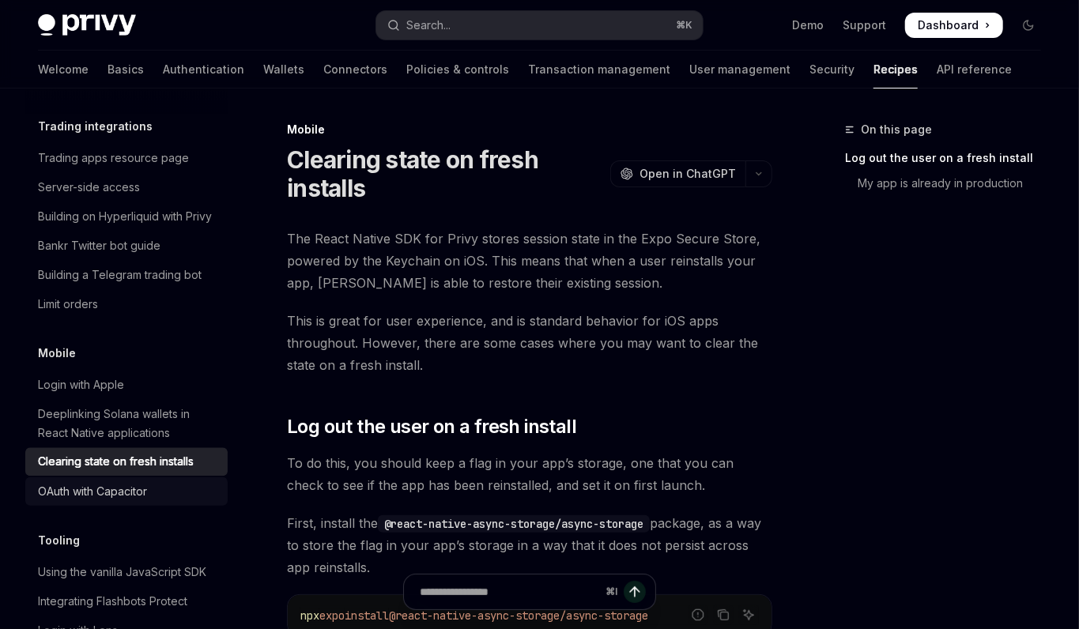
click at [139, 482] on div "OAuth with Capacitor" at bounding box center [92, 491] width 109 height 19
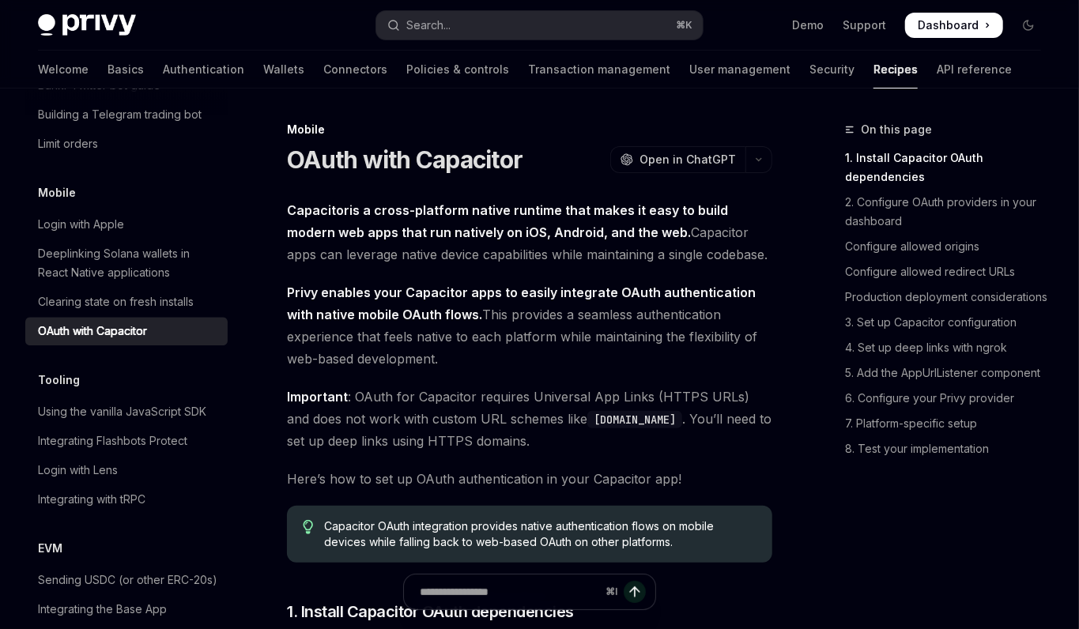
scroll to position [1842, 0]
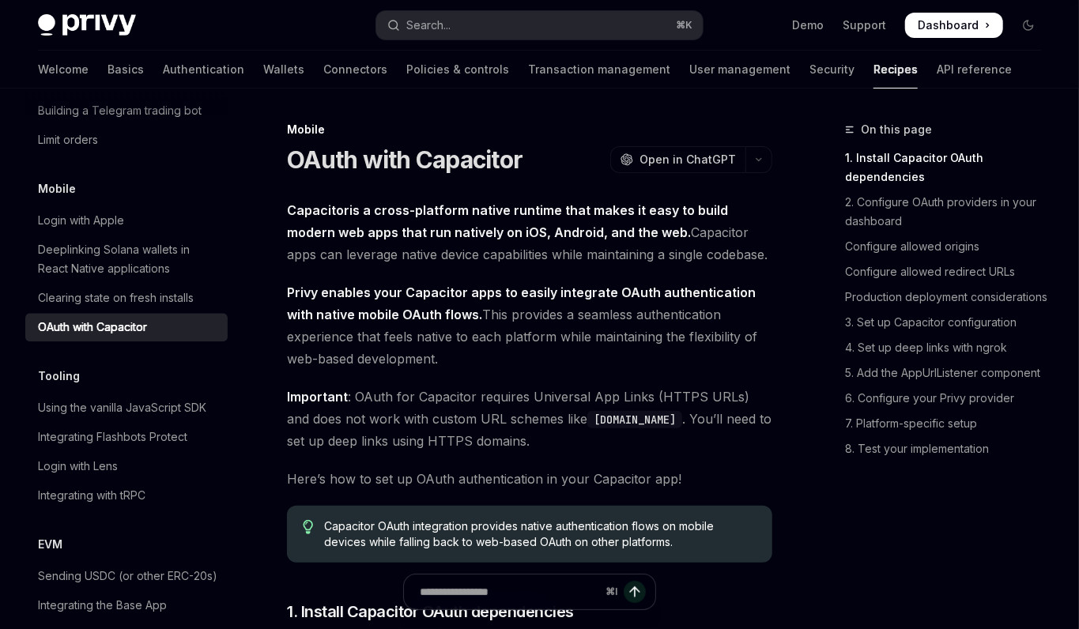
click at [139, 486] on div "Integrating with tRPC" at bounding box center [92, 495] width 108 height 19
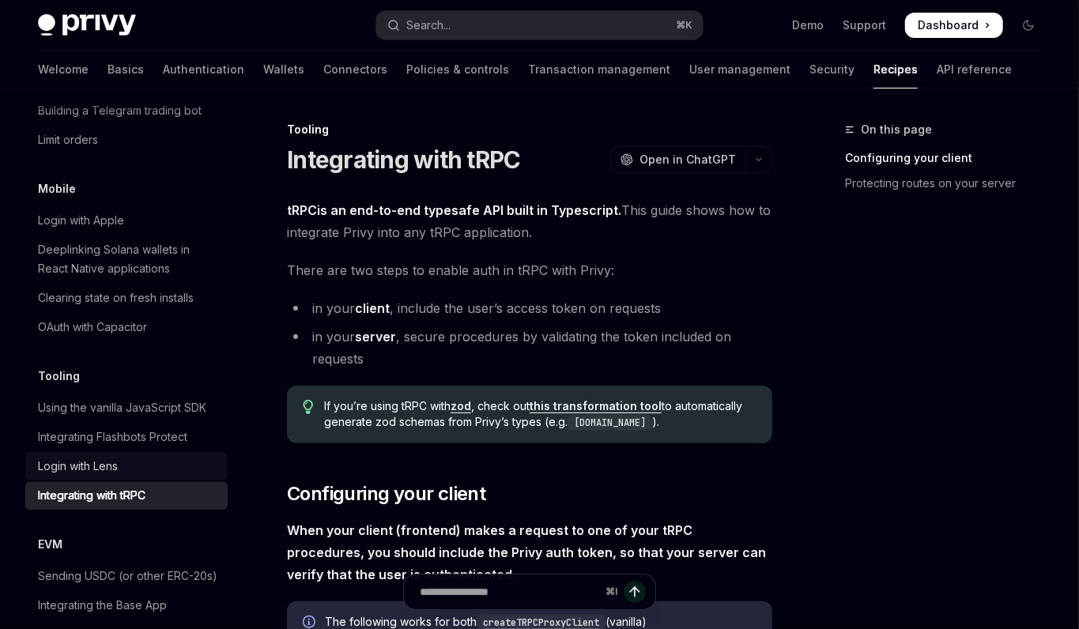
click at [140, 457] on div "Login with Lens" at bounding box center [128, 466] width 180 height 19
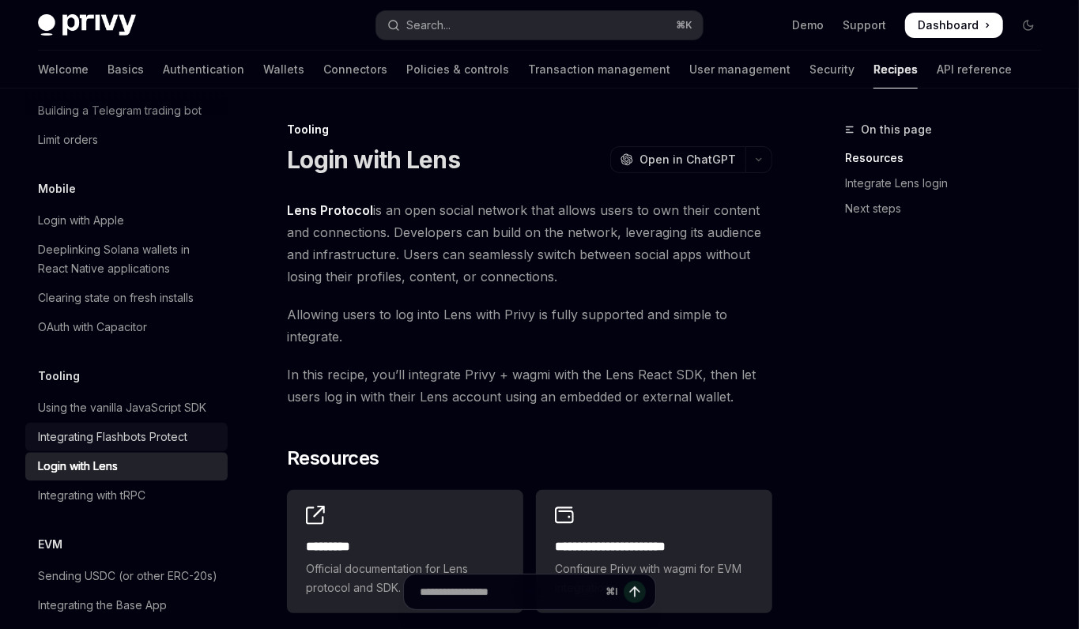
click at [140, 428] on div "Integrating Flashbots Protect" at bounding box center [112, 437] width 149 height 19
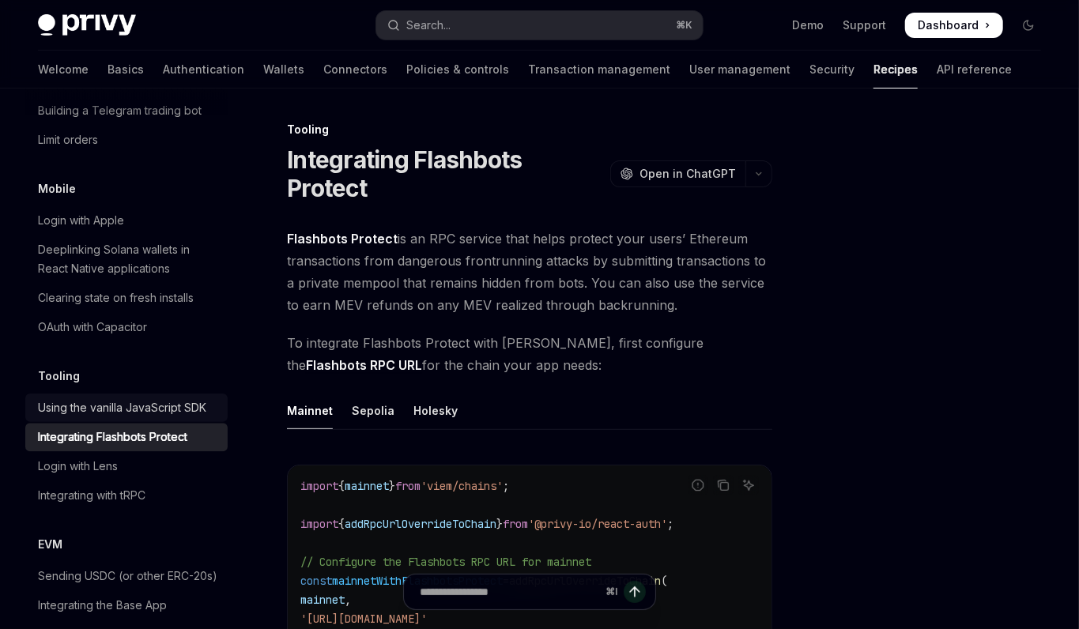
click at [144, 398] on div "Using the vanilla JavaScript SDK" at bounding box center [122, 407] width 168 height 19
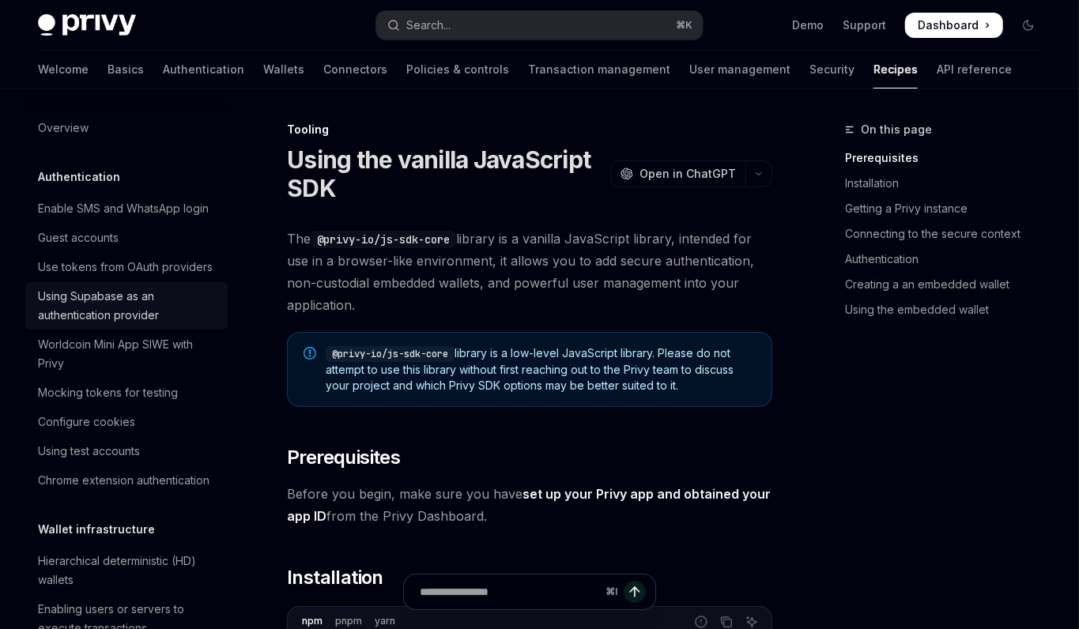
click at [165, 309] on div "Using Supabase as an authentication provider" at bounding box center [128, 306] width 180 height 38
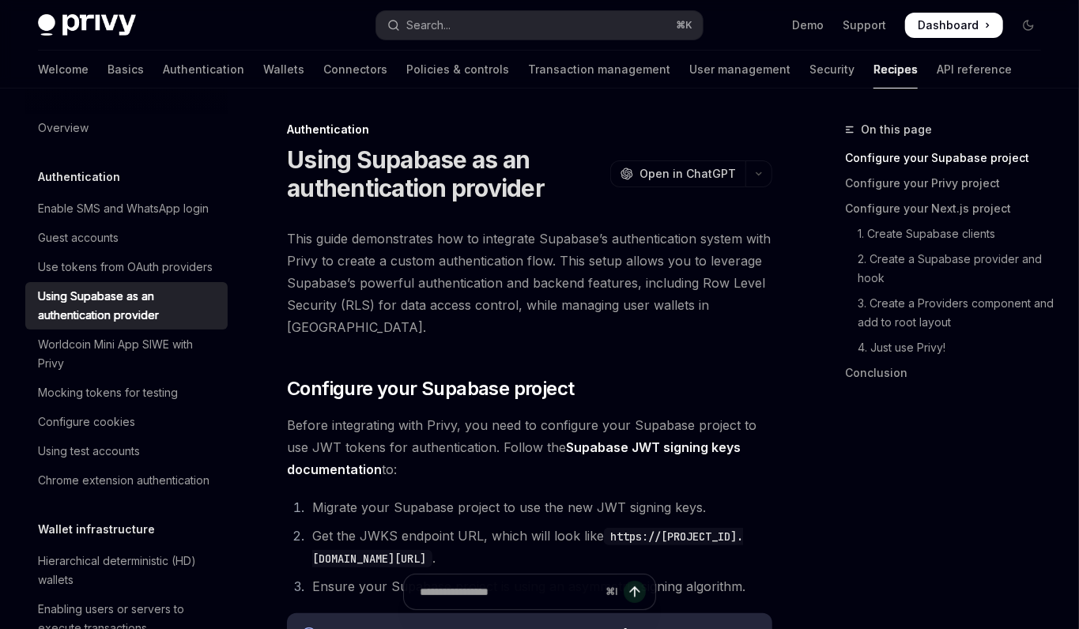
click at [158, 282] on link "Using Supabase as an authentication provider" at bounding box center [126, 305] width 202 height 47
click at [158, 278] on link "Use tokens from OAuth providers" at bounding box center [126, 267] width 202 height 28
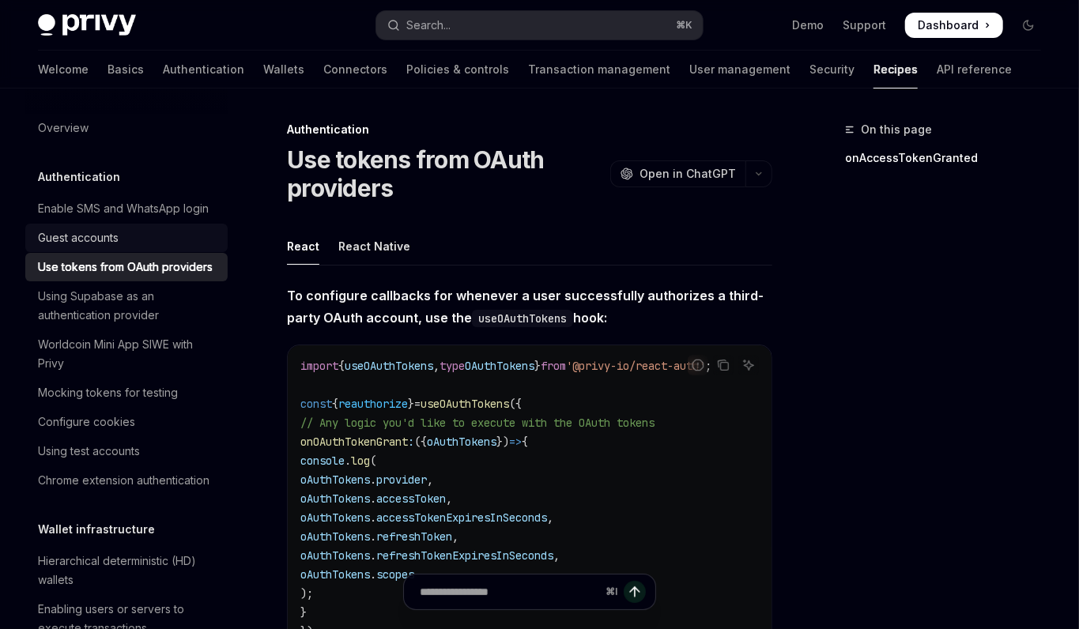
click at [146, 236] on div "Guest accounts" at bounding box center [128, 237] width 180 height 19
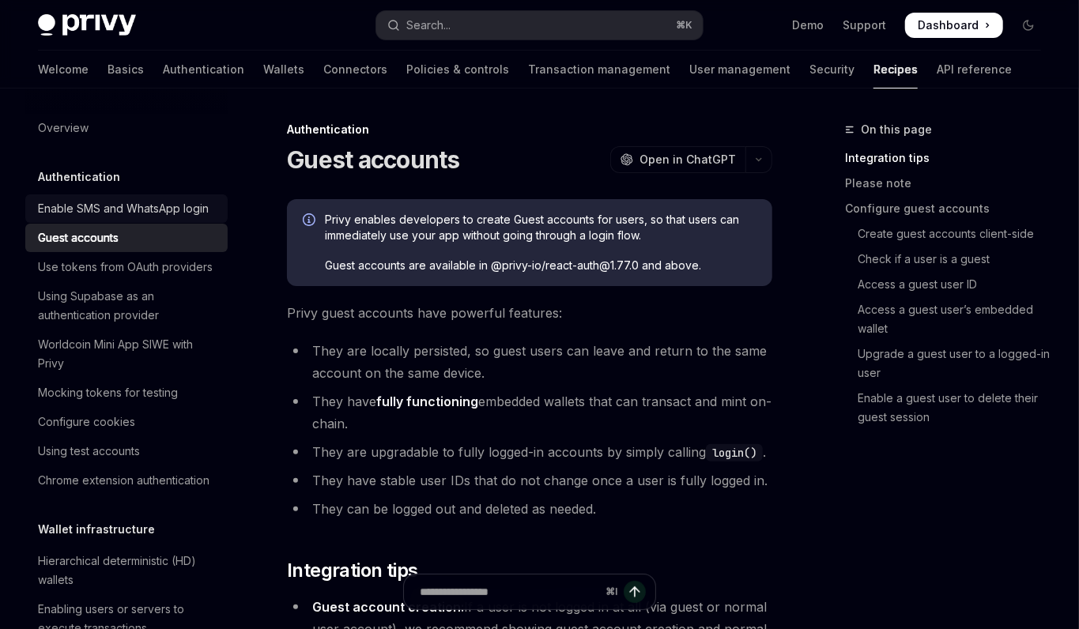
click at [143, 219] on link "Enable SMS and WhatsApp login" at bounding box center [126, 208] width 202 height 28
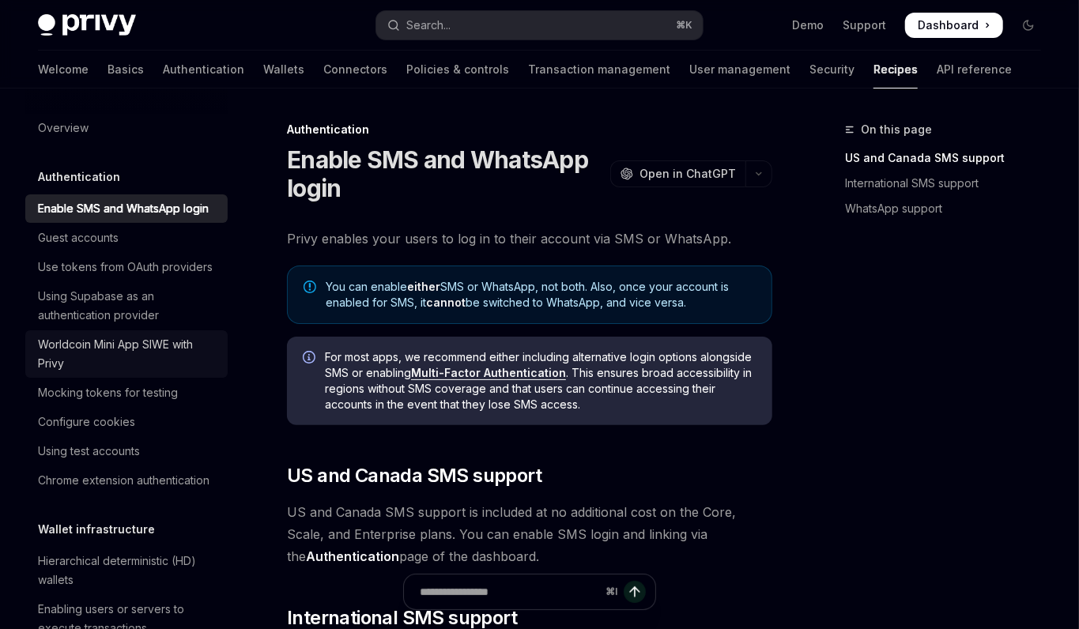
click at [88, 345] on div "Worldcoin Mini App SIWE with Privy" at bounding box center [128, 354] width 180 height 38
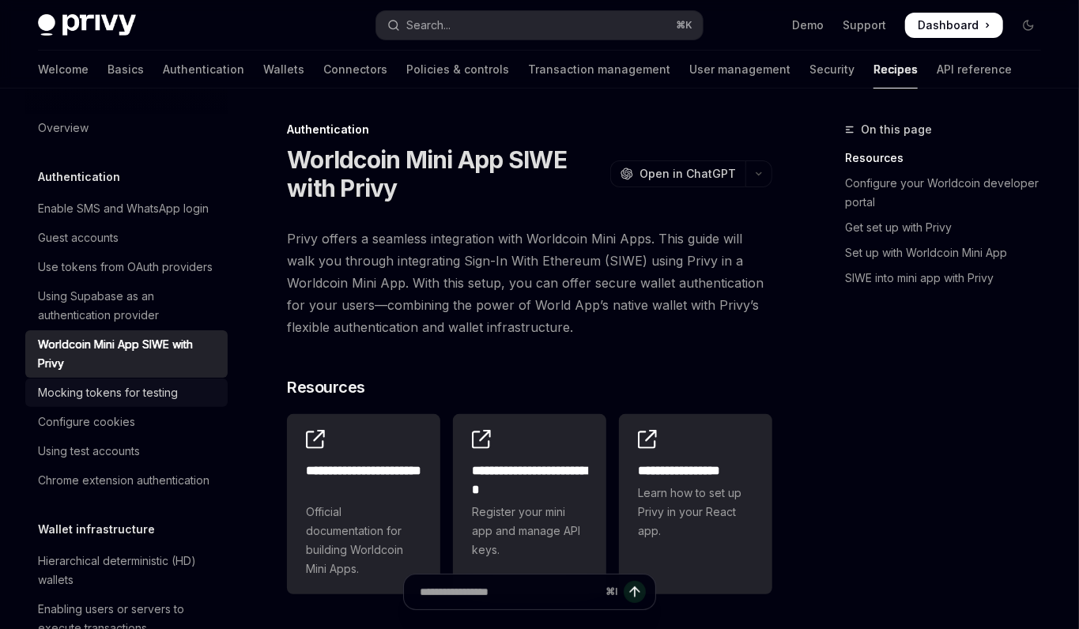
click at [83, 395] on div "Mocking tokens for testing" at bounding box center [108, 392] width 140 height 19
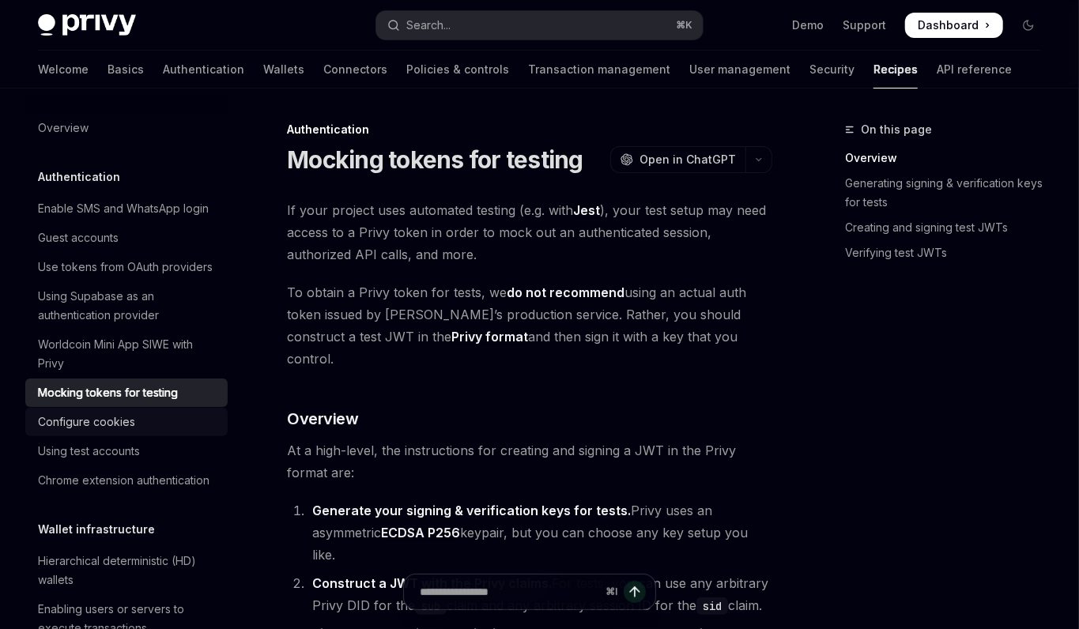
click at [90, 426] on div "Configure cookies" at bounding box center [86, 422] width 97 height 19
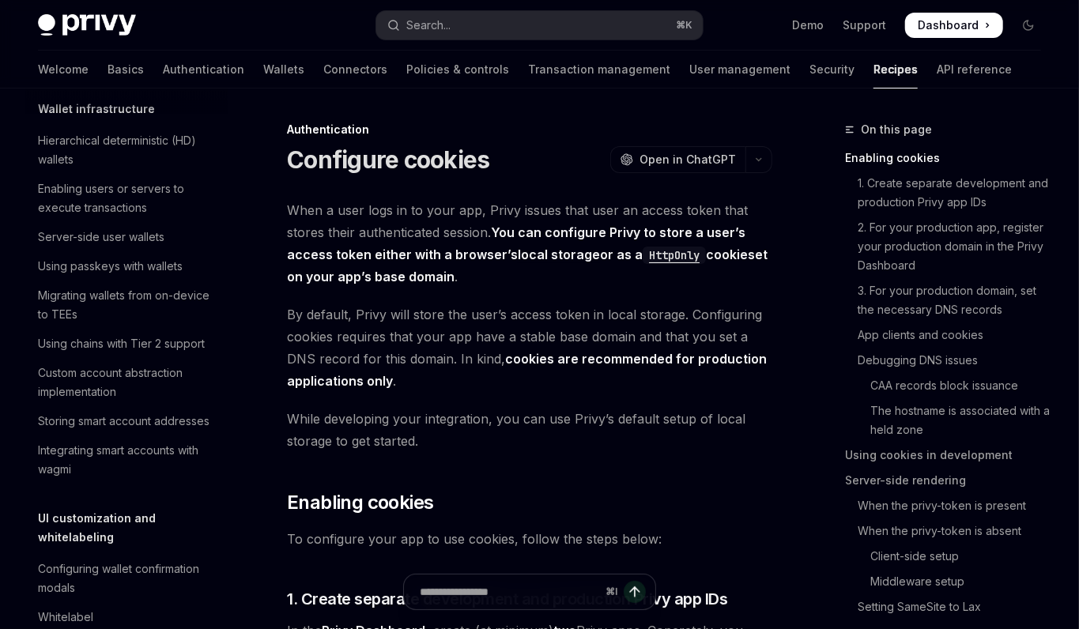
scroll to position [465, 0]
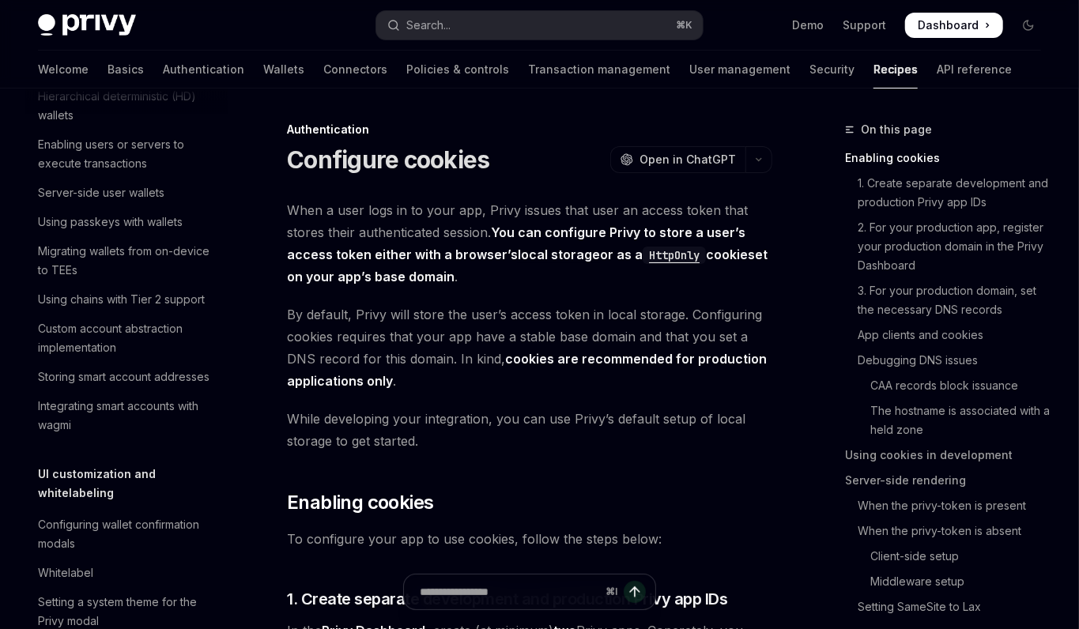
click at [90, 426] on div "Integrating smart accounts with wagmi" at bounding box center [128, 416] width 180 height 38
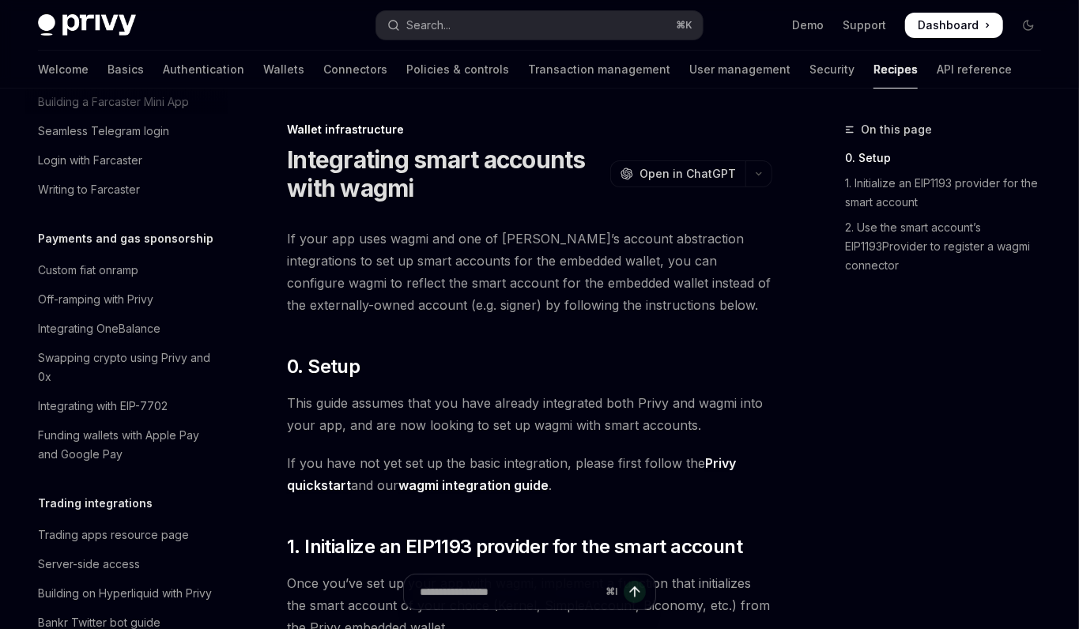
scroll to position [1308, 0]
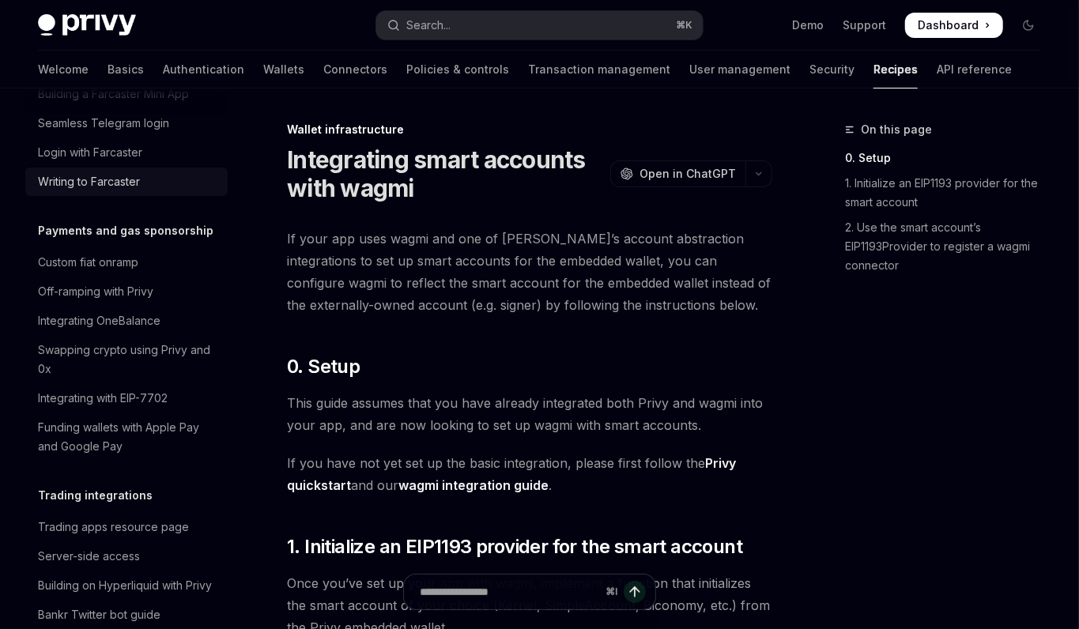
click at [145, 172] on div "Writing to Farcaster" at bounding box center [128, 181] width 180 height 19
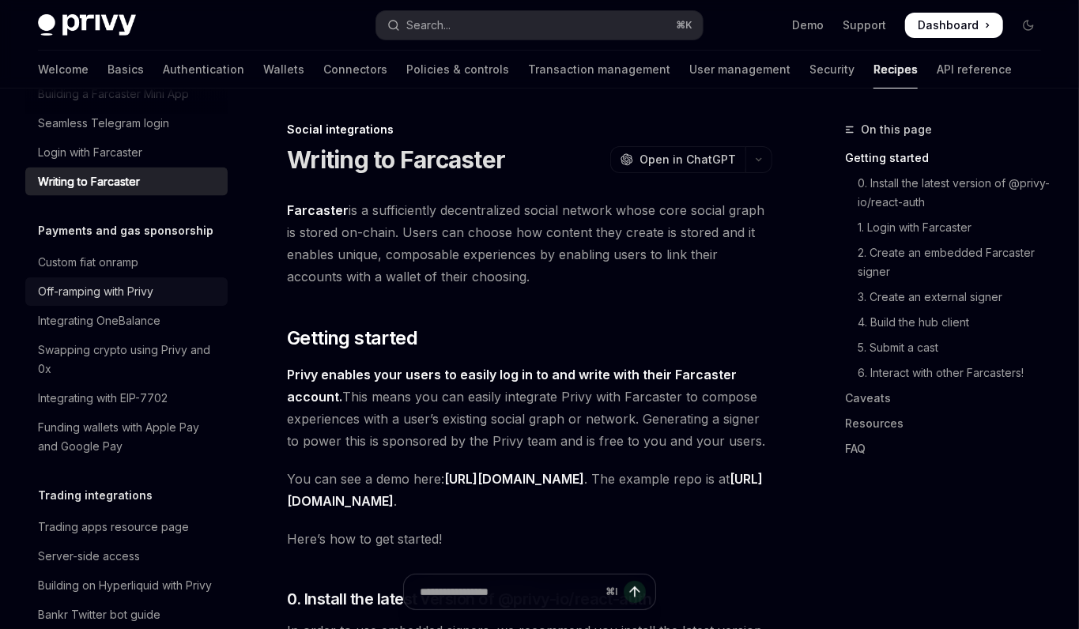
click at [171, 285] on link "Off-ramping with Privy" at bounding box center [126, 291] width 202 height 28
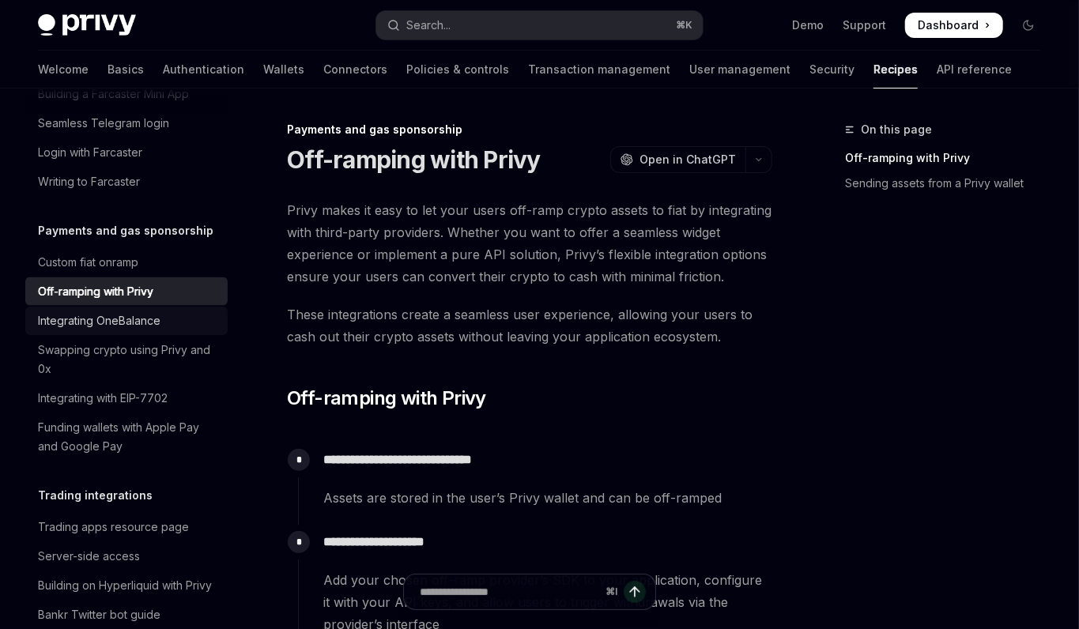
click at [169, 311] on div "Integrating OneBalance" at bounding box center [128, 320] width 180 height 19
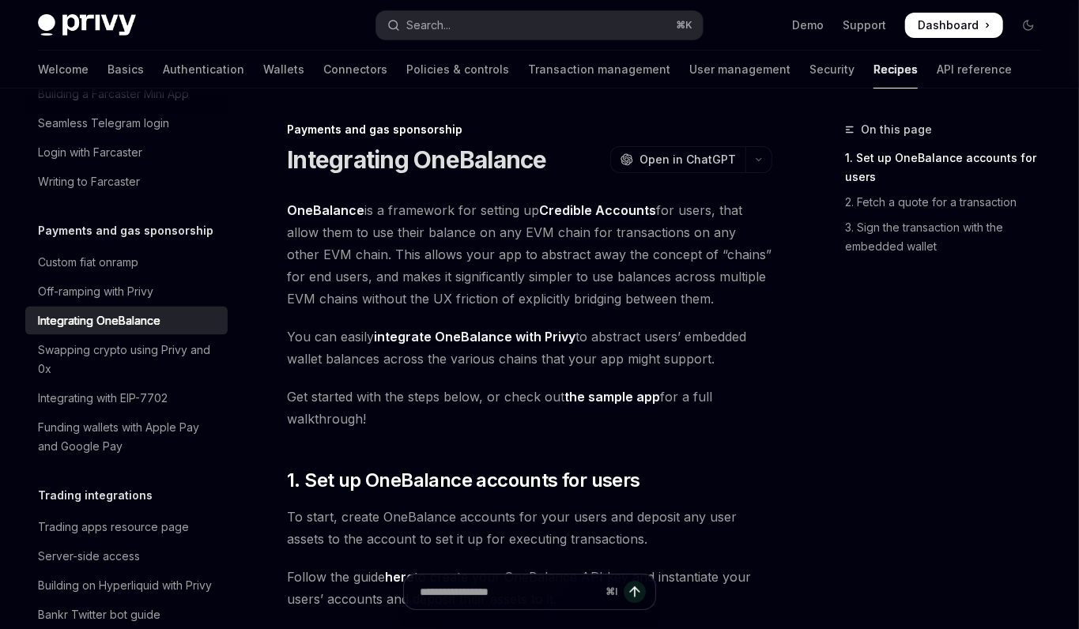
click at [169, 311] on div "Integrating OneBalance" at bounding box center [128, 320] width 180 height 19
click at [168, 314] on link "Integrating OneBalance" at bounding box center [126, 321] width 202 height 28
click at [168, 341] on div "Swapping crypto using Privy and 0x" at bounding box center [128, 360] width 180 height 38
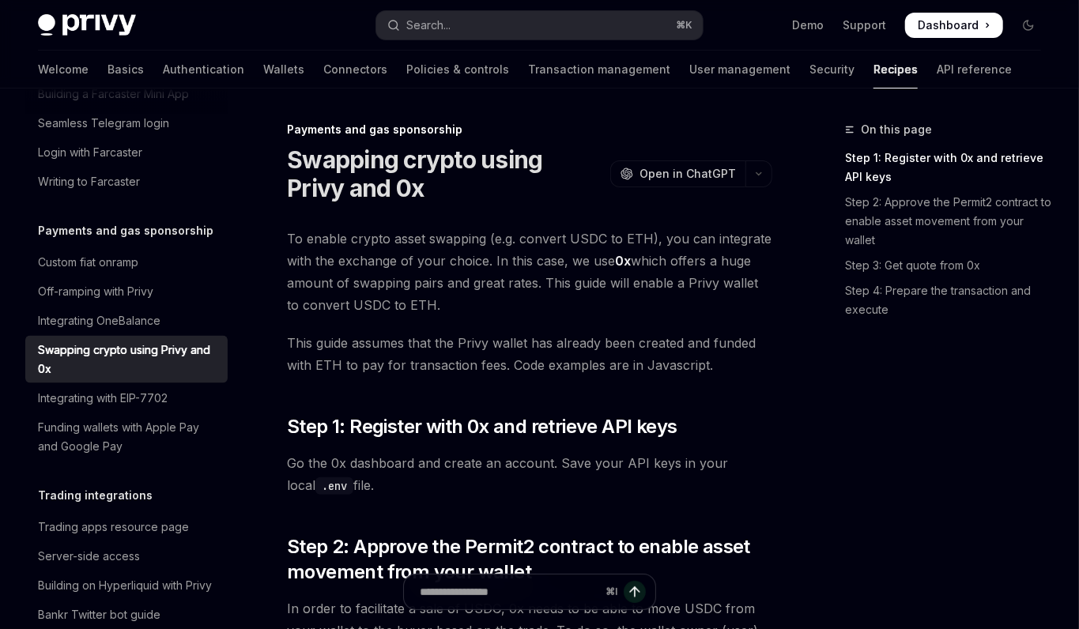
click at [168, 361] on link "Swapping crypto using Privy and 0x" at bounding box center [126, 359] width 202 height 47
click at [168, 413] on link "Funding wallets with Apple Pay and Google Pay" at bounding box center [126, 436] width 202 height 47
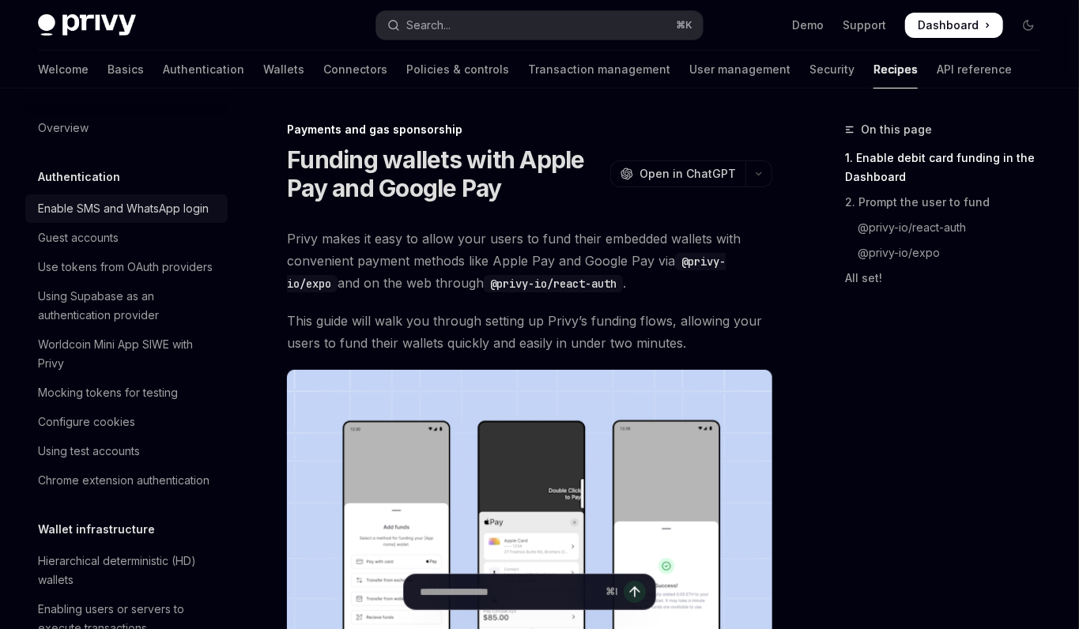
click at [176, 208] on div "Enable SMS and WhatsApp login" at bounding box center [123, 208] width 171 height 19
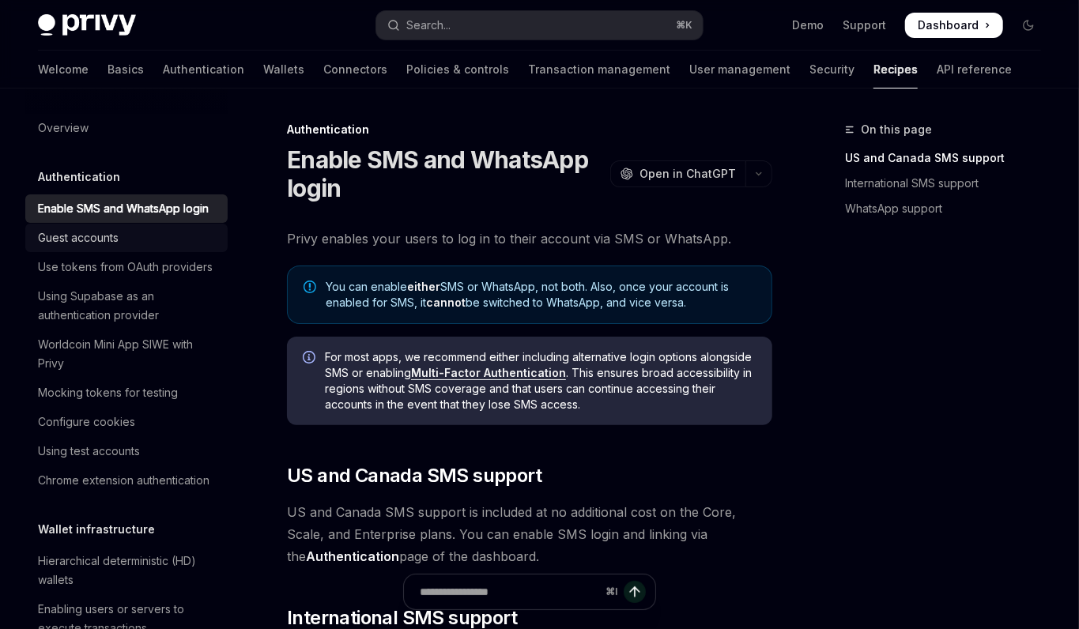
click at [140, 249] on link "Guest accounts" at bounding box center [126, 238] width 202 height 28
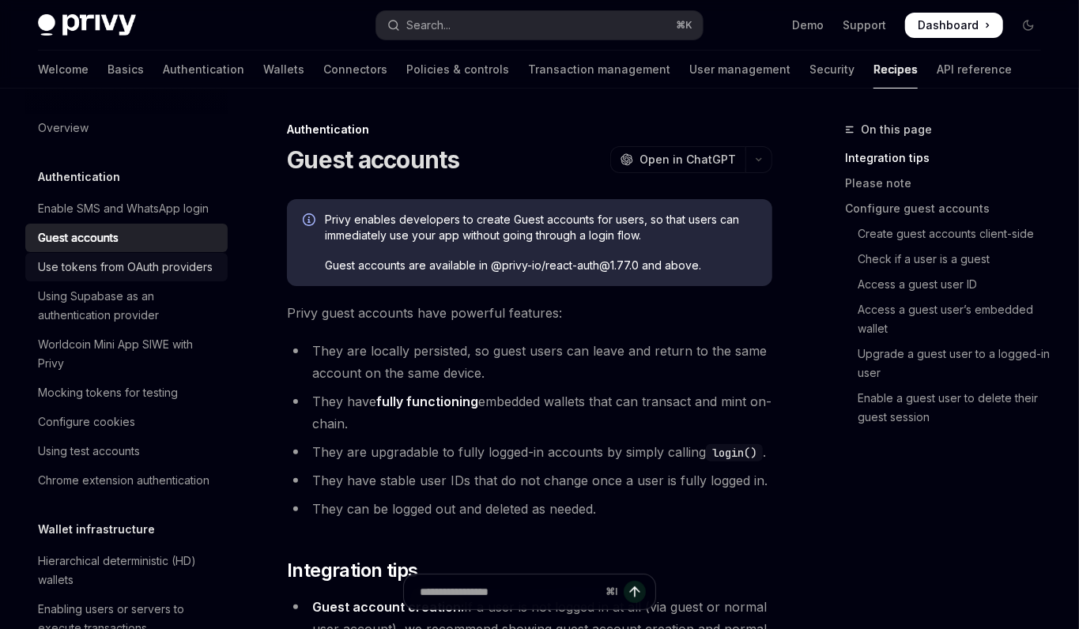
click at [134, 270] on div "Use tokens from OAuth providers" at bounding box center [125, 267] width 175 height 19
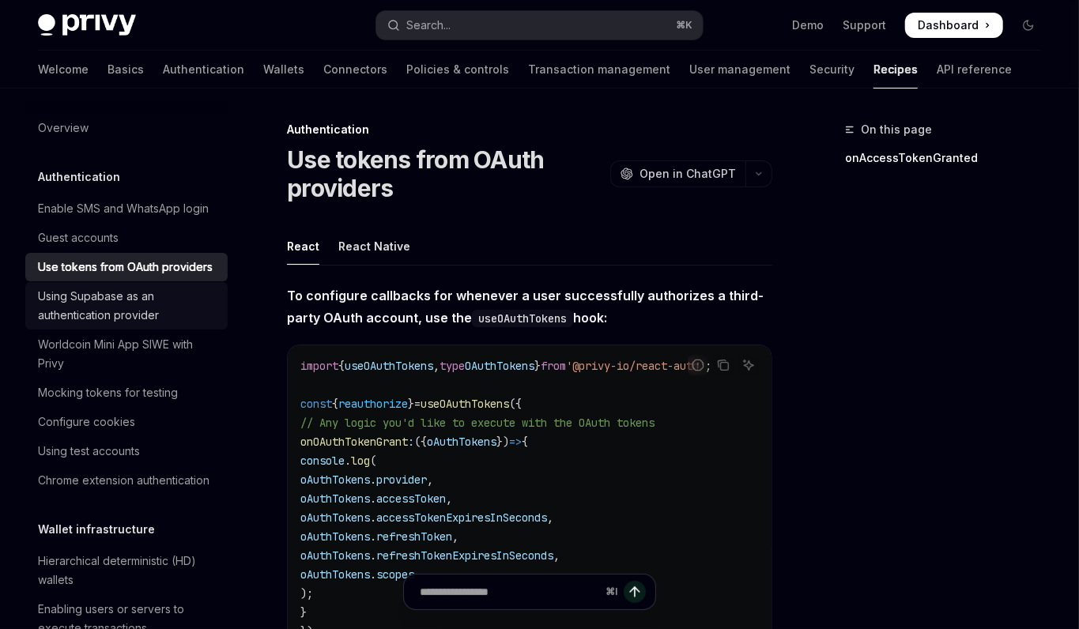
click at [123, 310] on div "Using Supabase as an authentication provider" at bounding box center [128, 306] width 180 height 38
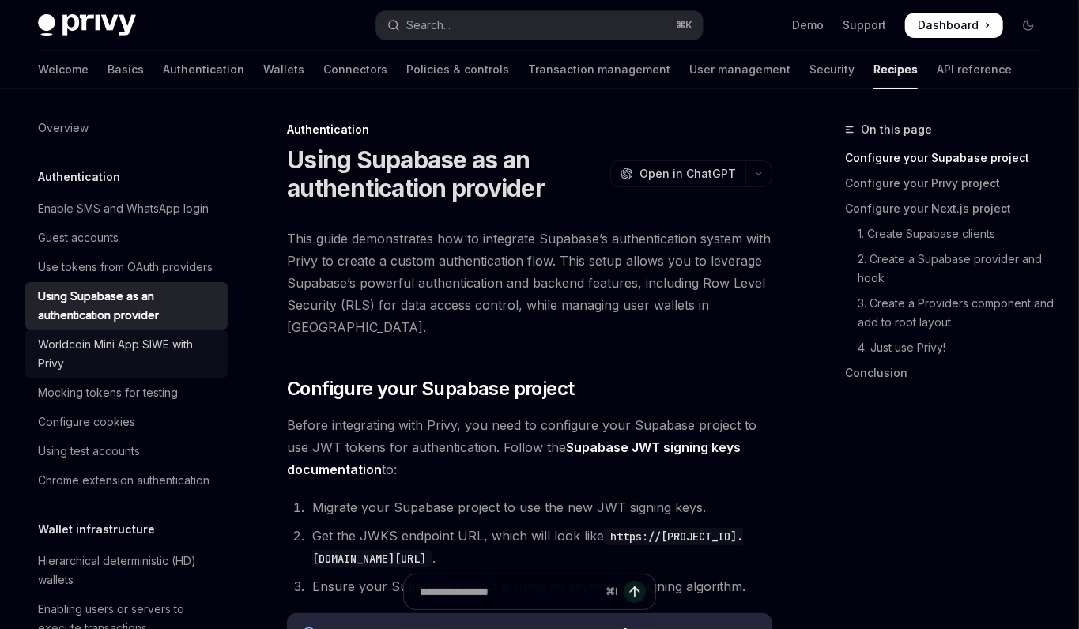
click at [121, 336] on div "Worldcoin Mini App SIWE with Privy" at bounding box center [128, 354] width 180 height 38
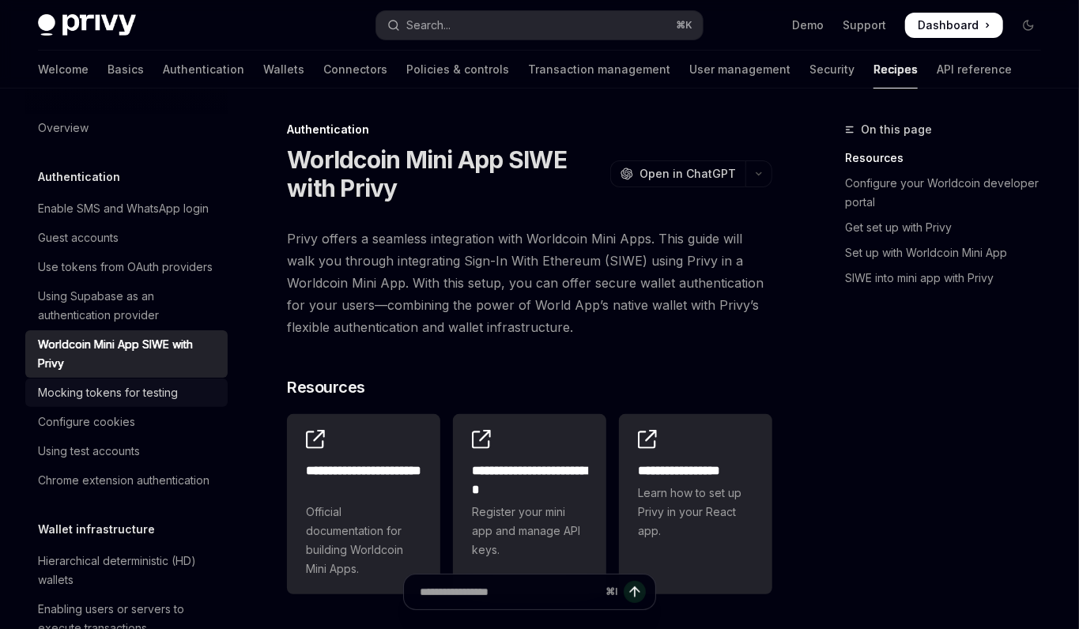
click at [119, 399] on div "Mocking tokens for testing" at bounding box center [108, 392] width 140 height 19
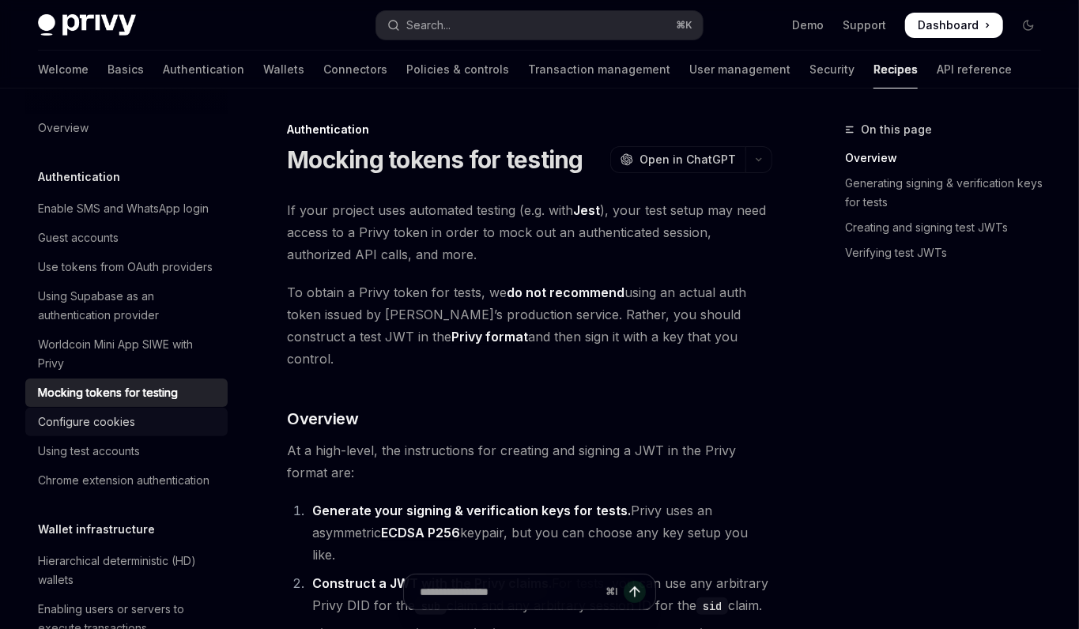
click at [119, 424] on div "Configure cookies" at bounding box center [86, 422] width 97 height 19
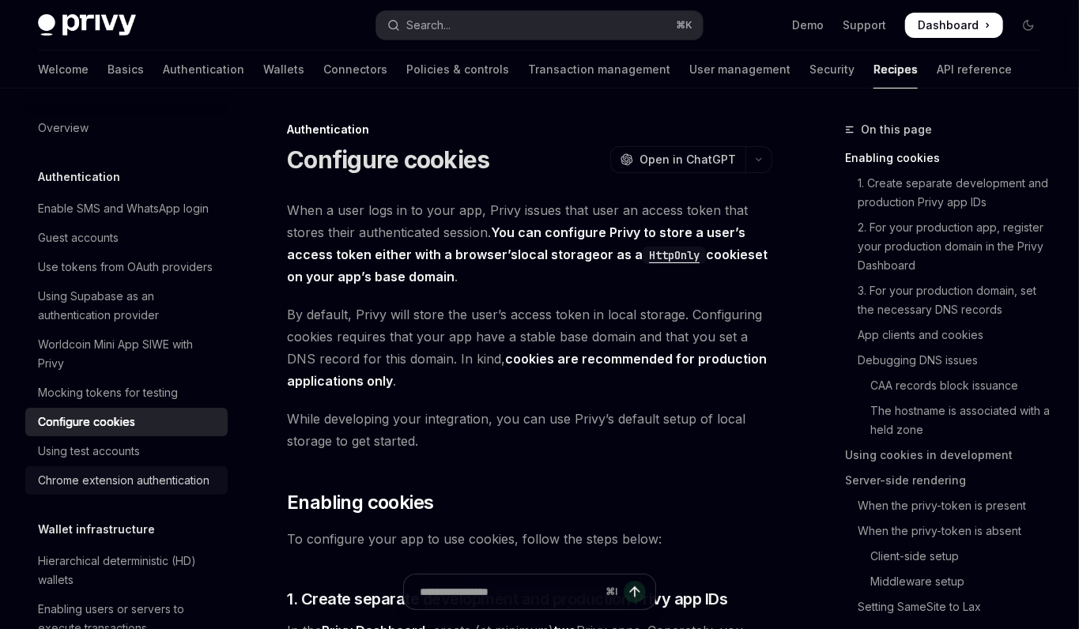
click at [100, 486] on div "Chrome extension authentication" at bounding box center [124, 480] width 172 height 19
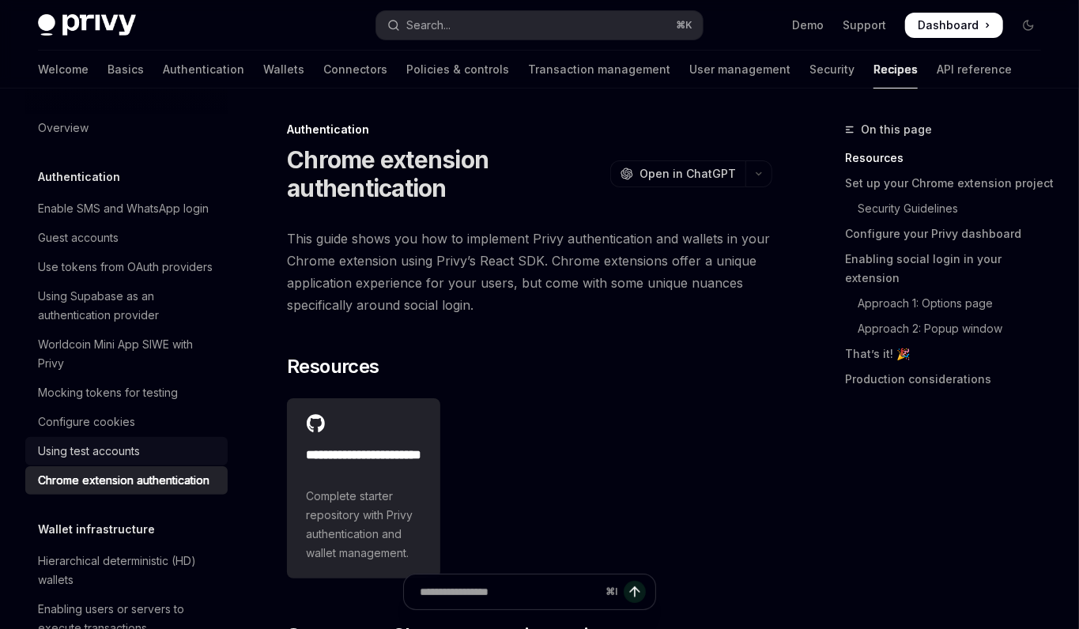
click at [111, 456] on div "Using test accounts" at bounding box center [89, 451] width 102 height 19
type textarea "*"
